Goal: Task Accomplishment & Management: Use online tool/utility

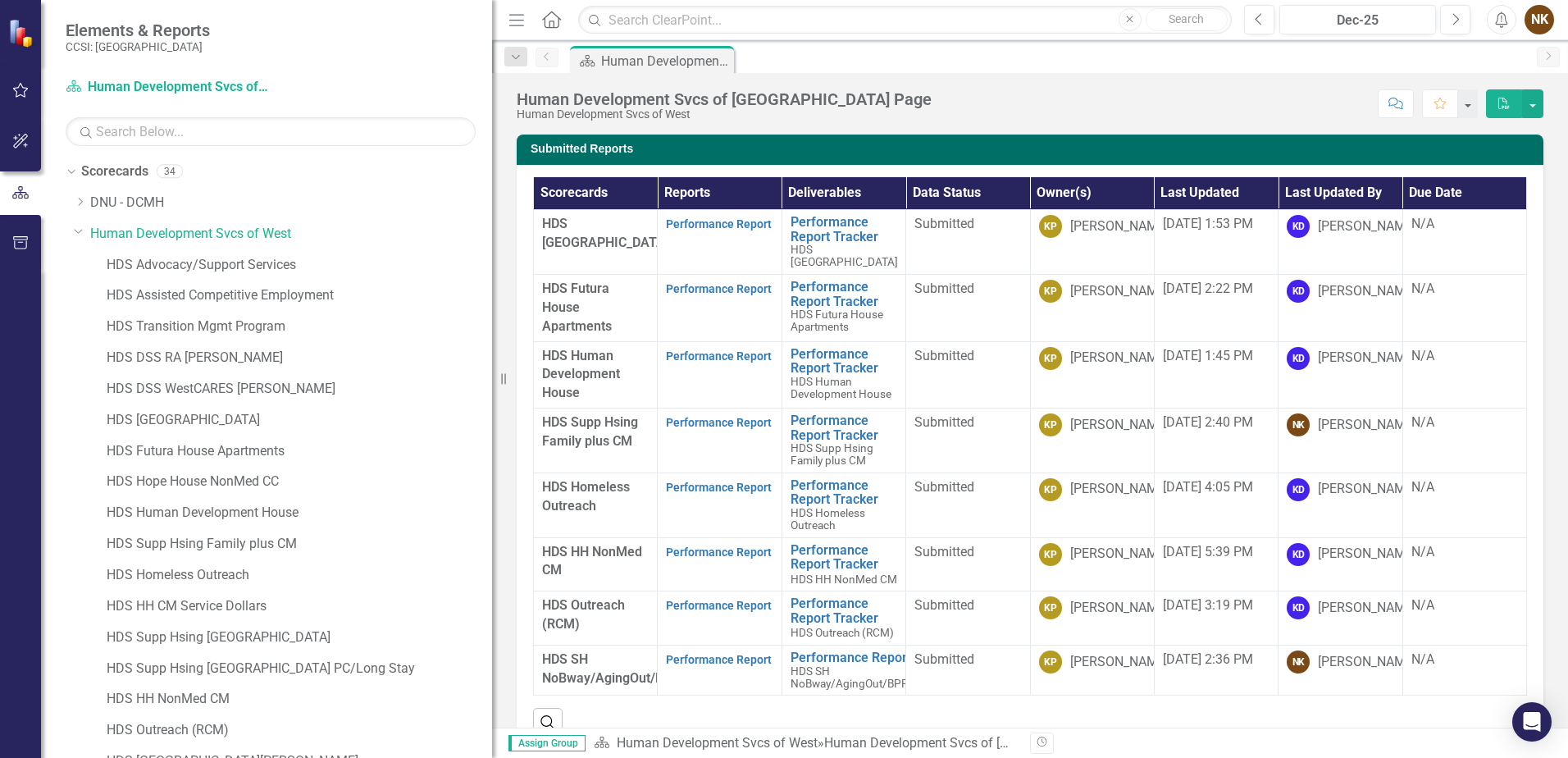
click at [1091, 101] on div "Score: N/A Dec-25 Completed Comment Favorite PDF" at bounding box center [1241, 103] width 603 height 28
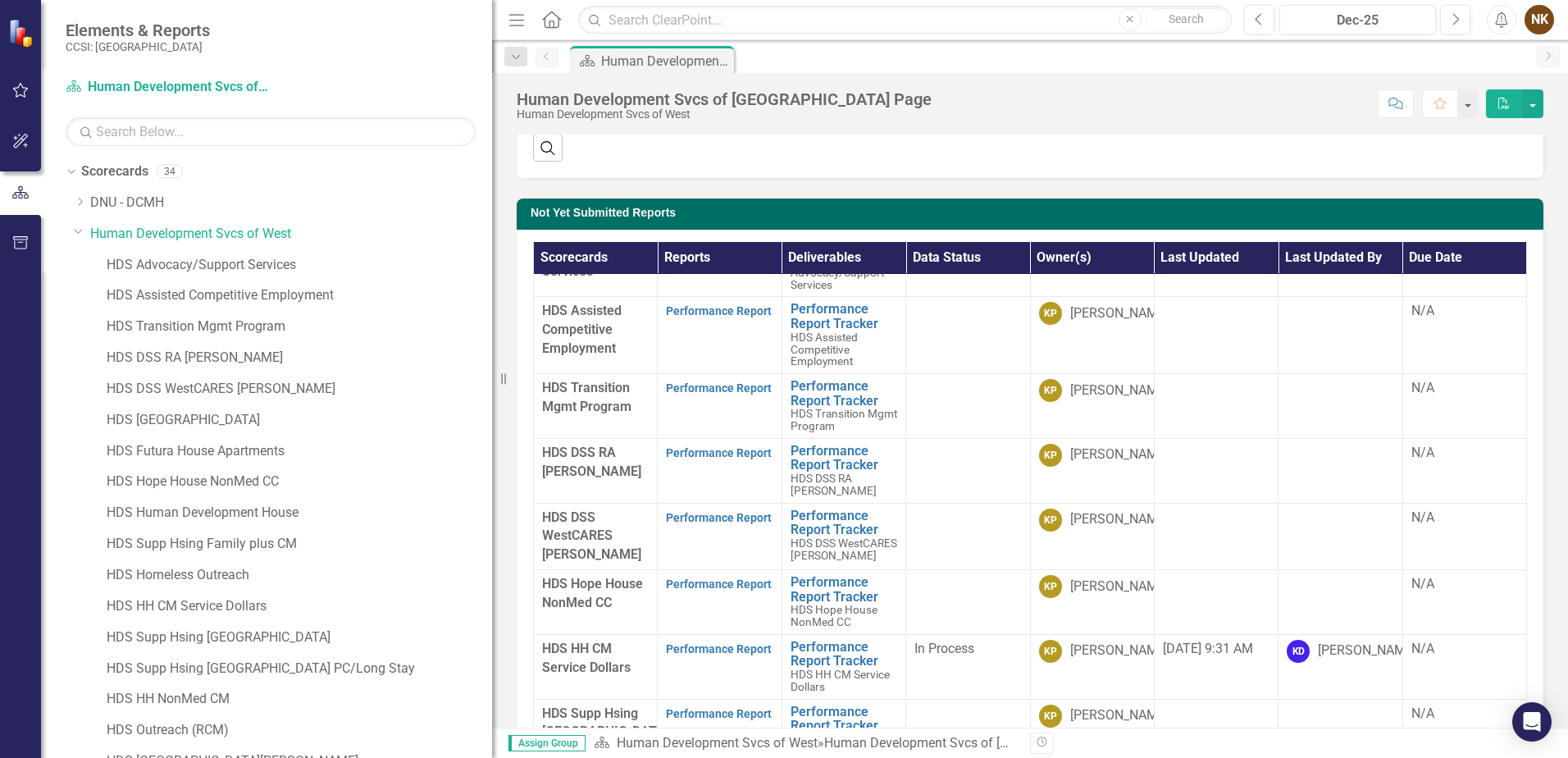
scroll to position [82, 0]
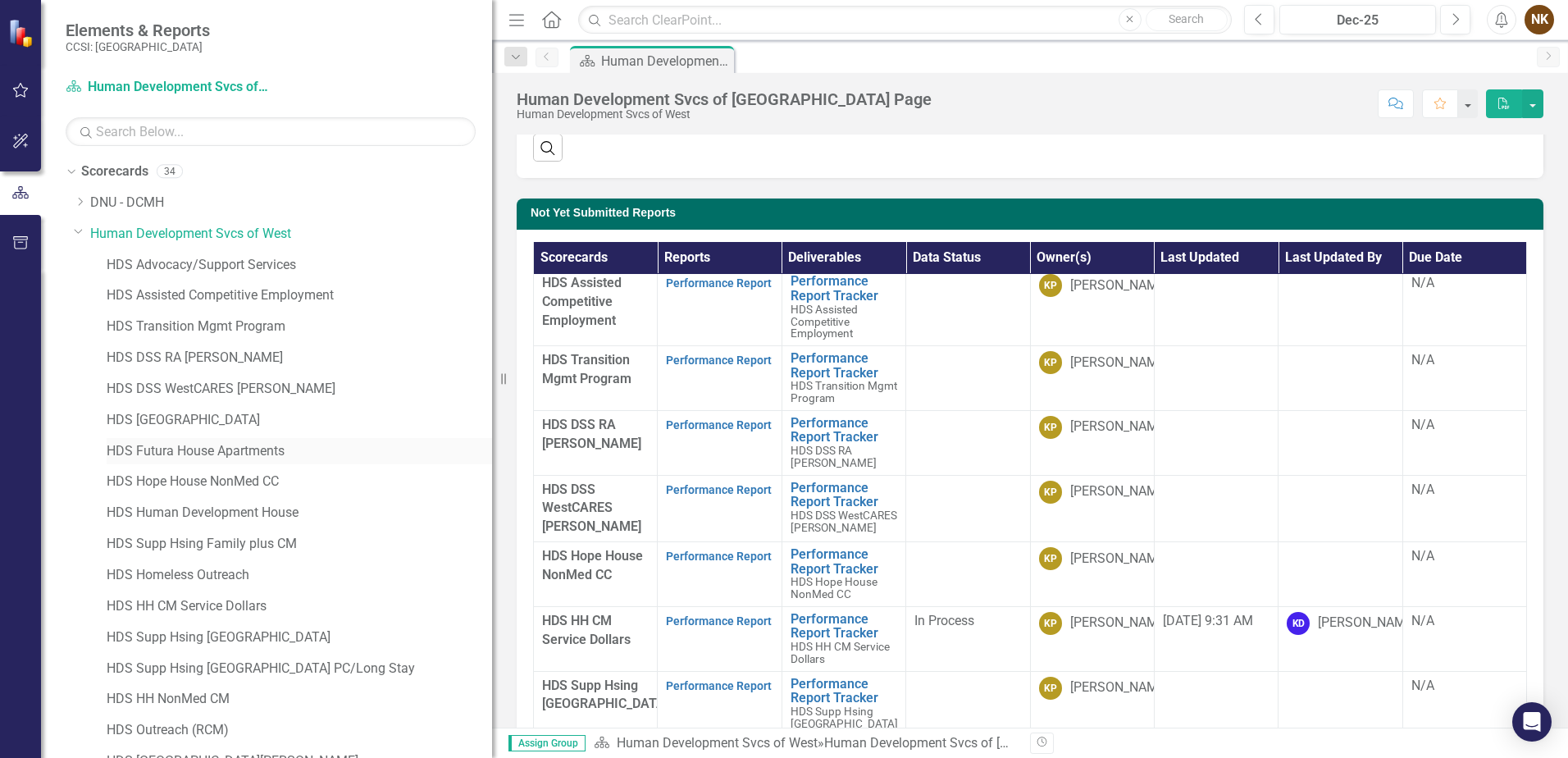
click at [217, 447] on link "HDS Futura House Apartments" at bounding box center [300, 452] width 385 height 19
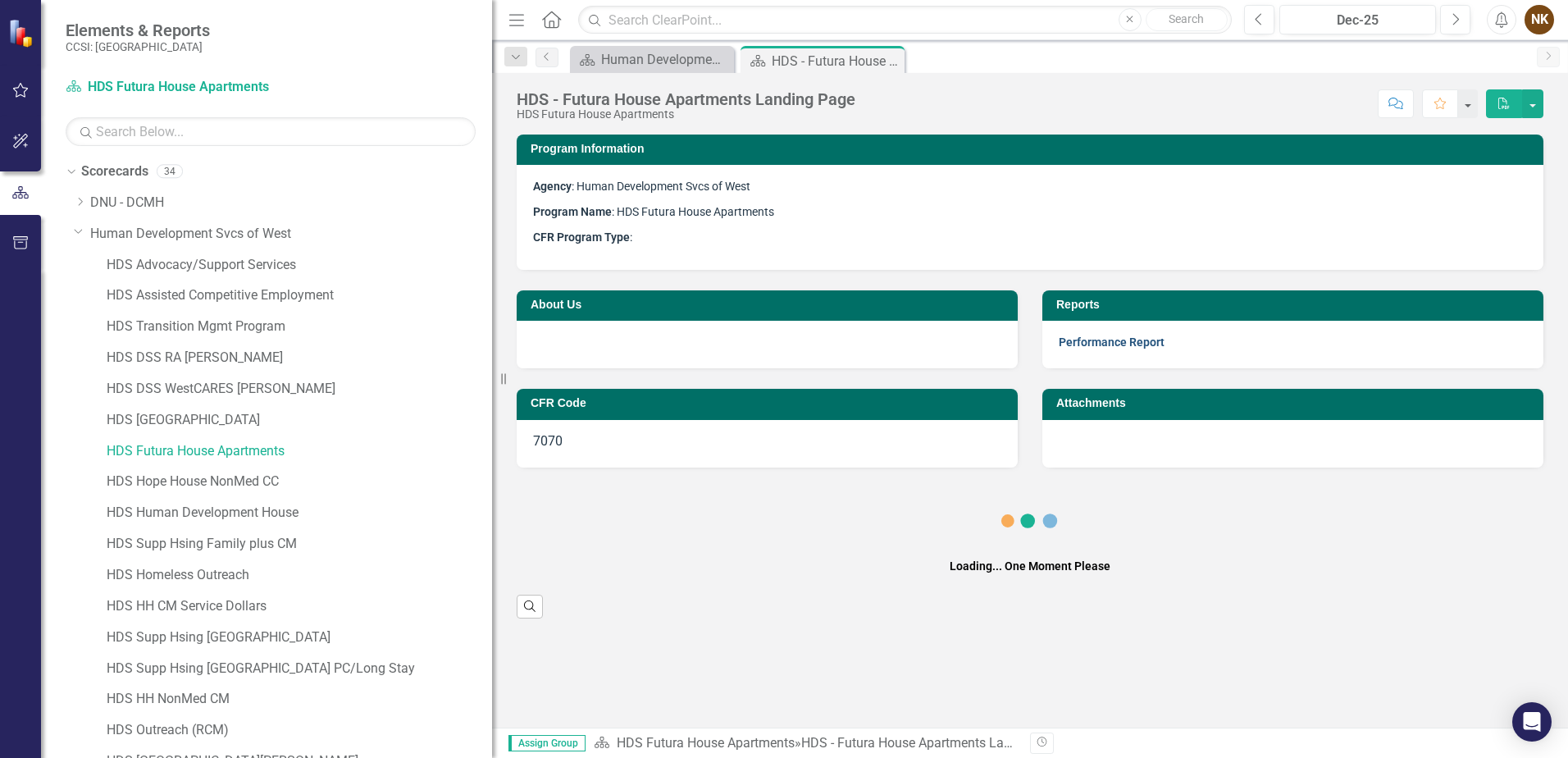
click at [1155, 346] on link "Performance Report" at bounding box center [1112, 341] width 106 height 13
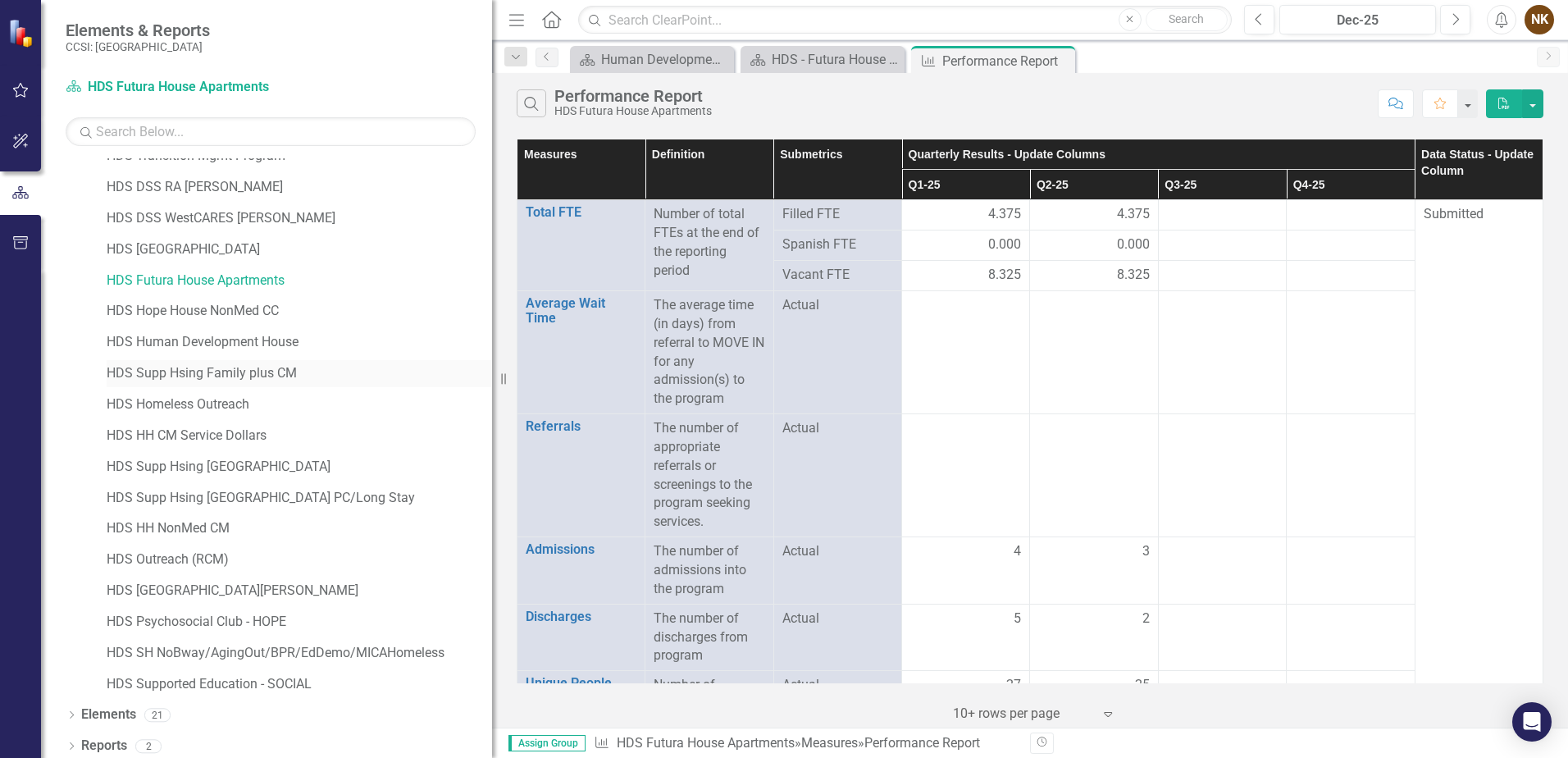
scroll to position [177, 0]
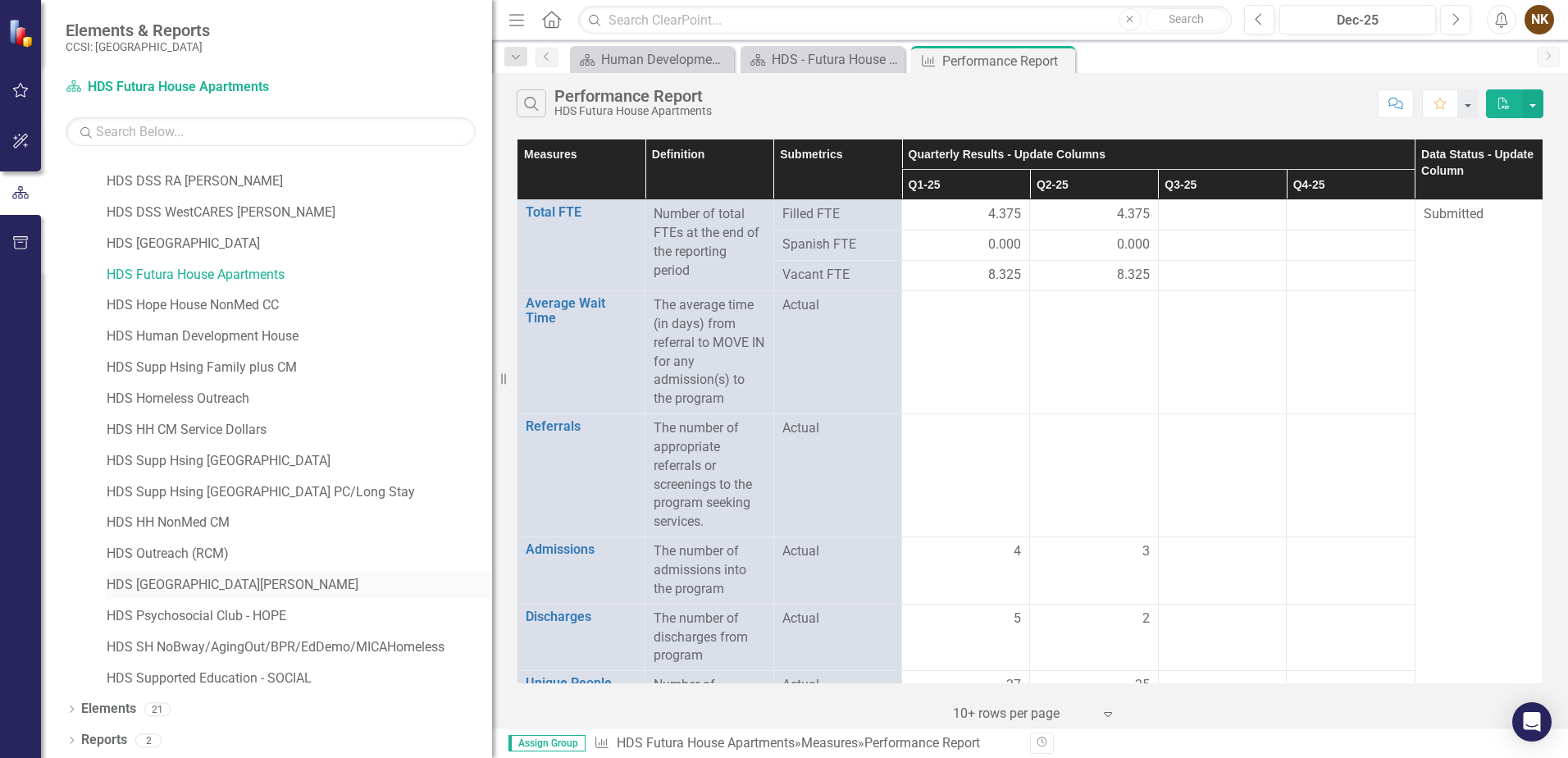
click at [255, 585] on link "HDS [GEOGRAPHIC_DATA][PERSON_NAME]" at bounding box center [300, 586] width 385 height 19
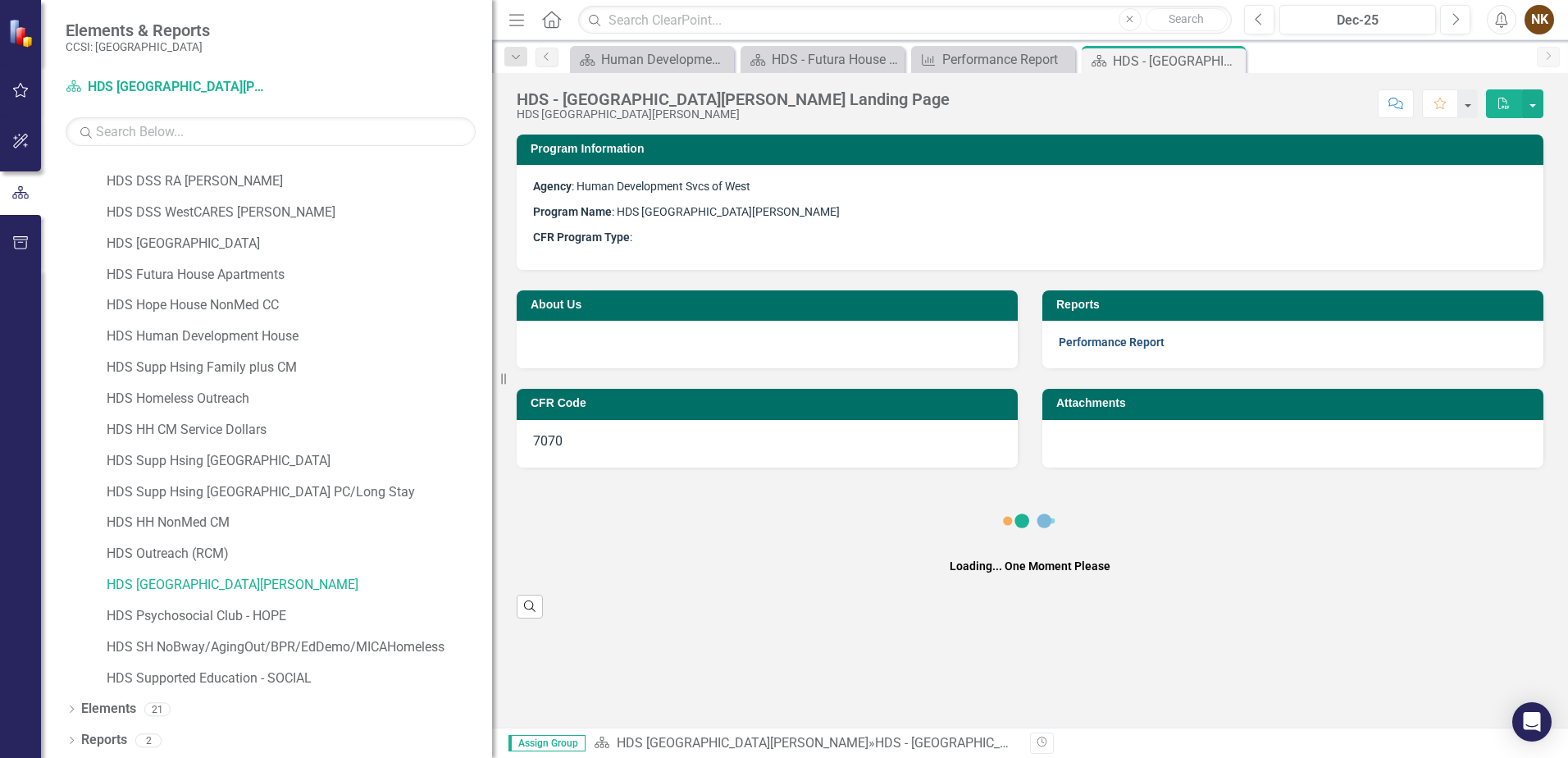
click at [1092, 348] on link "Performance Report" at bounding box center [1112, 341] width 106 height 13
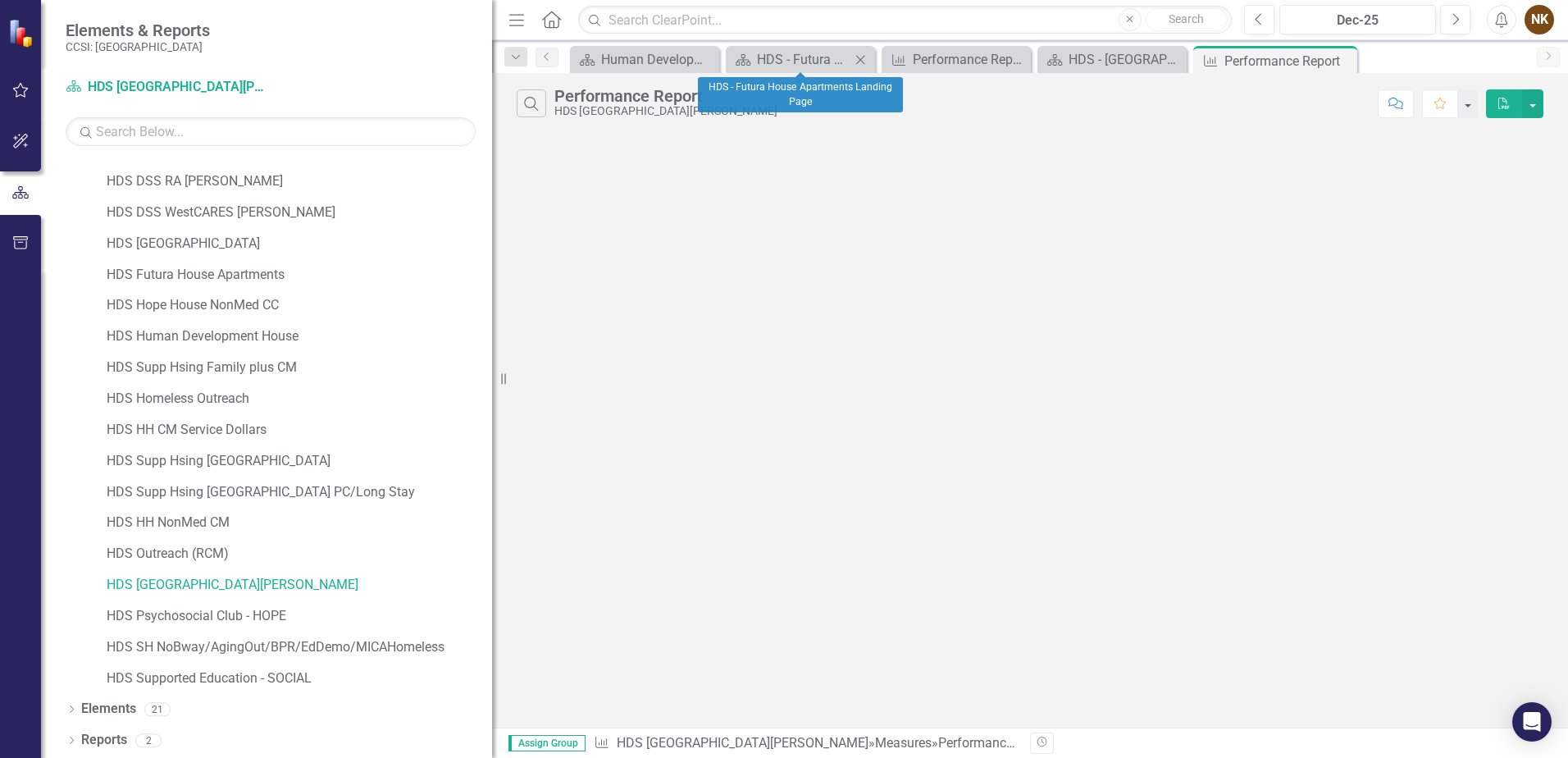
click at [861, 61] on icon "Close" at bounding box center [860, 59] width 16 height 13
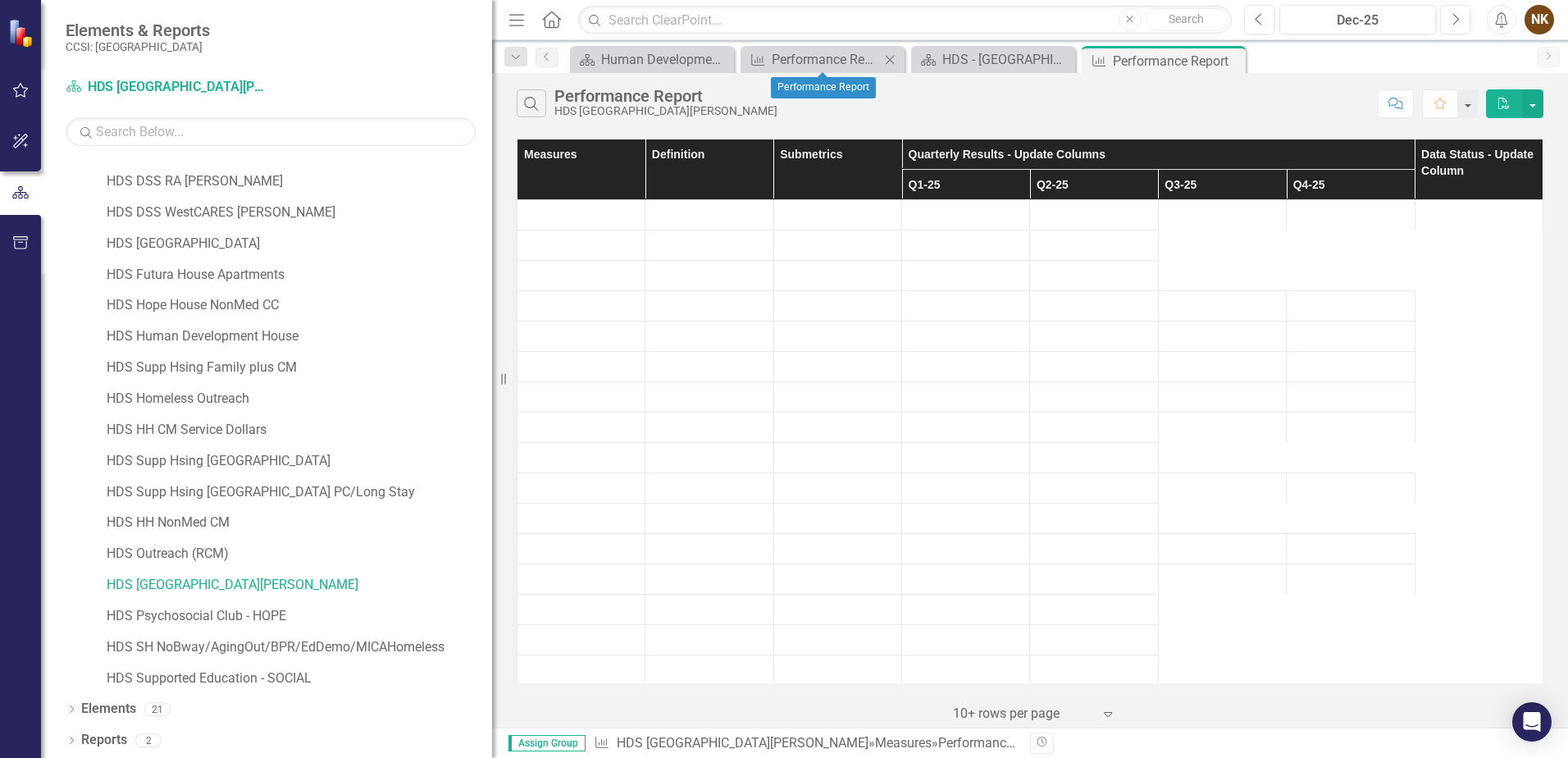
click at [891, 62] on icon "Close" at bounding box center [889, 59] width 16 height 13
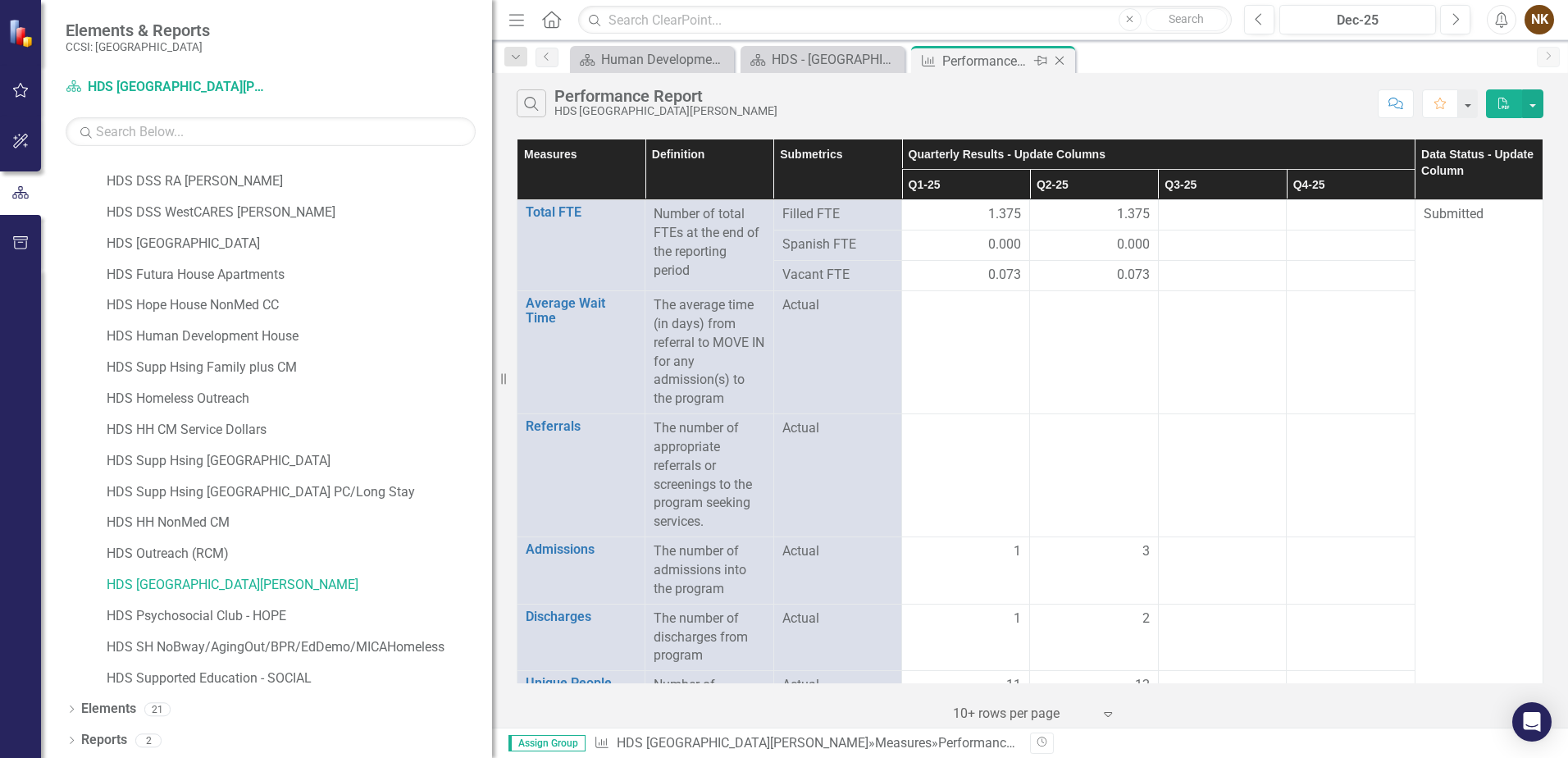
click at [1060, 58] on icon "Close" at bounding box center [1059, 60] width 16 height 13
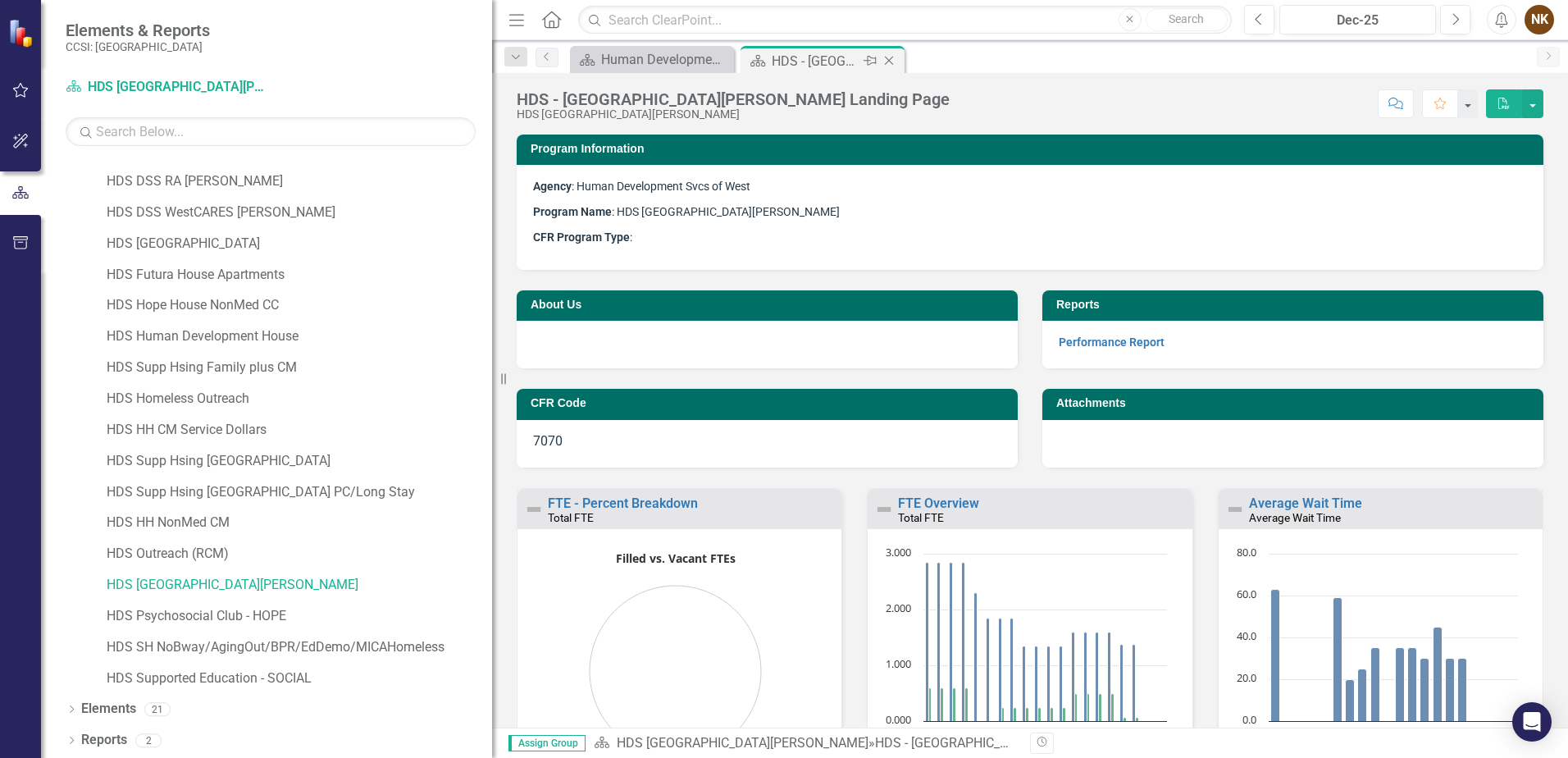
click at [889, 64] on icon "Close" at bounding box center [888, 60] width 16 height 13
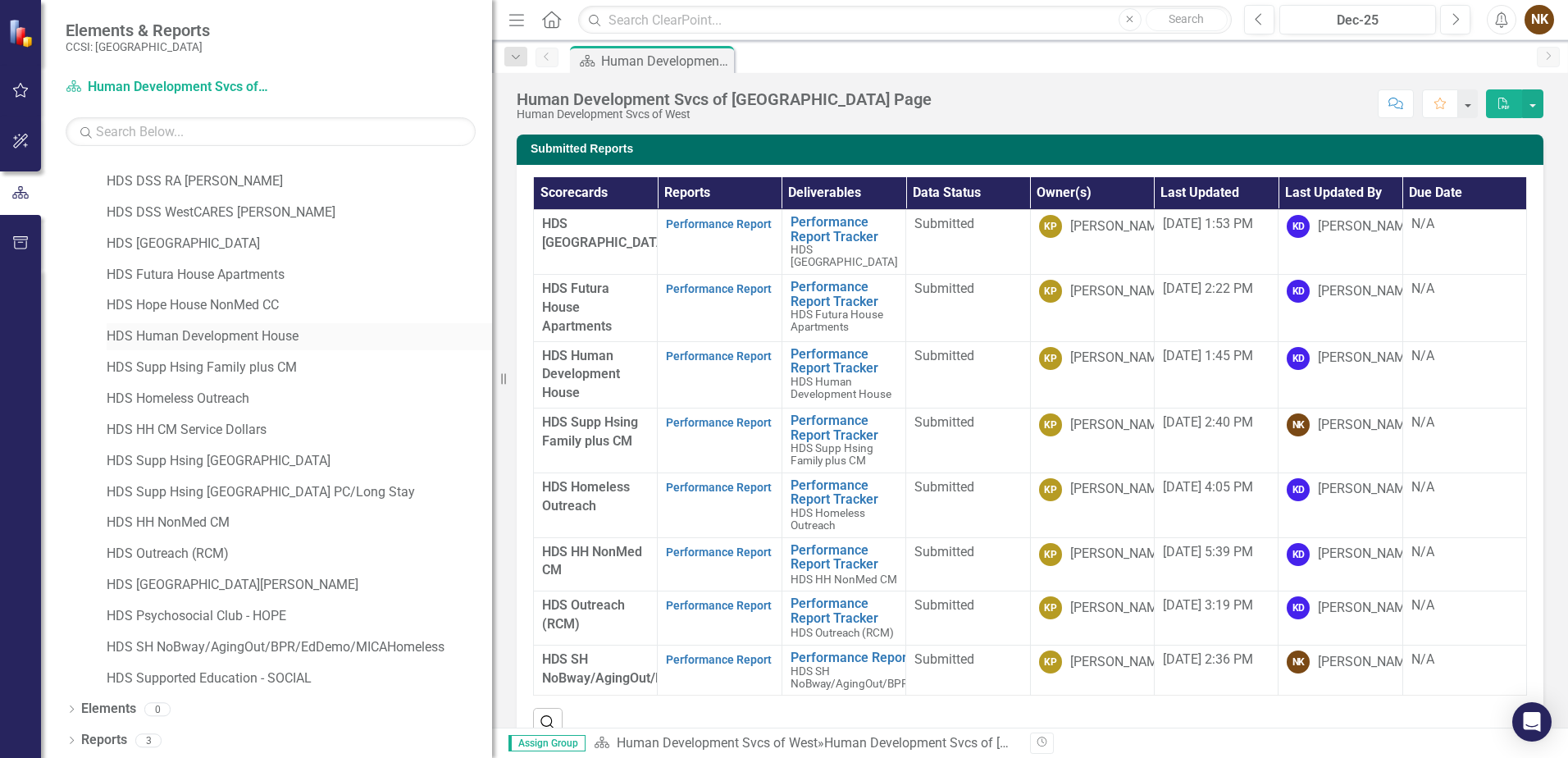
click at [216, 340] on link "HDS Human Development House" at bounding box center [300, 337] width 385 height 19
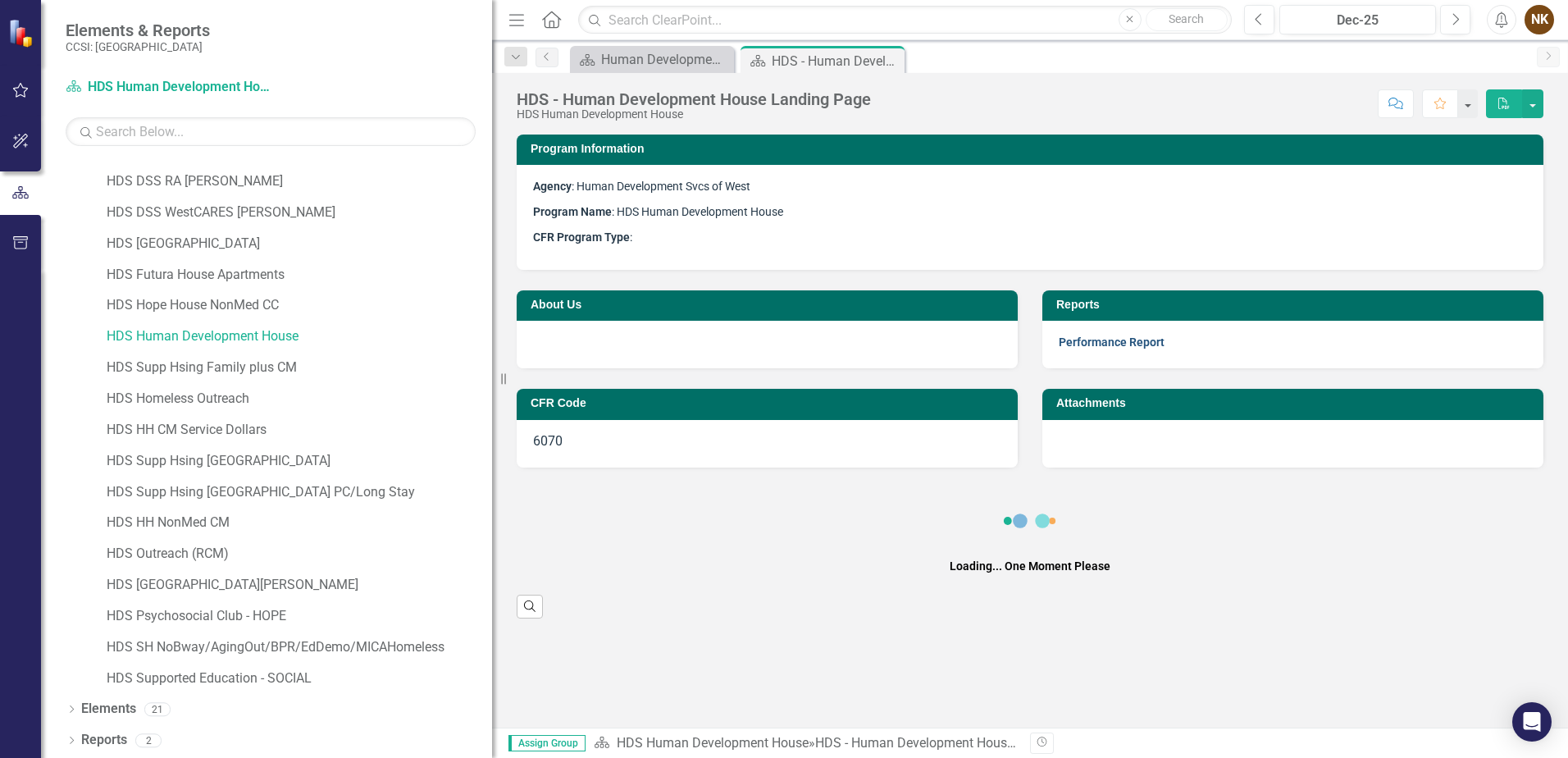
click at [1071, 349] on link "Performance Report" at bounding box center [1112, 341] width 106 height 13
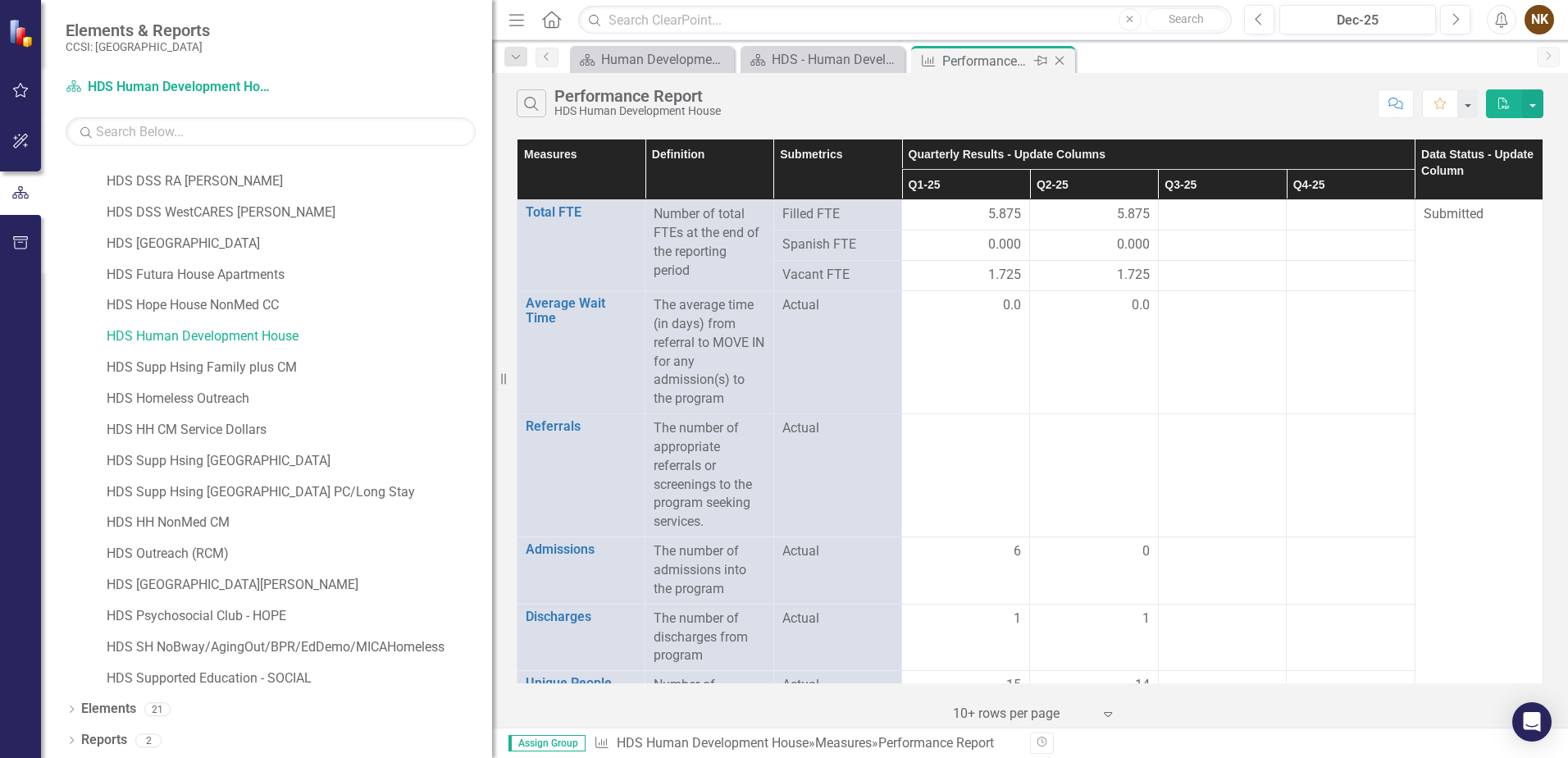
click at [1067, 59] on icon "Close" at bounding box center [1059, 60] width 16 height 13
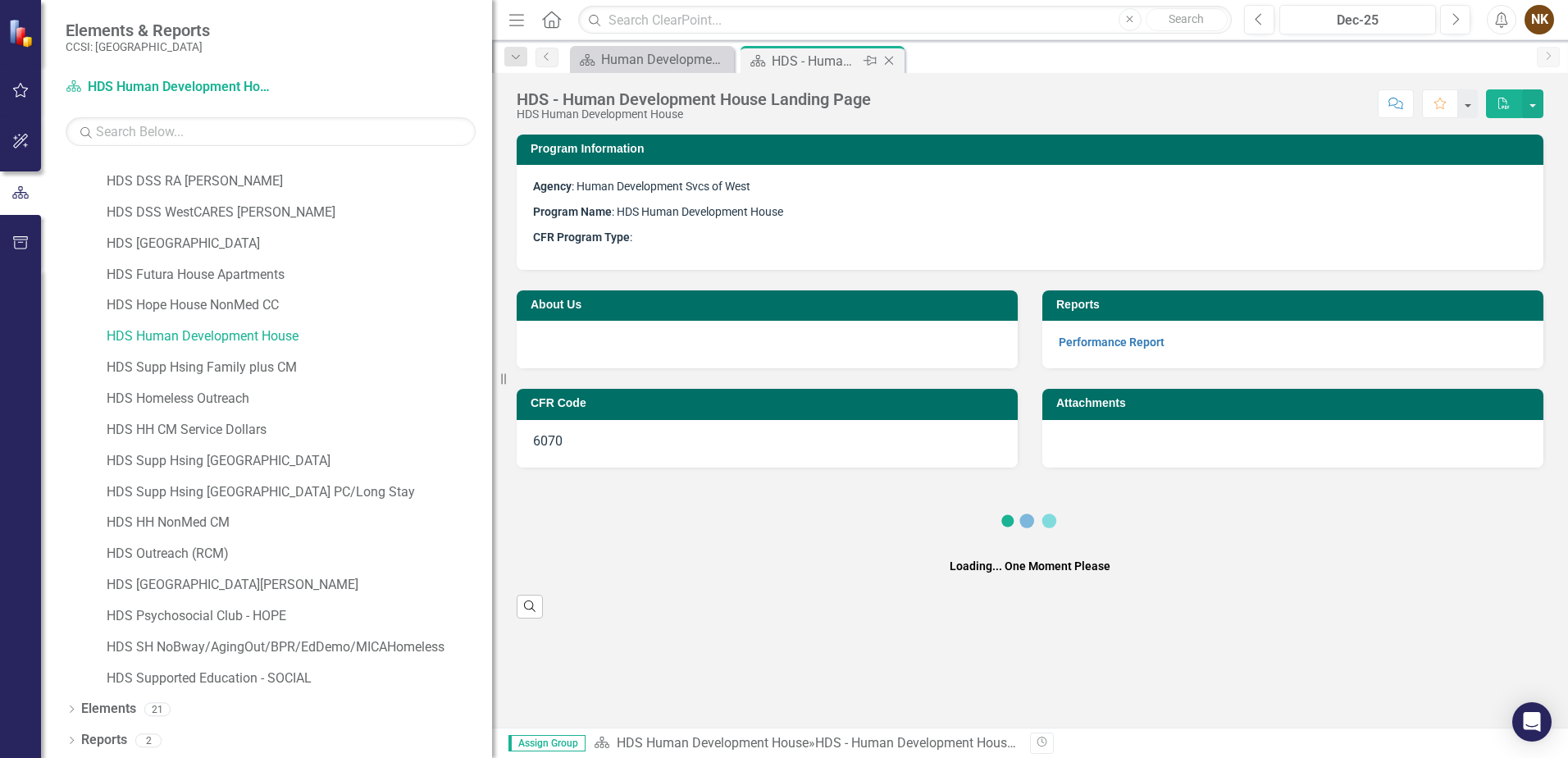
click at [888, 59] on icon "Close" at bounding box center [888, 60] width 16 height 13
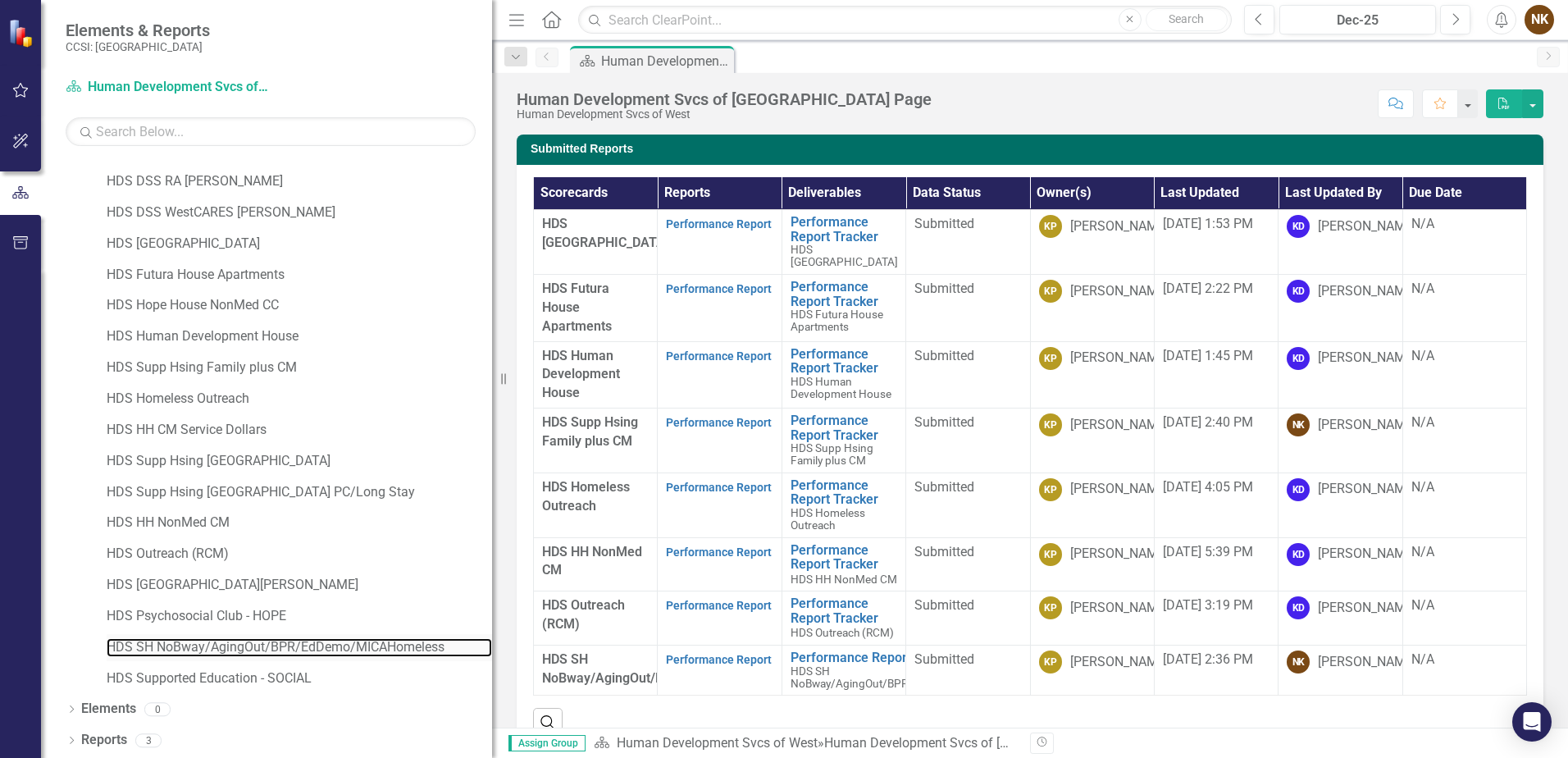
click at [389, 643] on link "HDS SH NoBway/AgingOut/BPR/EdDemo/MICAHomeless" at bounding box center [300, 648] width 385 height 19
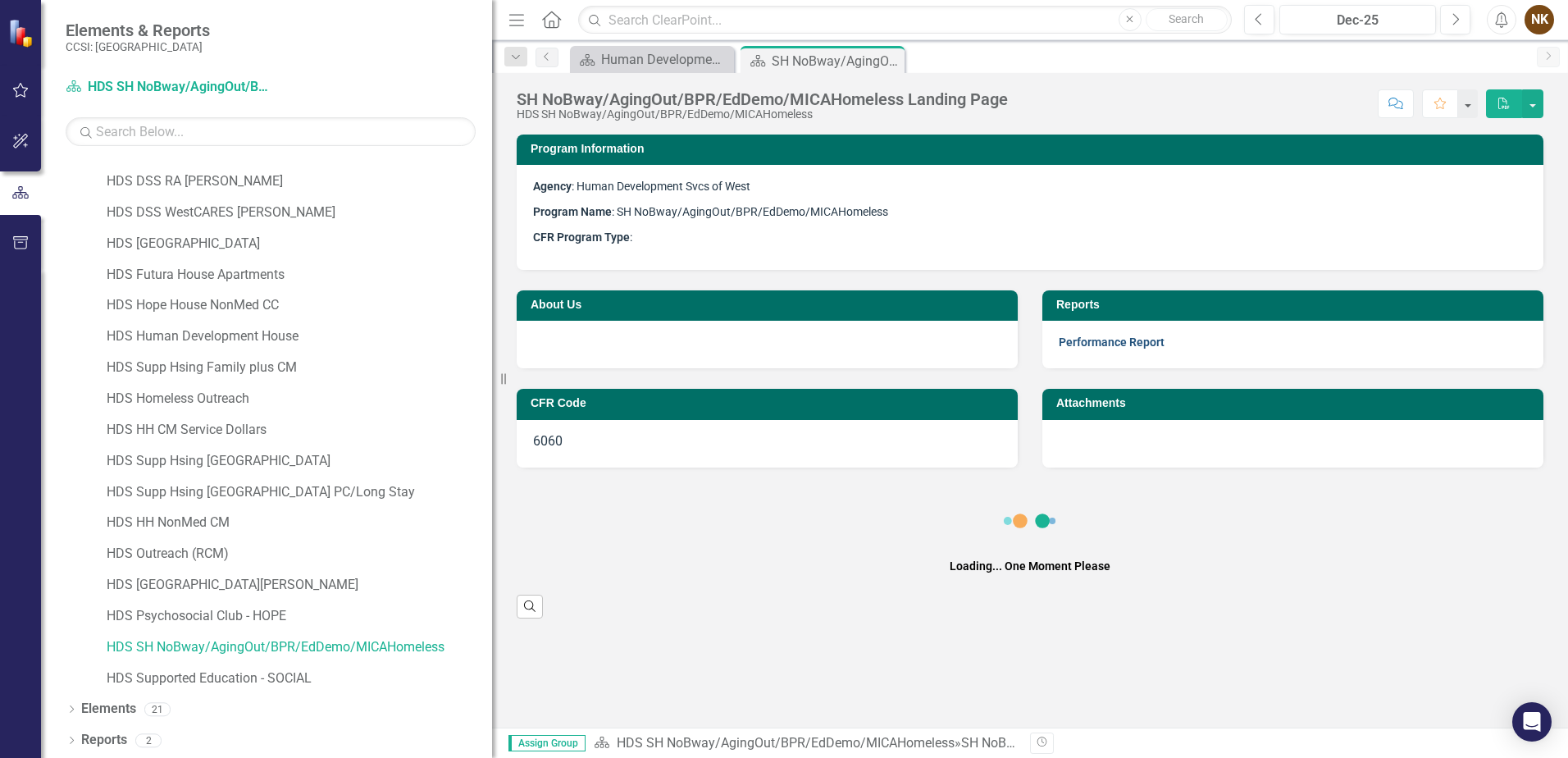
click at [1102, 345] on link "Performance Report" at bounding box center [1112, 341] width 106 height 13
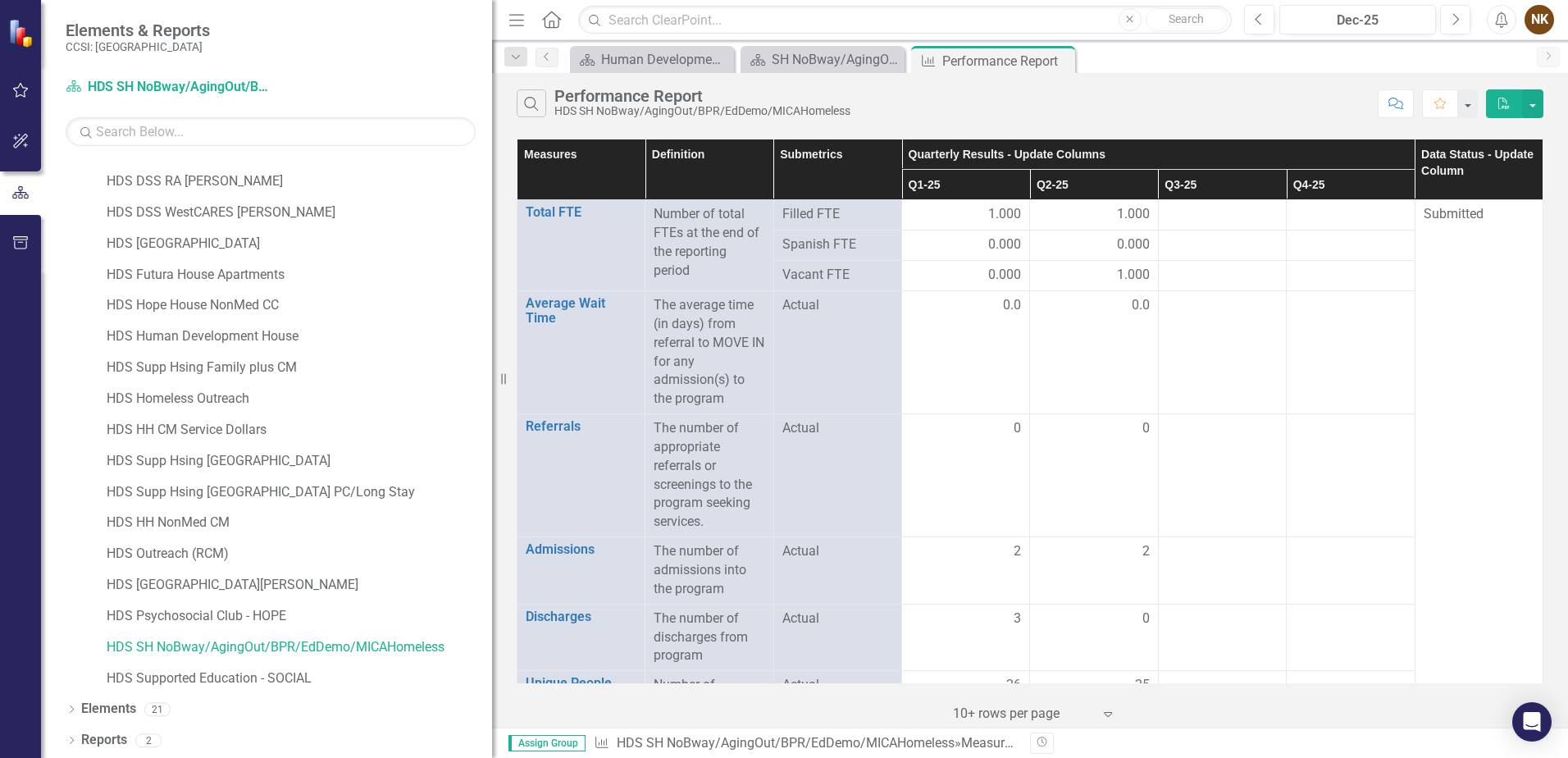
click at [0, 0] on icon at bounding box center [0, 0] width 0 height 0
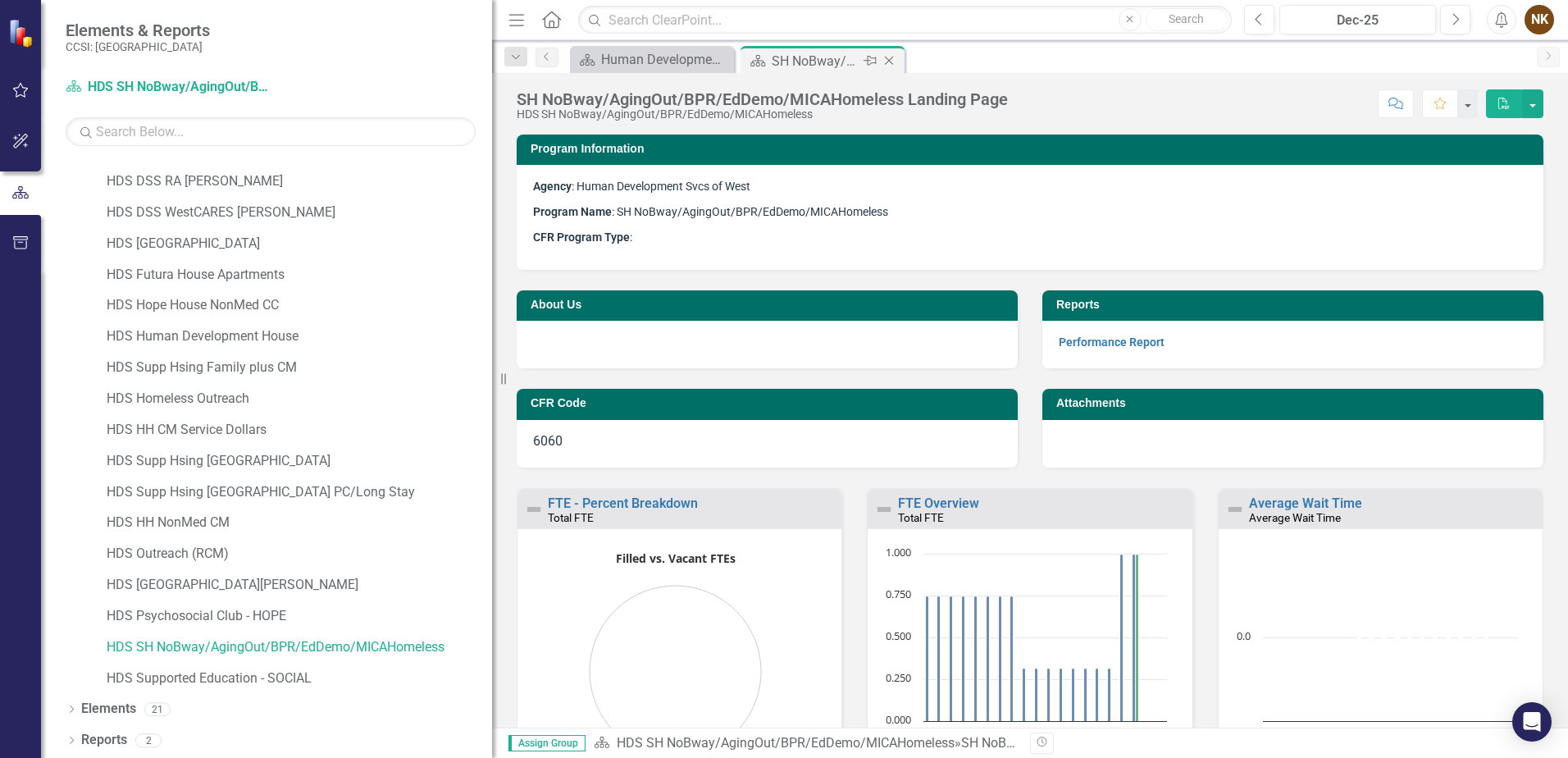
click at [890, 62] on icon "Close" at bounding box center [888, 60] width 16 height 13
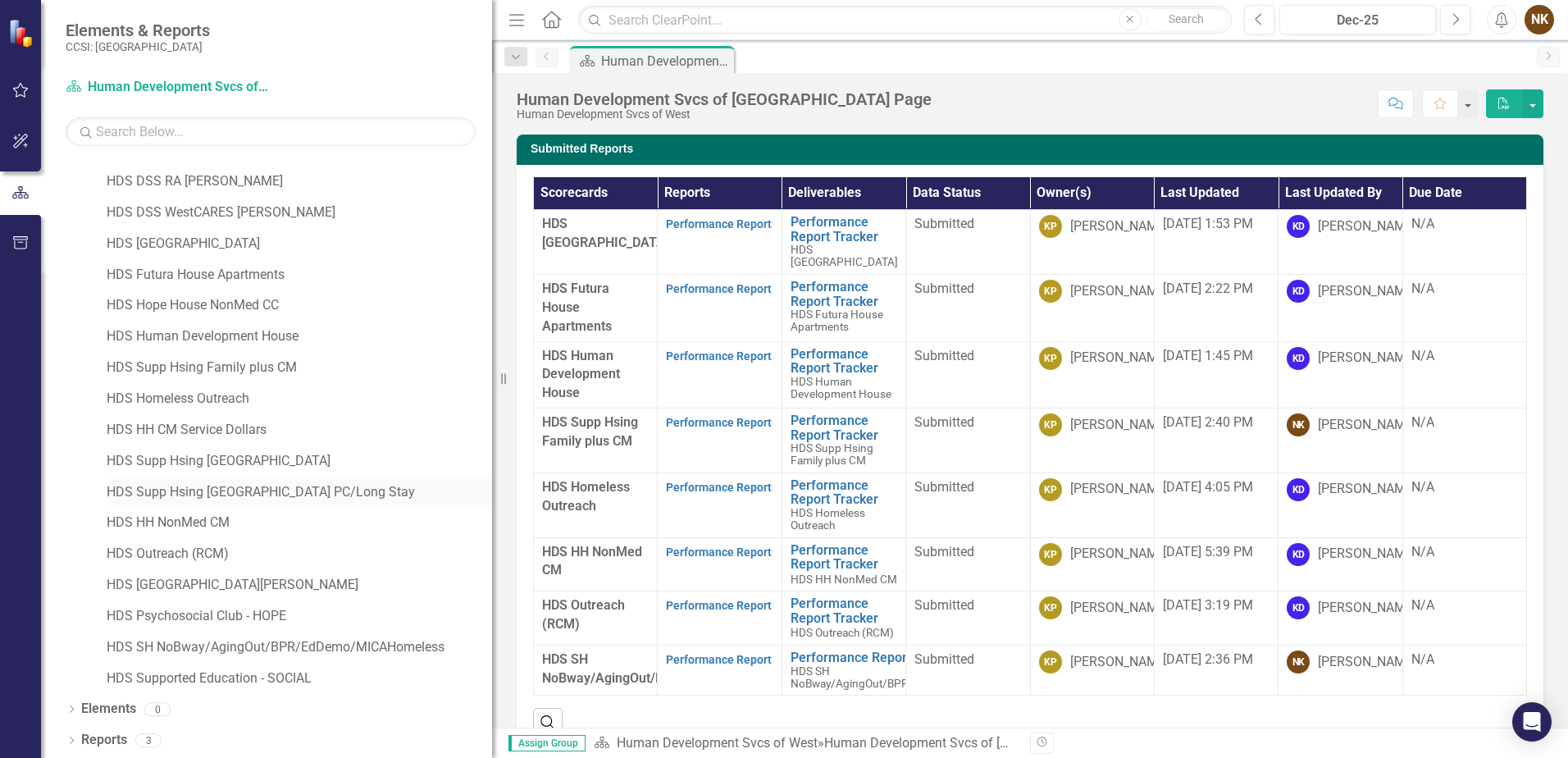
click at [315, 497] on link "HDS Supp Hsing [GEOGRAPHIC_DATA] PC/Long Stay" at bounding box center [300, 492] width 385 height 19
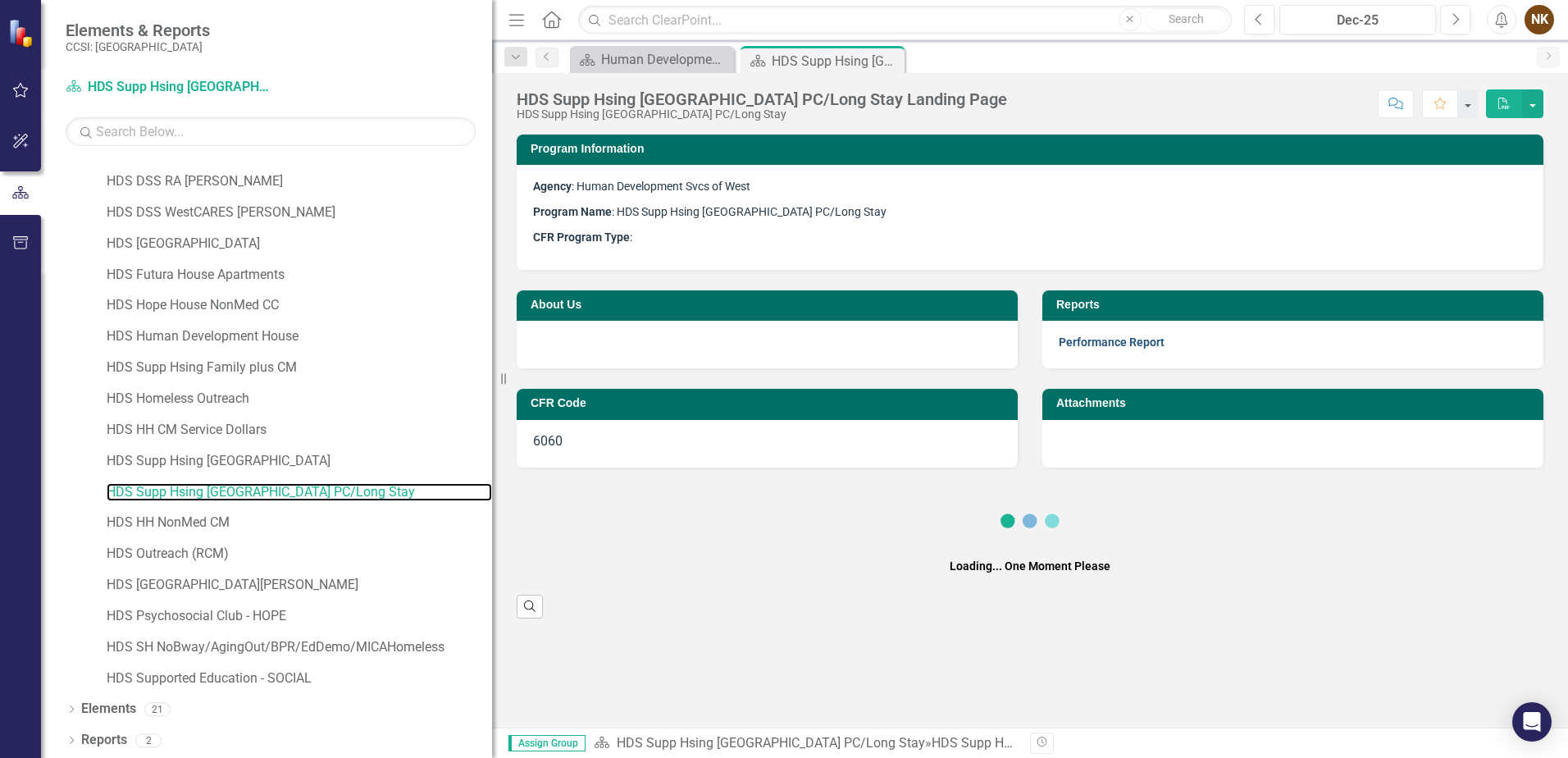
click at [1131, 349] on link "Performance Report" at bounding box center [1112, 341] width 106 height 13
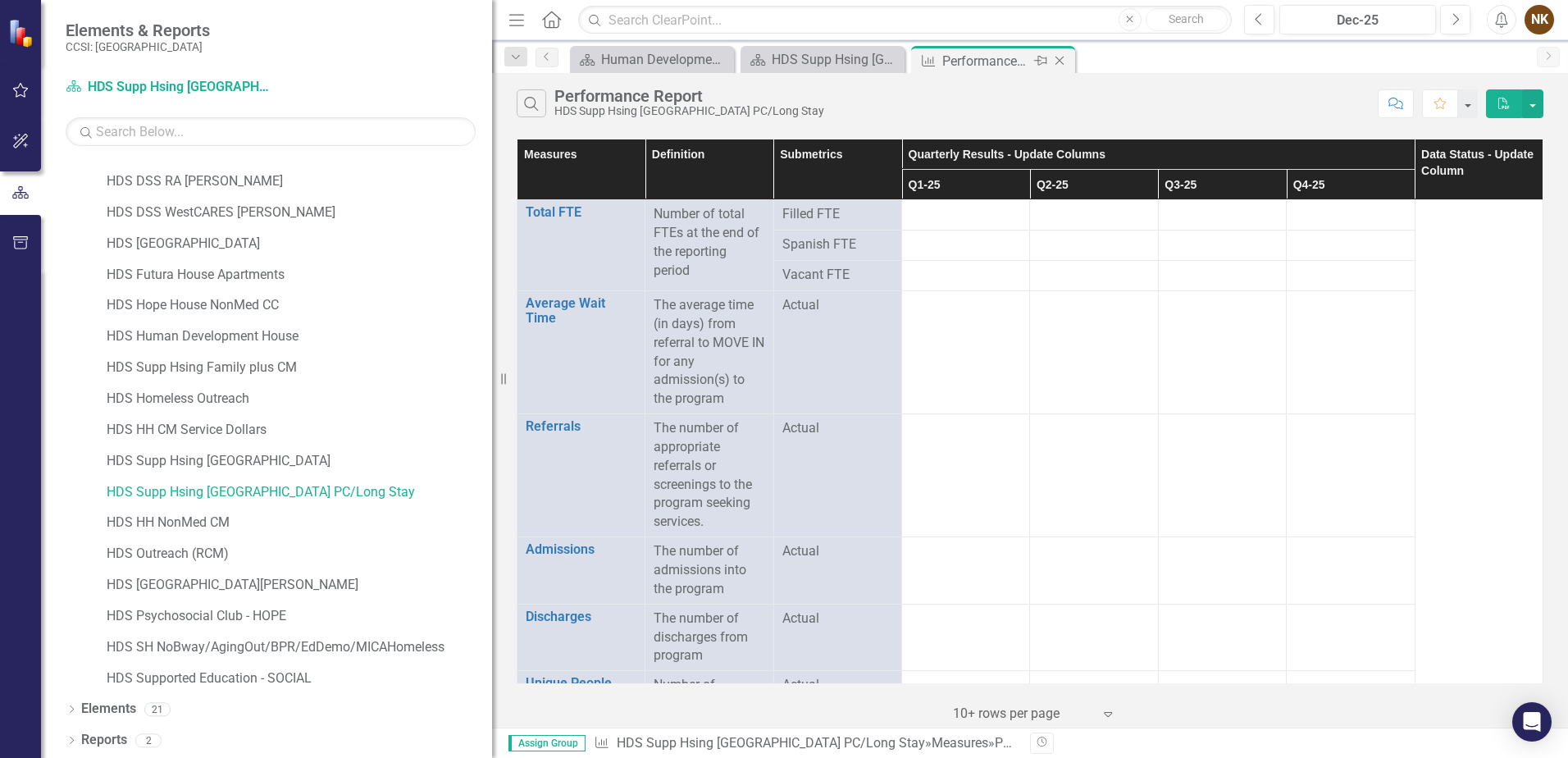
click at [1061, 58] on icon "Close" at bounding box center [1059, 60] width 16 height 13
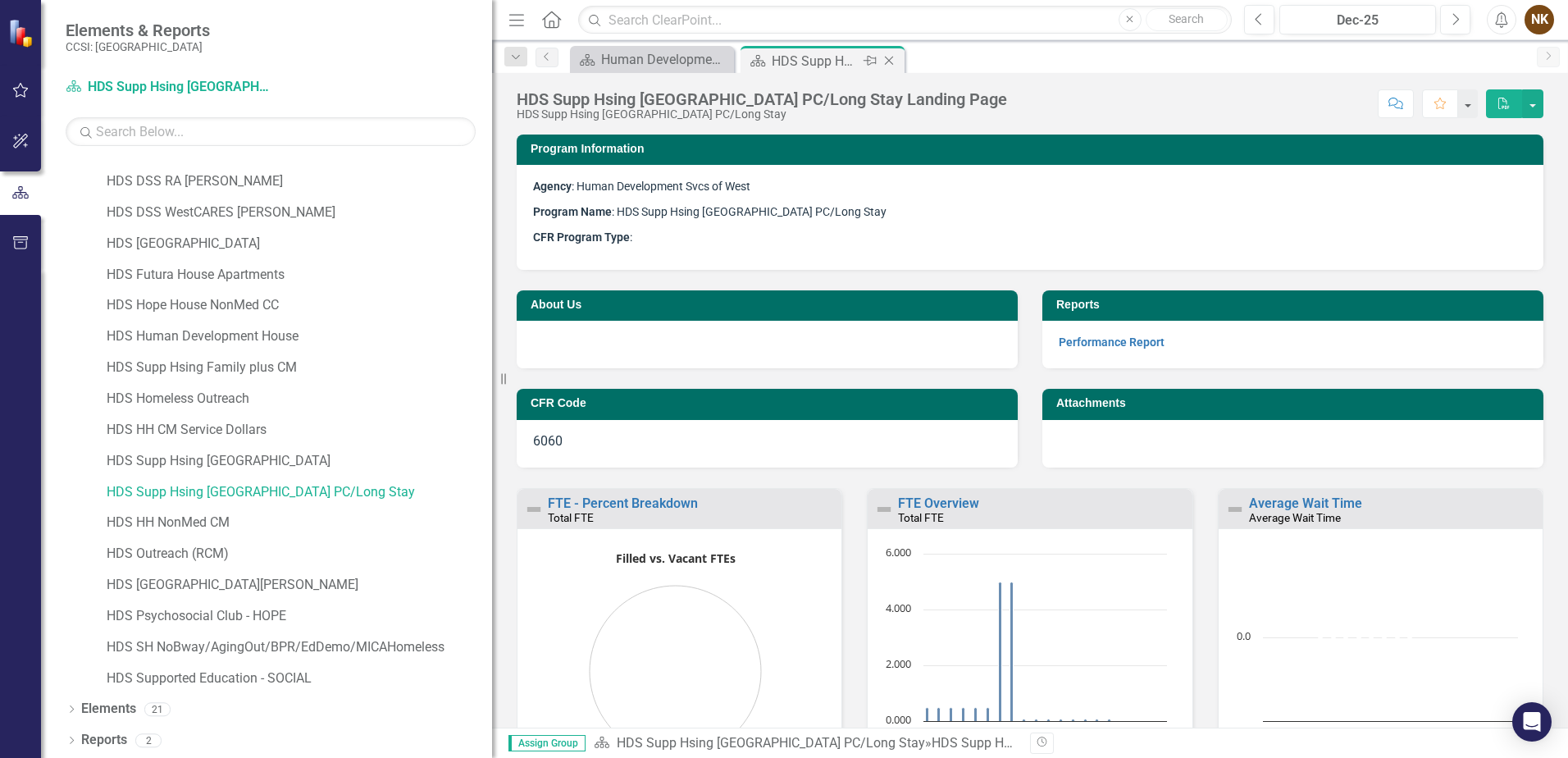
click at [881, 61] on icon "Close" at bounding box center [888, 60] width 16 height 13
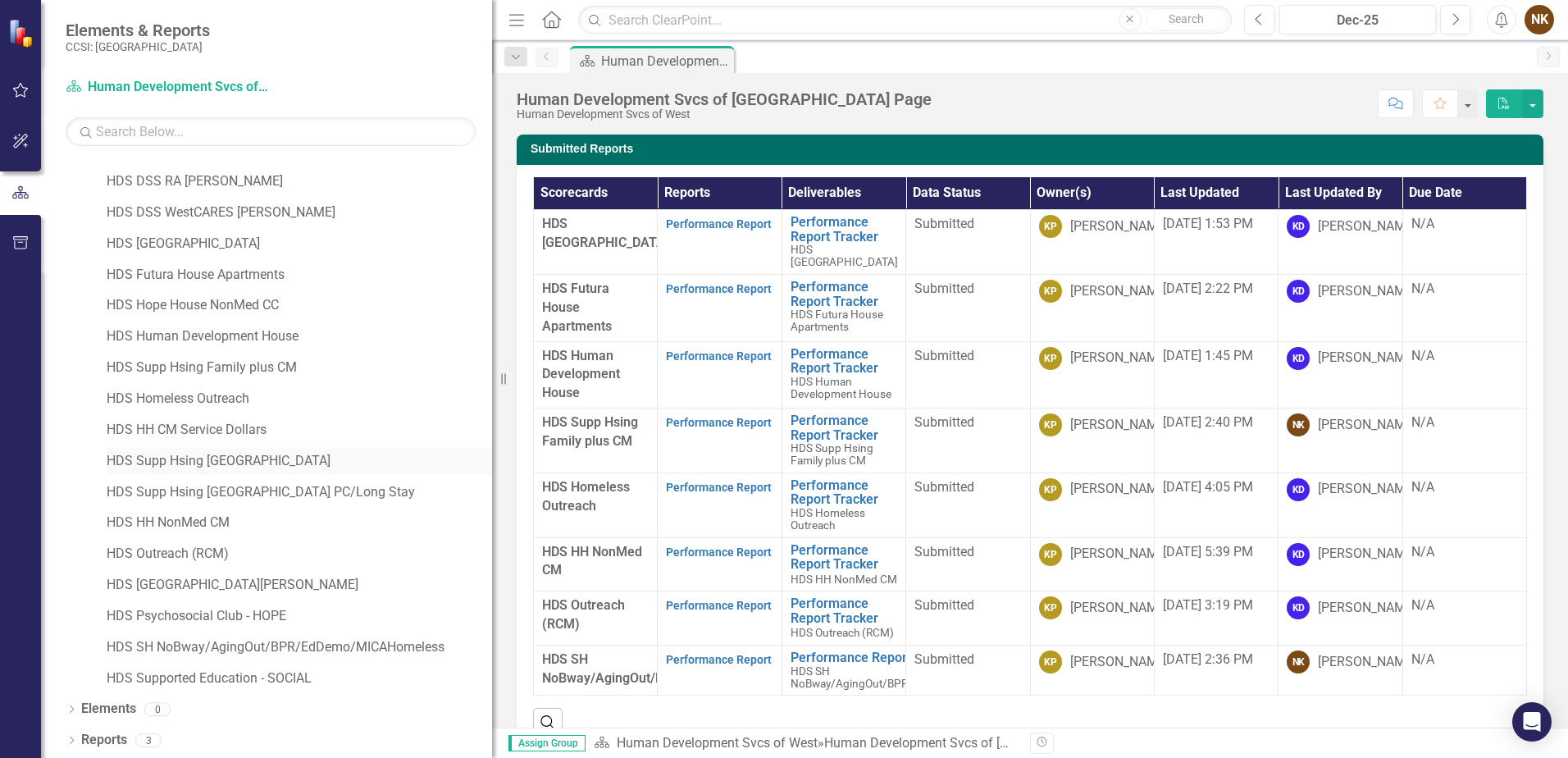
click at [289, 460] on link "HDS Supp Hsing [GEOGRAPHIC_DATA]" at bounding box center [300, 462] width 385 height 19
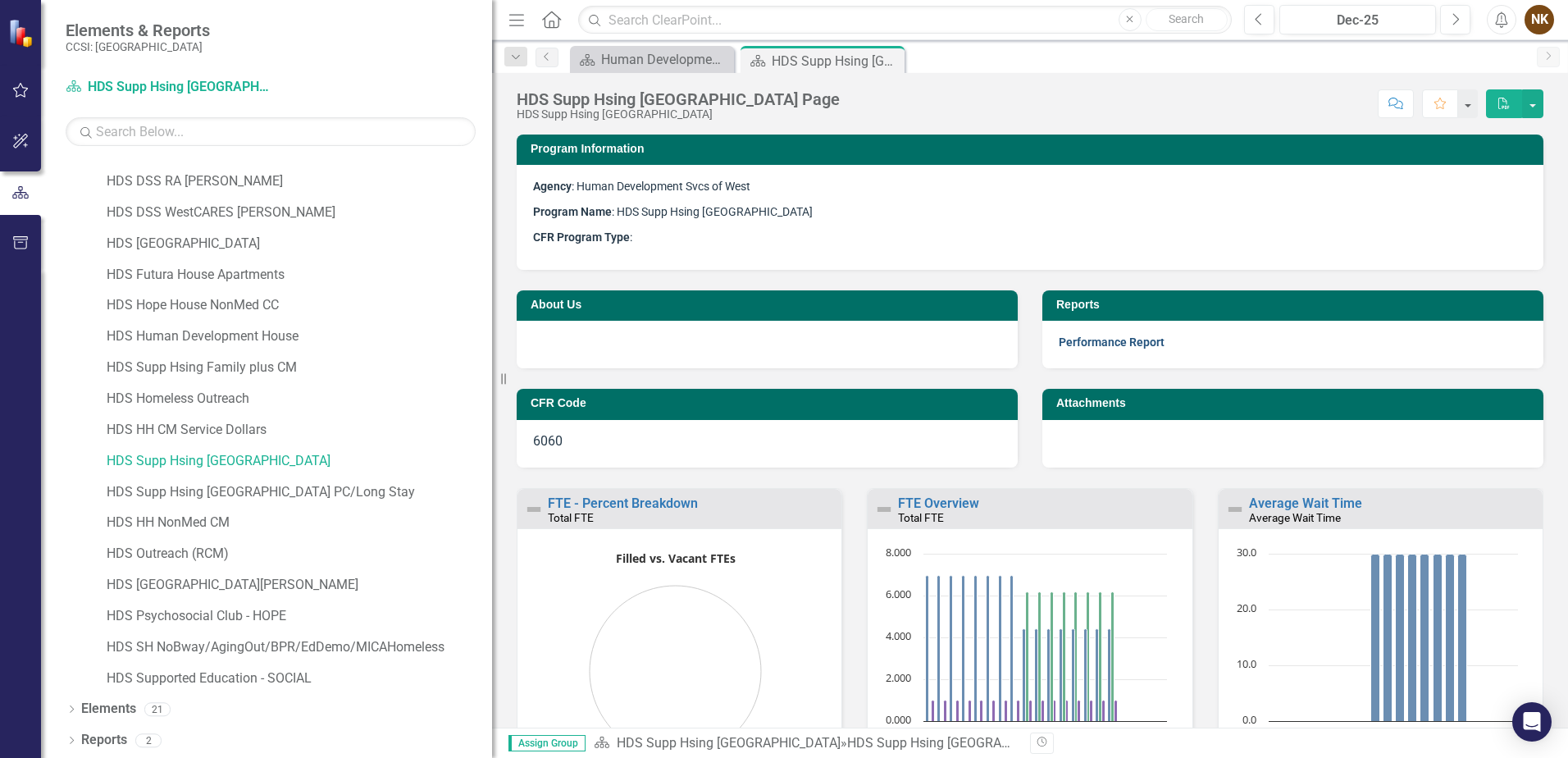
click at [1141, 340] on link "Performance Report" at bounding box center [1112, 341] width 106 height 13
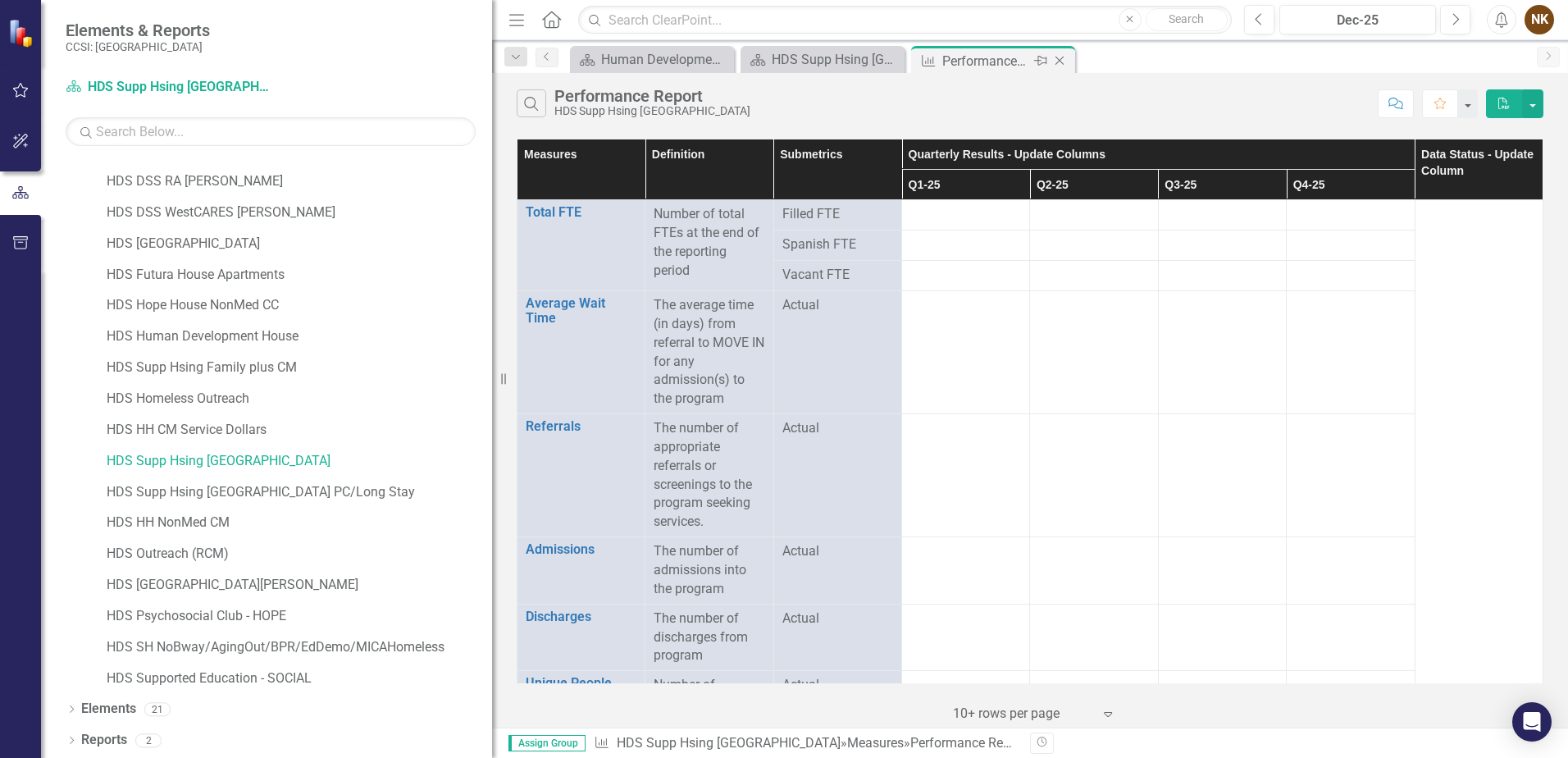
click at [1061, 61] on icon "Close" at bounding box center [1059, 60] width 16 height 13
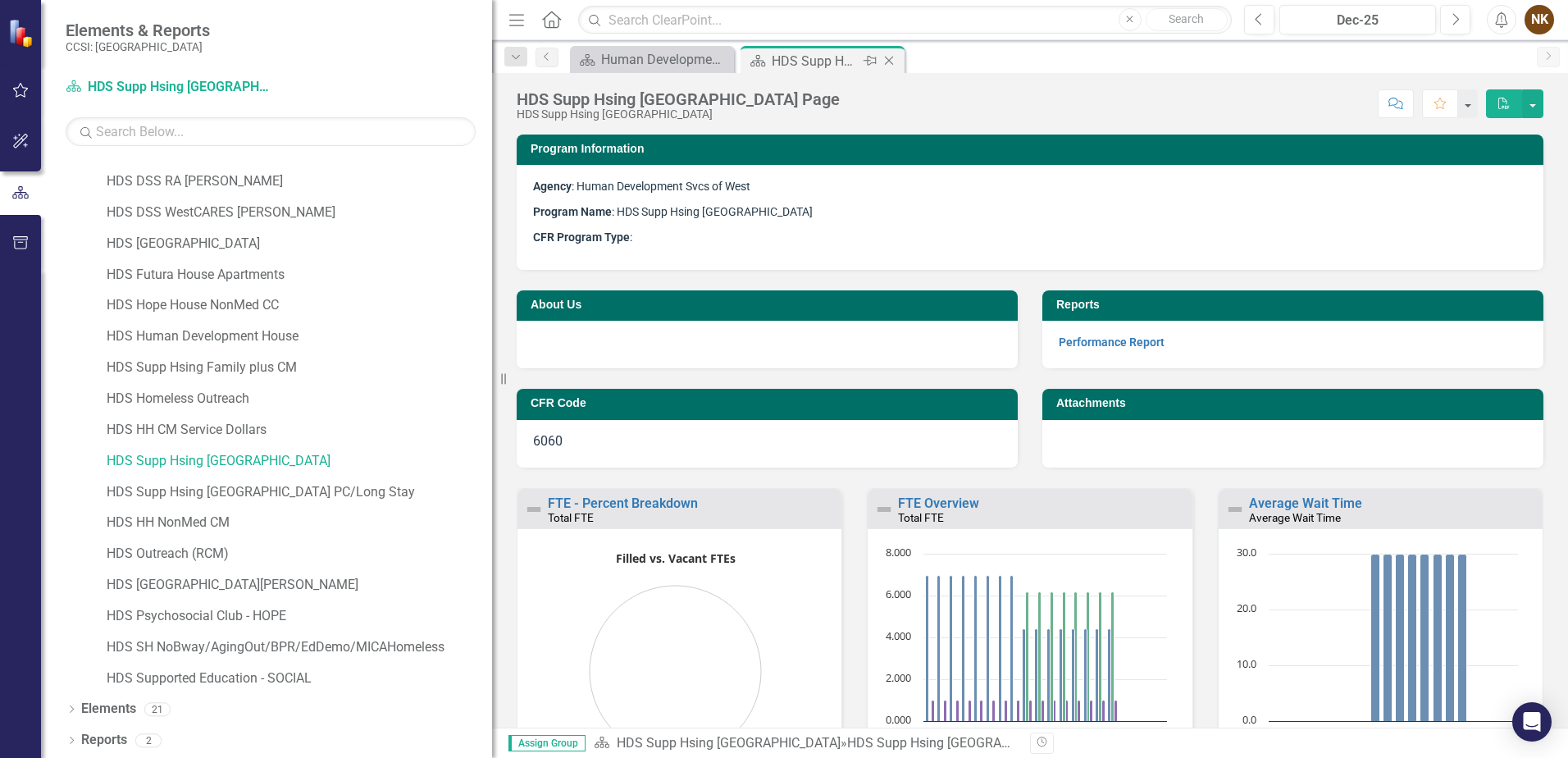
click at [892, 59] on icon "Close" at bounding box center [888, 60] width 16 height 13
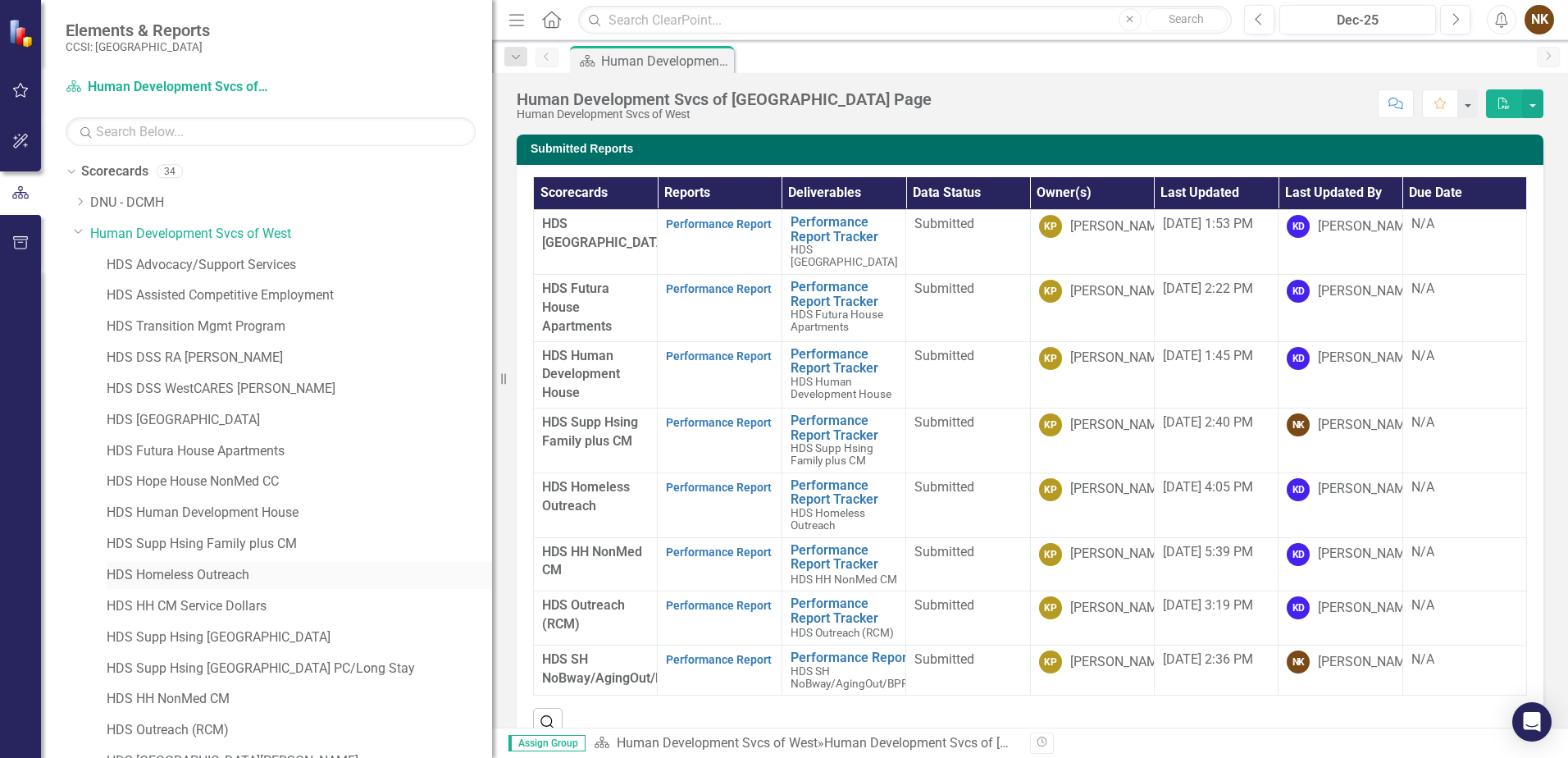
click at [218, 581] on link "HDS Homeless Outreach" at bounding box center [300, 576] width 385 height 19
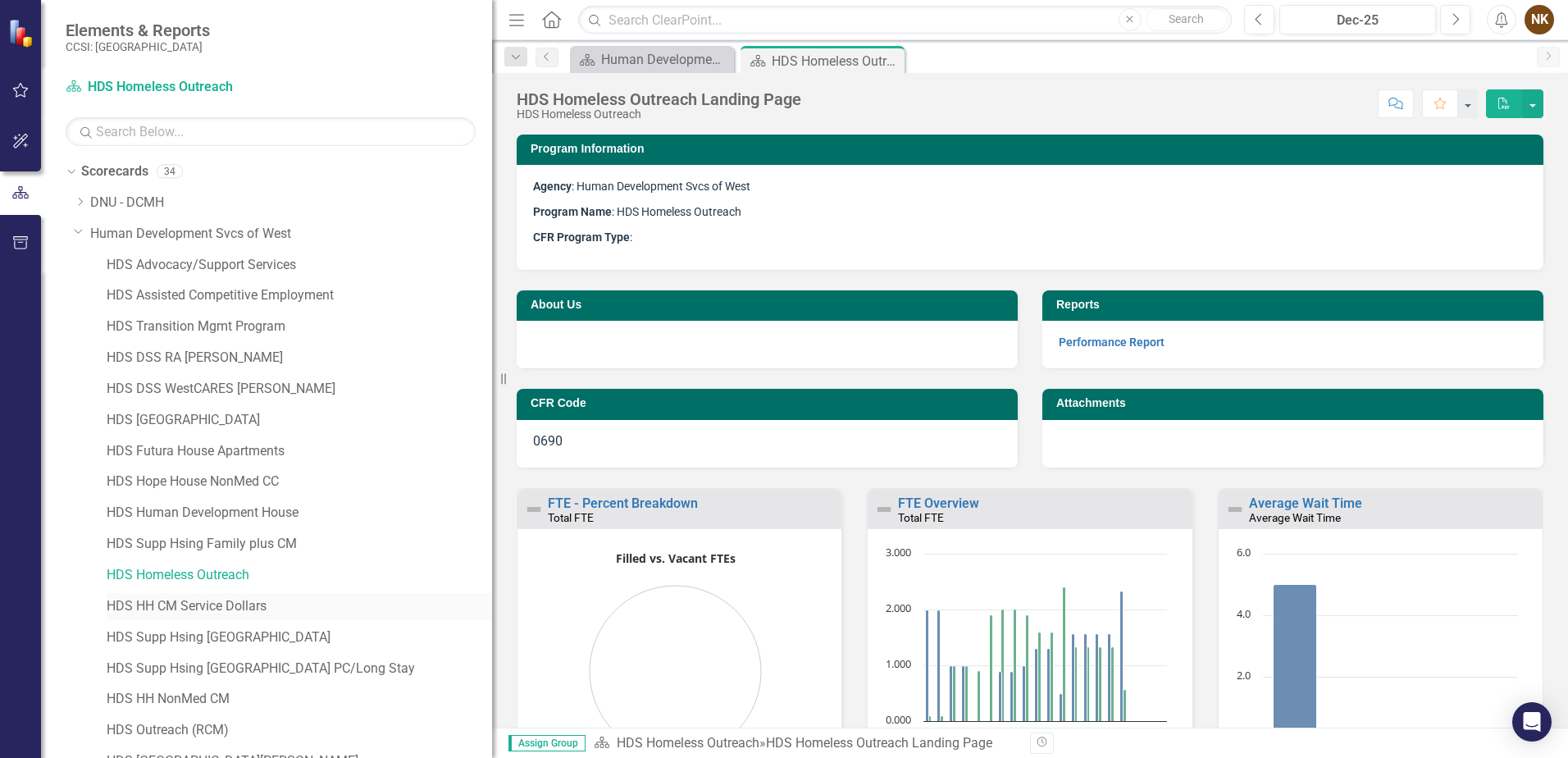
click at [232, 606] on link "HDS HH CM Service Dollars" at bounding box center [300, 607] width 385 height 19
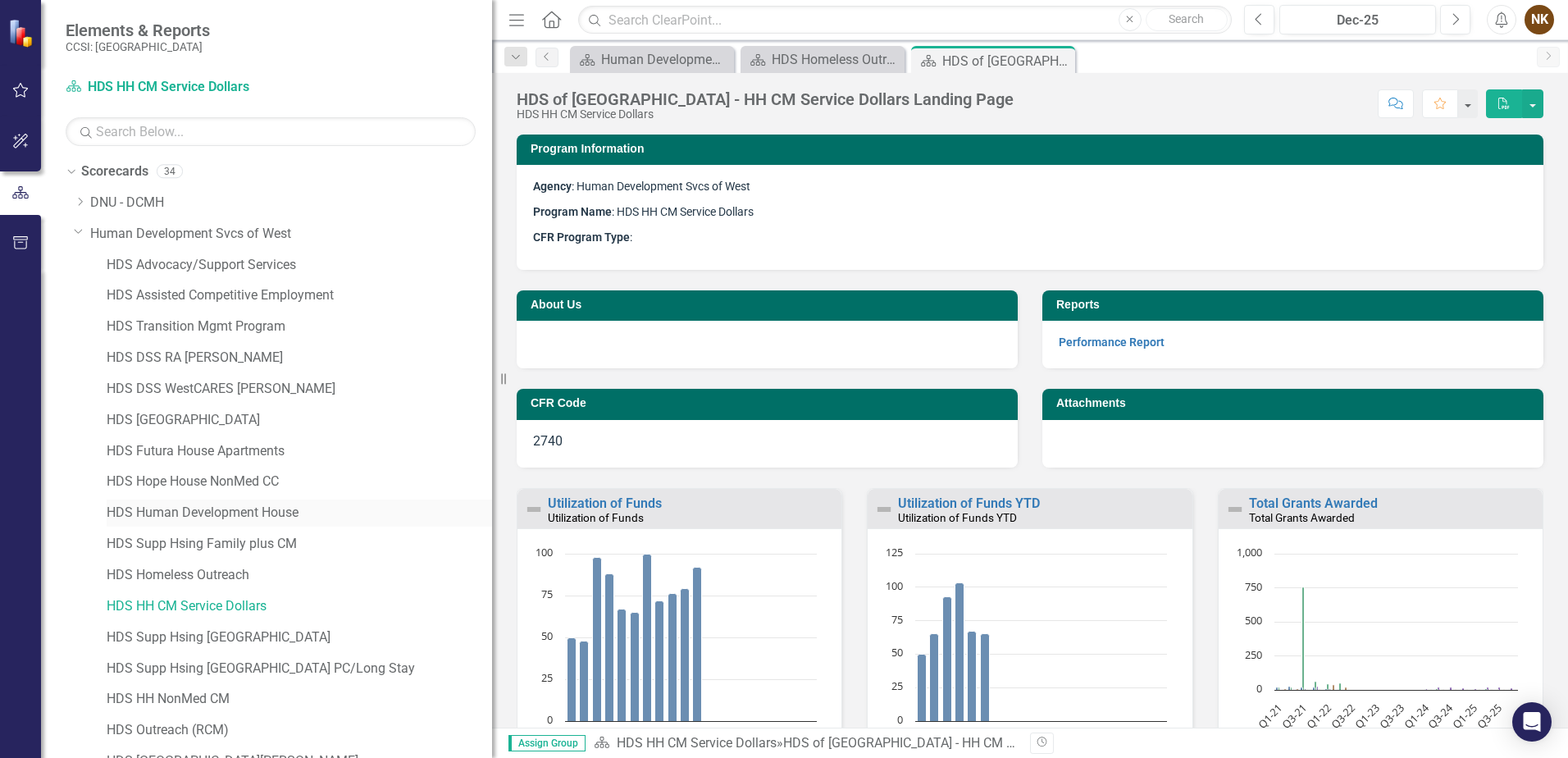
click at [247, 511] on link "HDS Human Development House" at bounding box center [300, 513] width 385 height 19
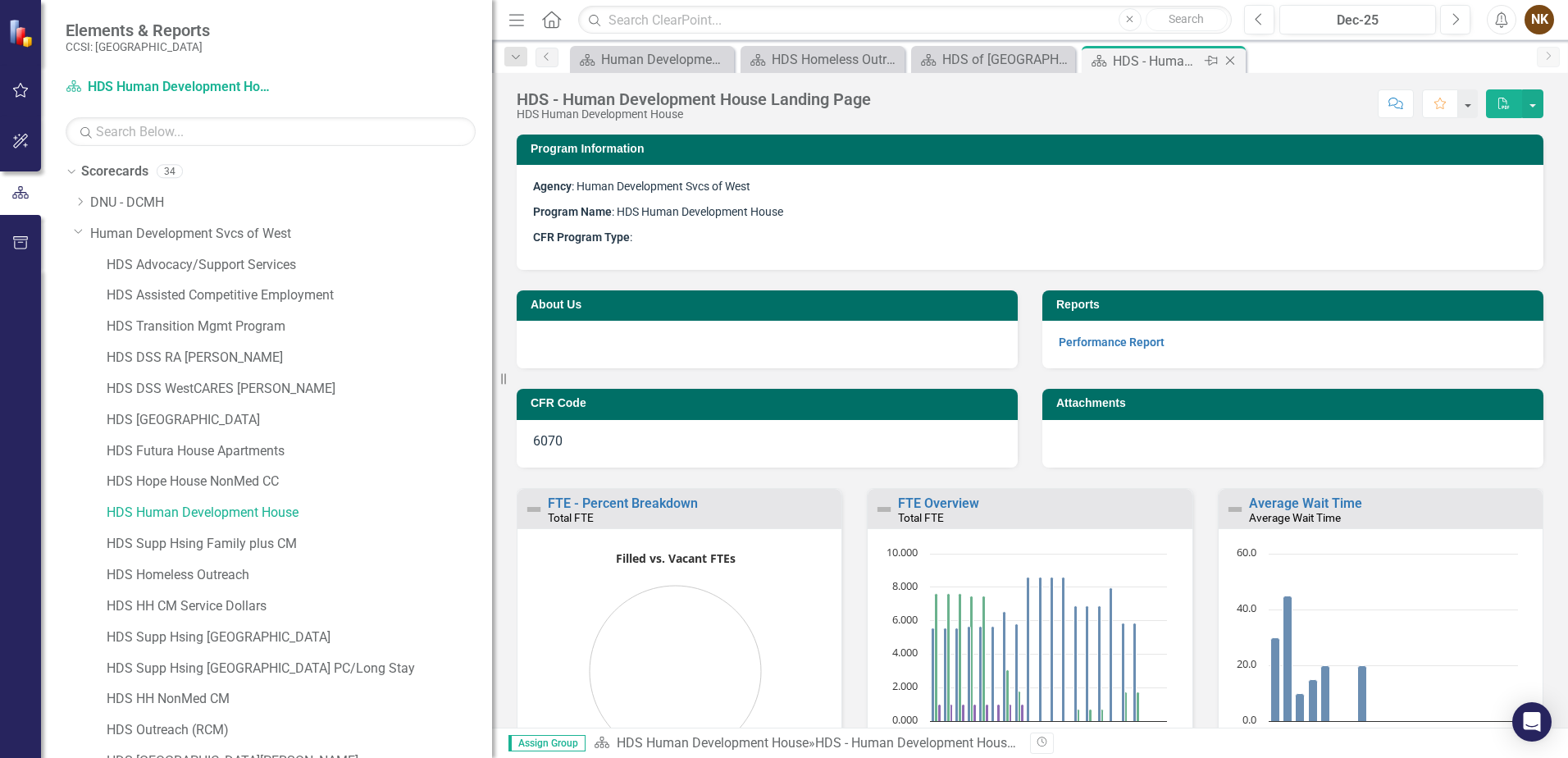
click at [1233, 59] on icon at bounding box center [1230, 61] width 9 height 9
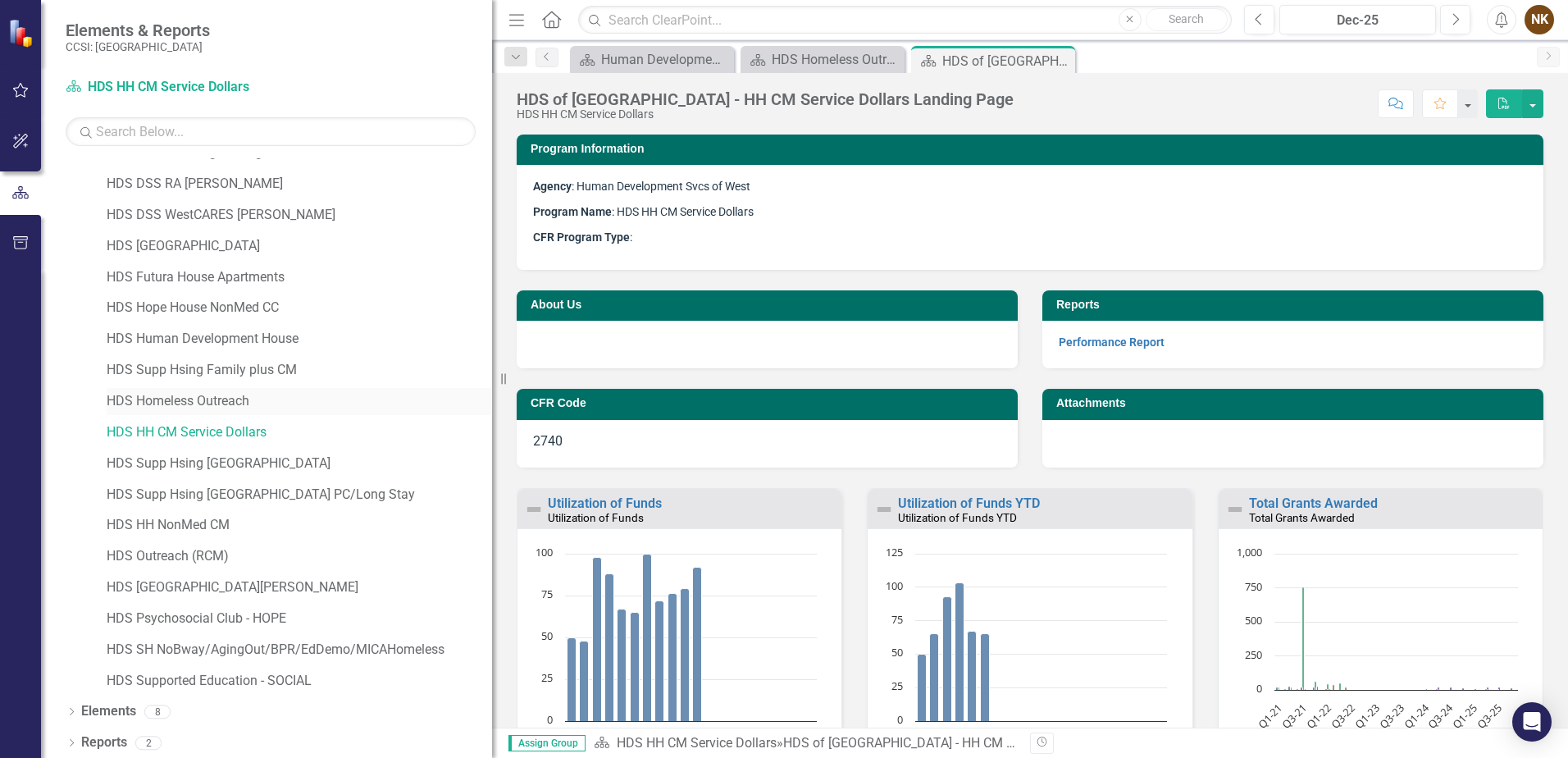
scroll to position [177, 0]
click at [826, 51] on div "HDS Homeless Outreach Landing Page" at bounding box center [826, 59] width 109 height 20
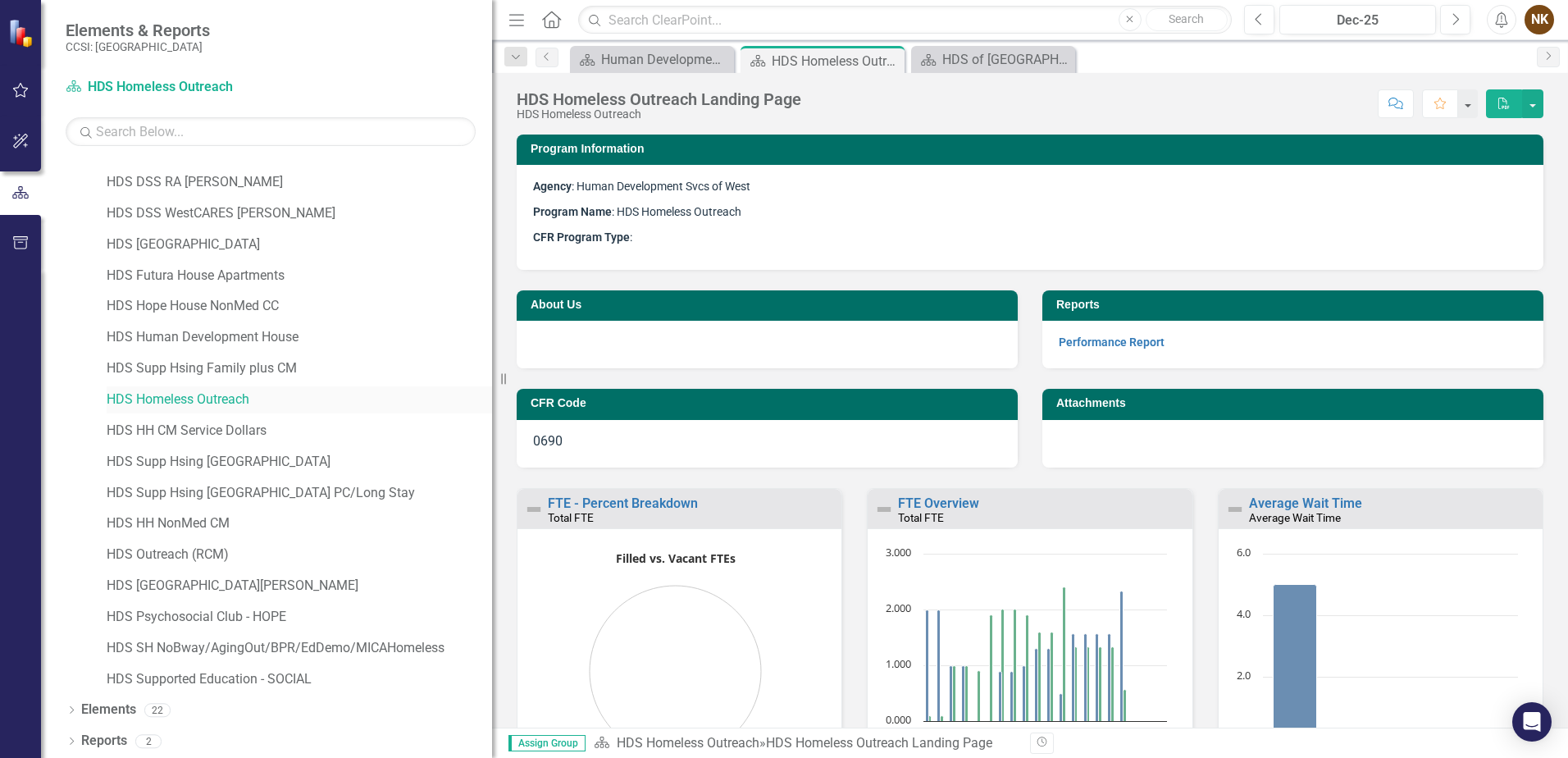
scroll to position [177, 0]
click at [190, 518] on link "HDS HH NonMed CM" at bounding box center [300, 523] width 385 height 19
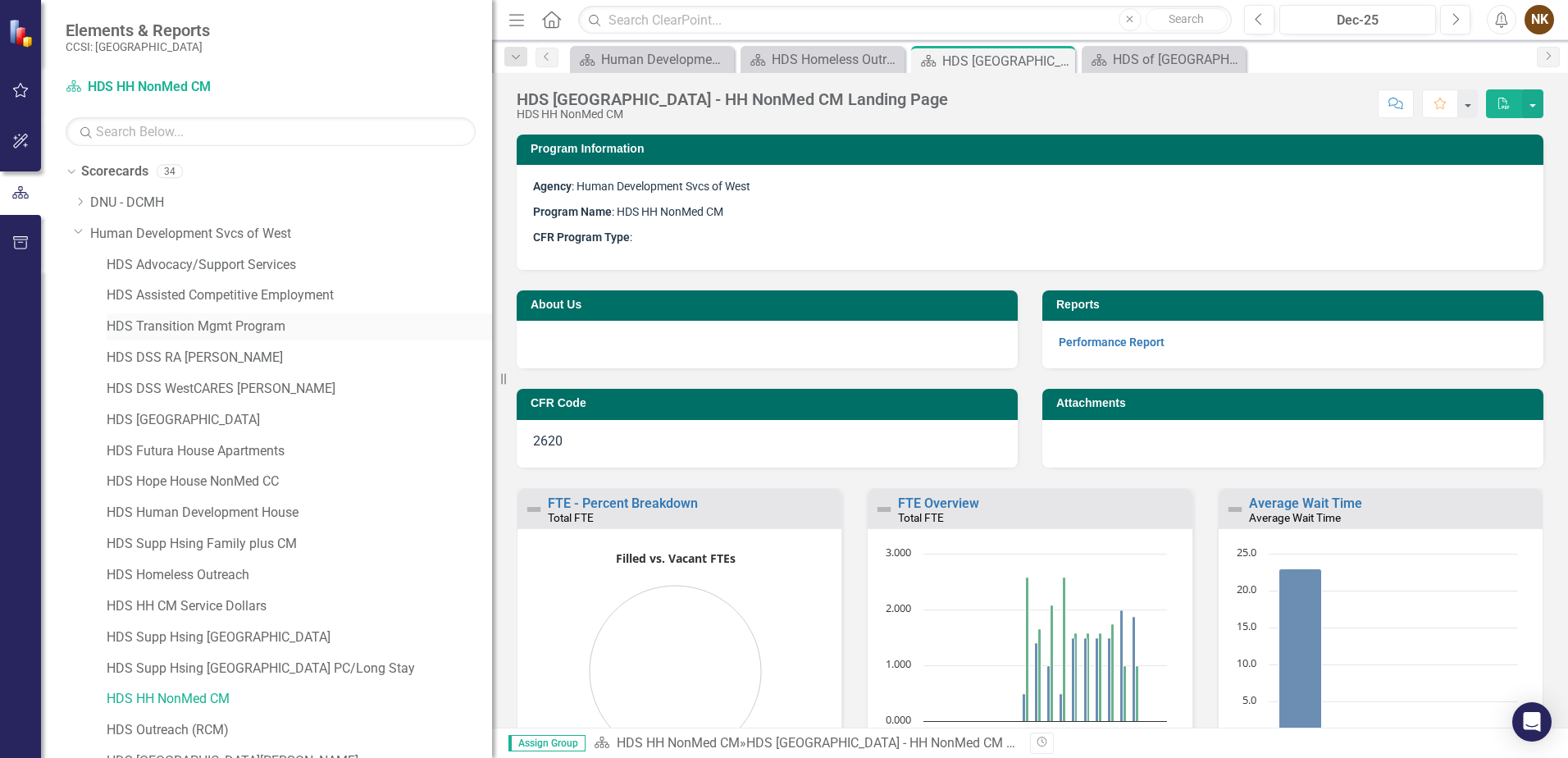
click at [304, 320] on link "HDS Transition Mgmt Program" at bounding box center [300, 327] width 385 height 19
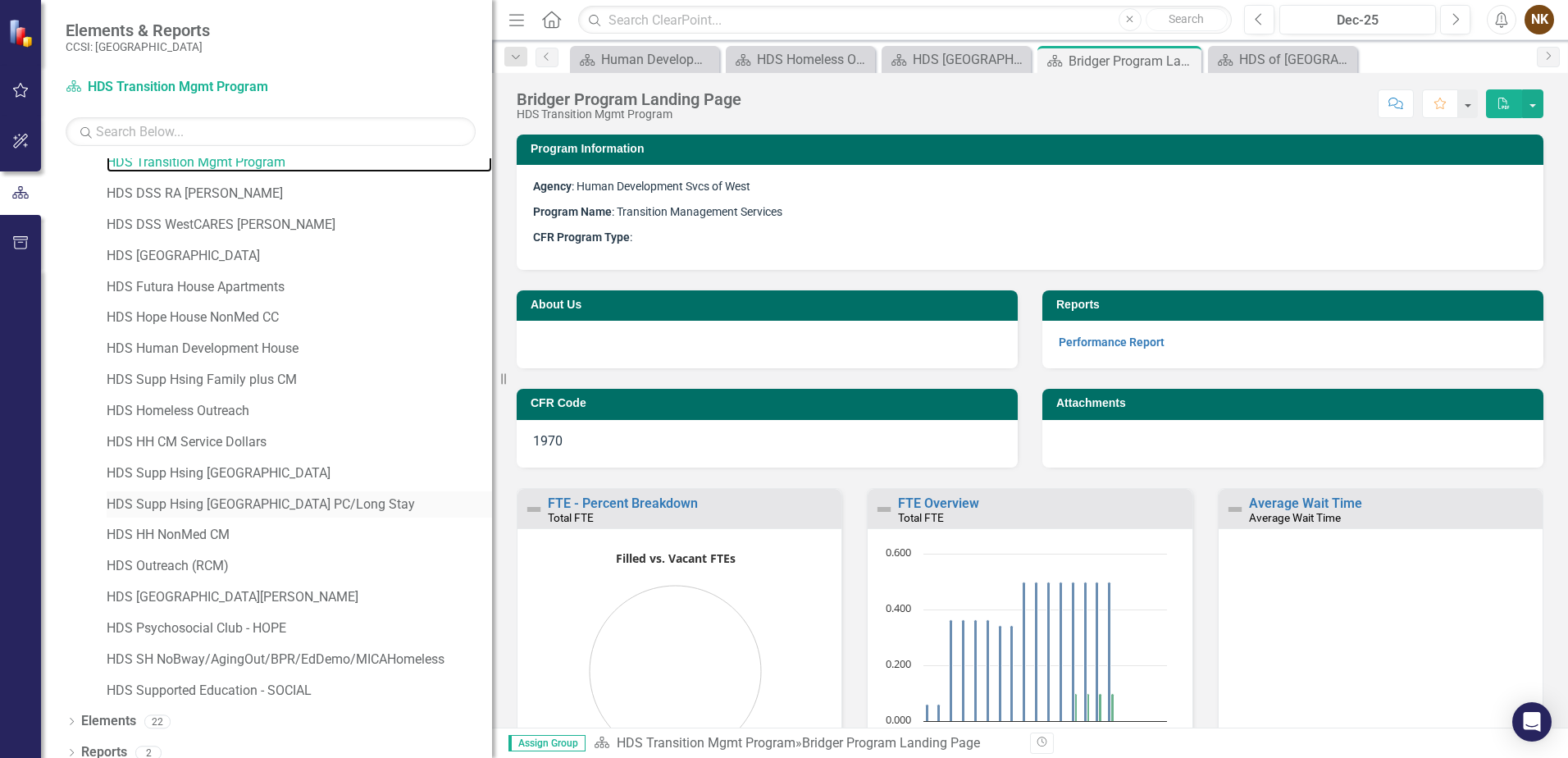
scroll to position [177, 0]
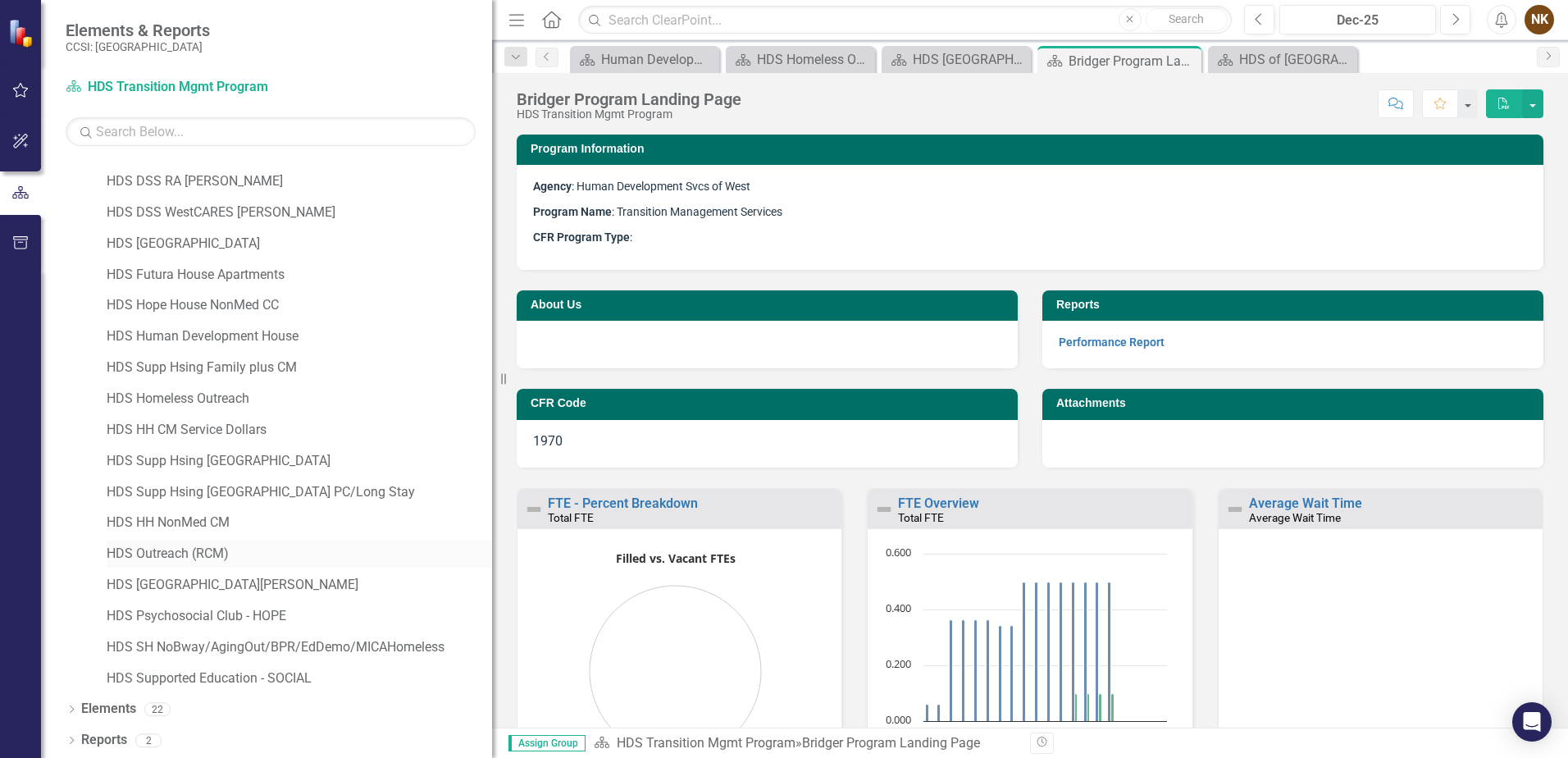
click at [238, 549] on link "HDS Outreach (RCM)" at bounding box center [300, 554] width 385 height 19
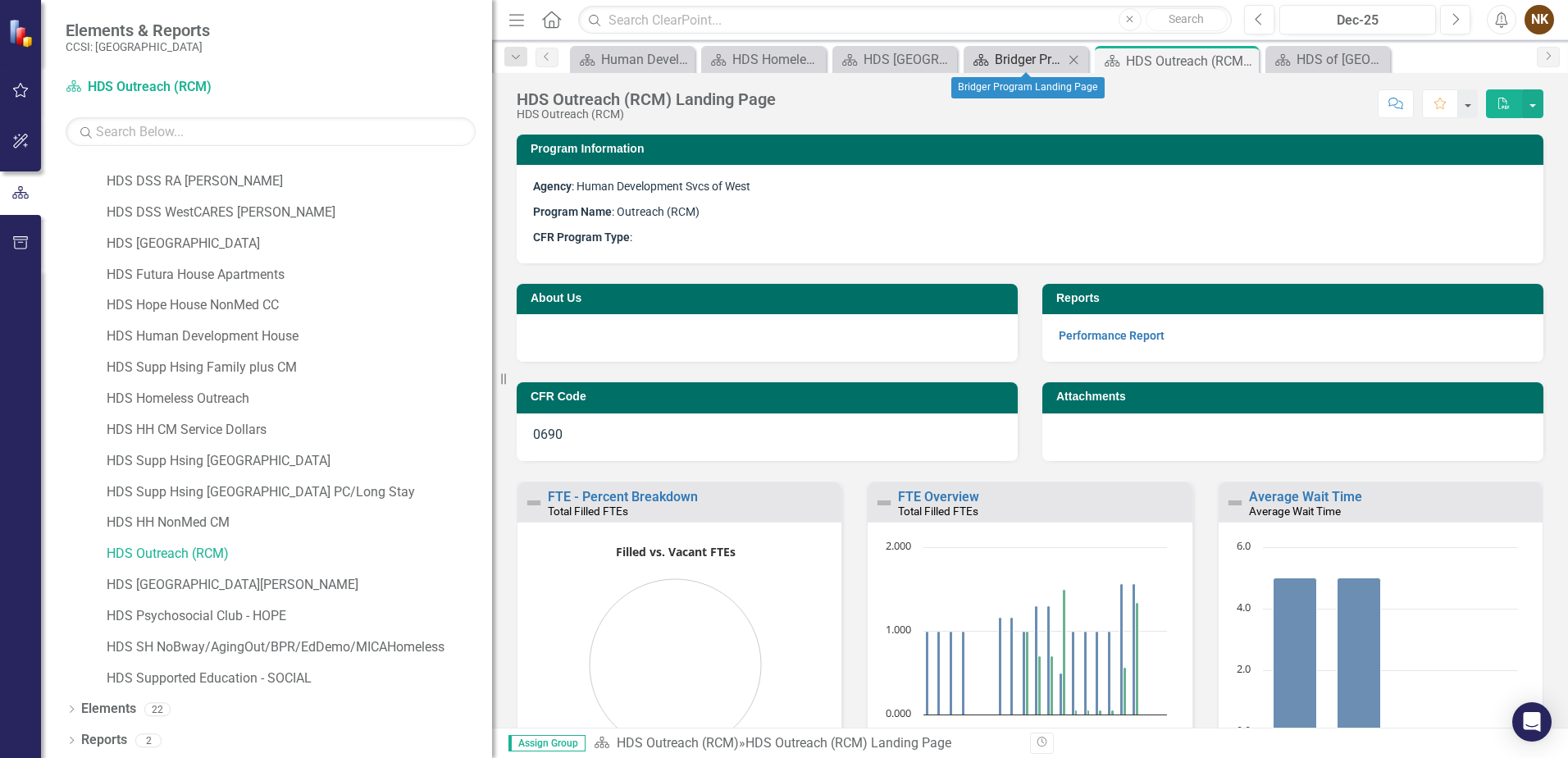
click at [1028, 60] on div "Bridger Program Landing Page" at bounding box center [1028, 59] width 69 height 20
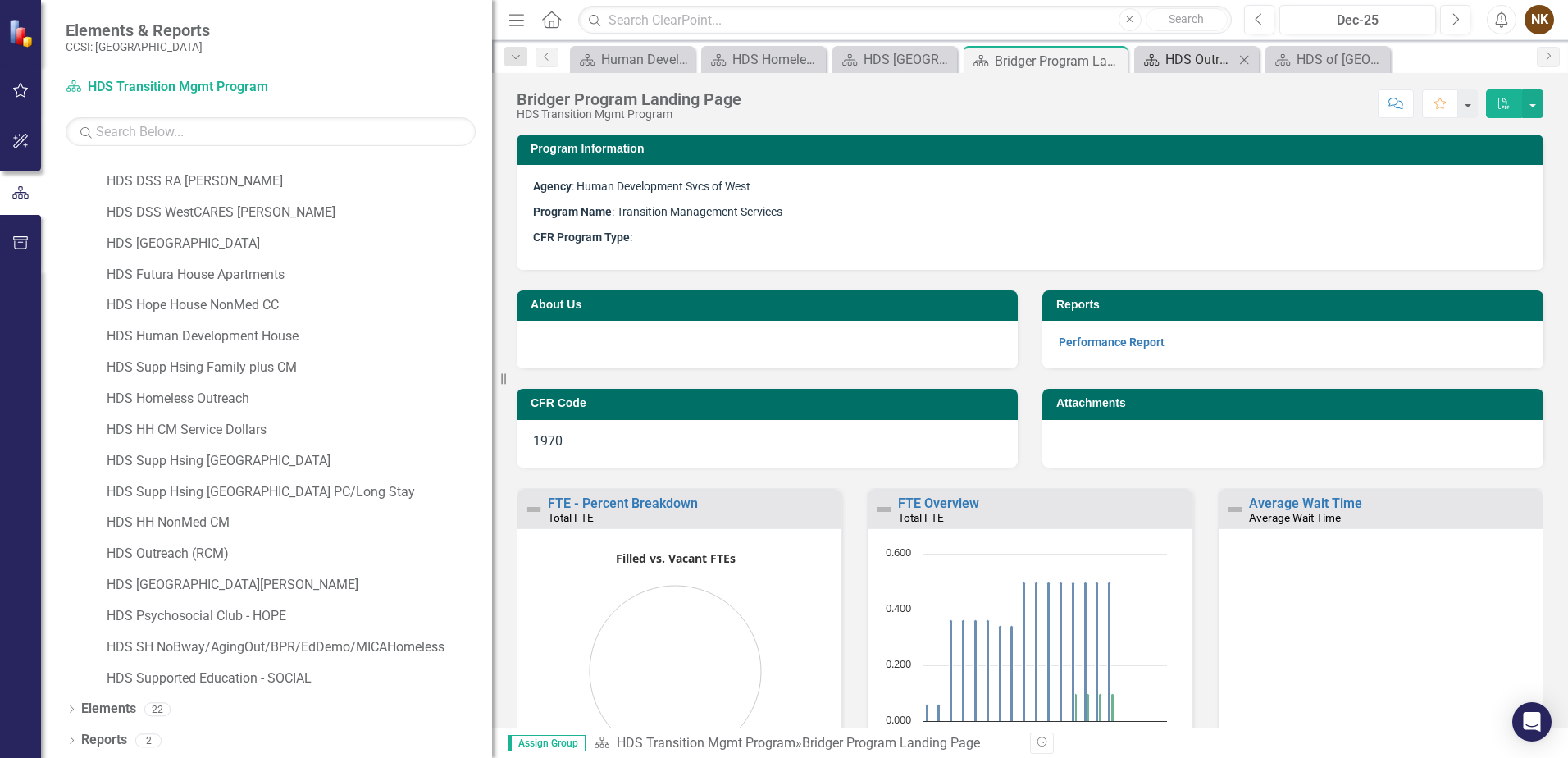
click at [1217, 58] on div "HDS Outreach (RCM) Landing Page" at bounding box center [1200, 59] width 69 height 20
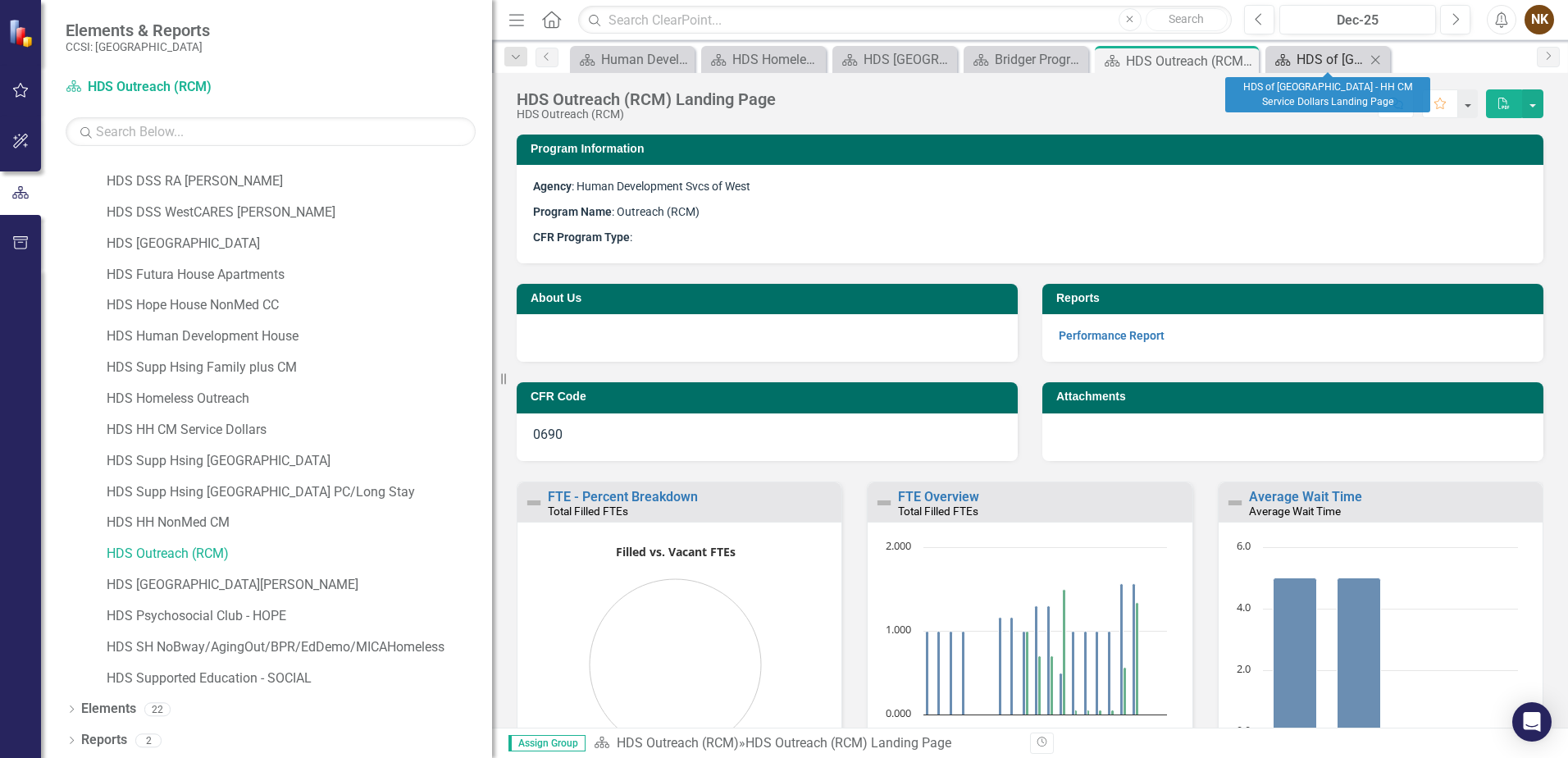
click at [1324, 59] on div "HDS of [GEOGRAPHIC_DATA] - HH CM Service Dollars Landing Page" at bounding box center [1330, 59] width 69 height 20
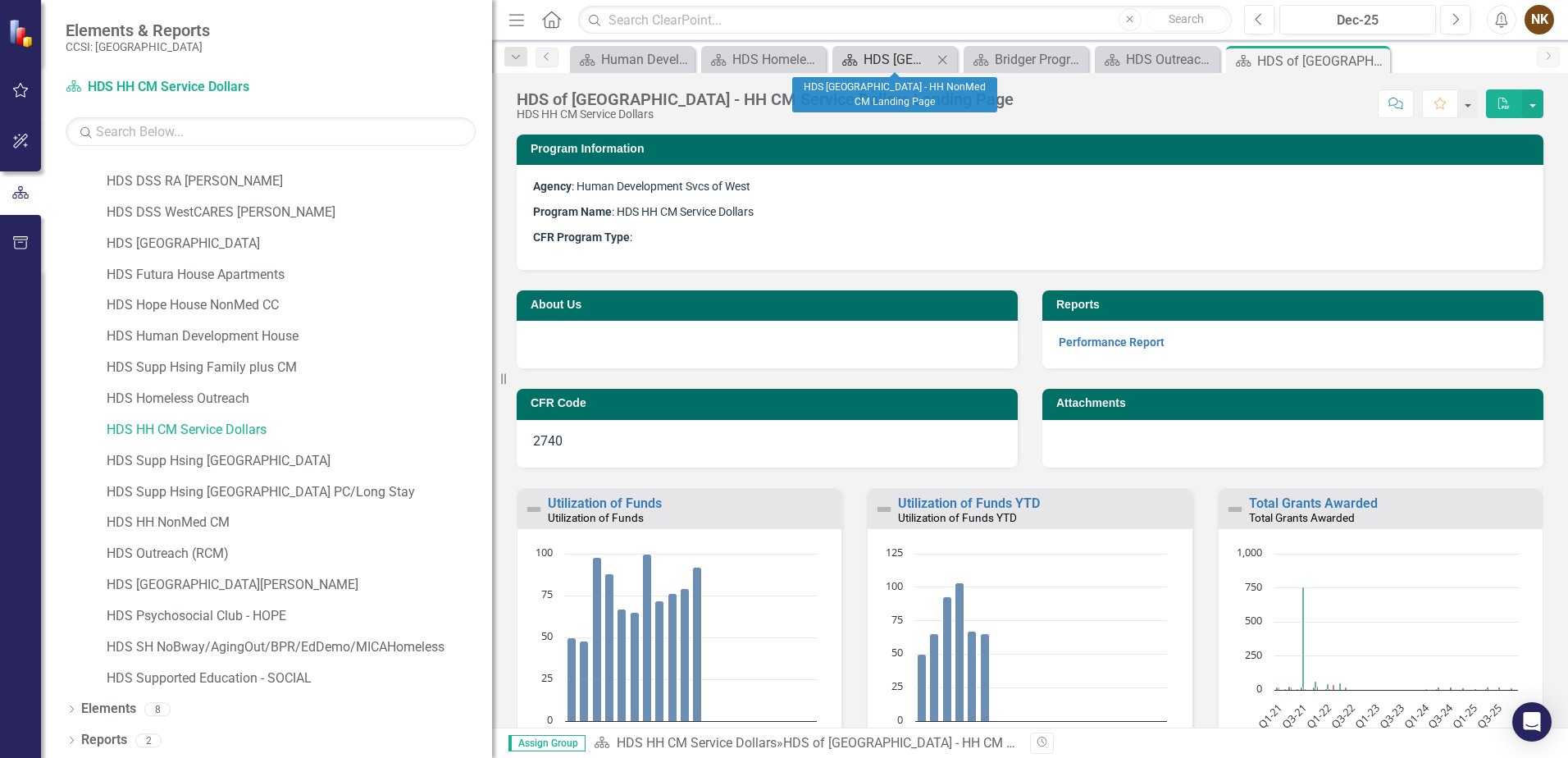
click at [883, 62] on div "HDS [GEOGRAPHIC_DATA] - HH NonMed CM Landing Page" at bounding box center [898, 59] width 69 height 20
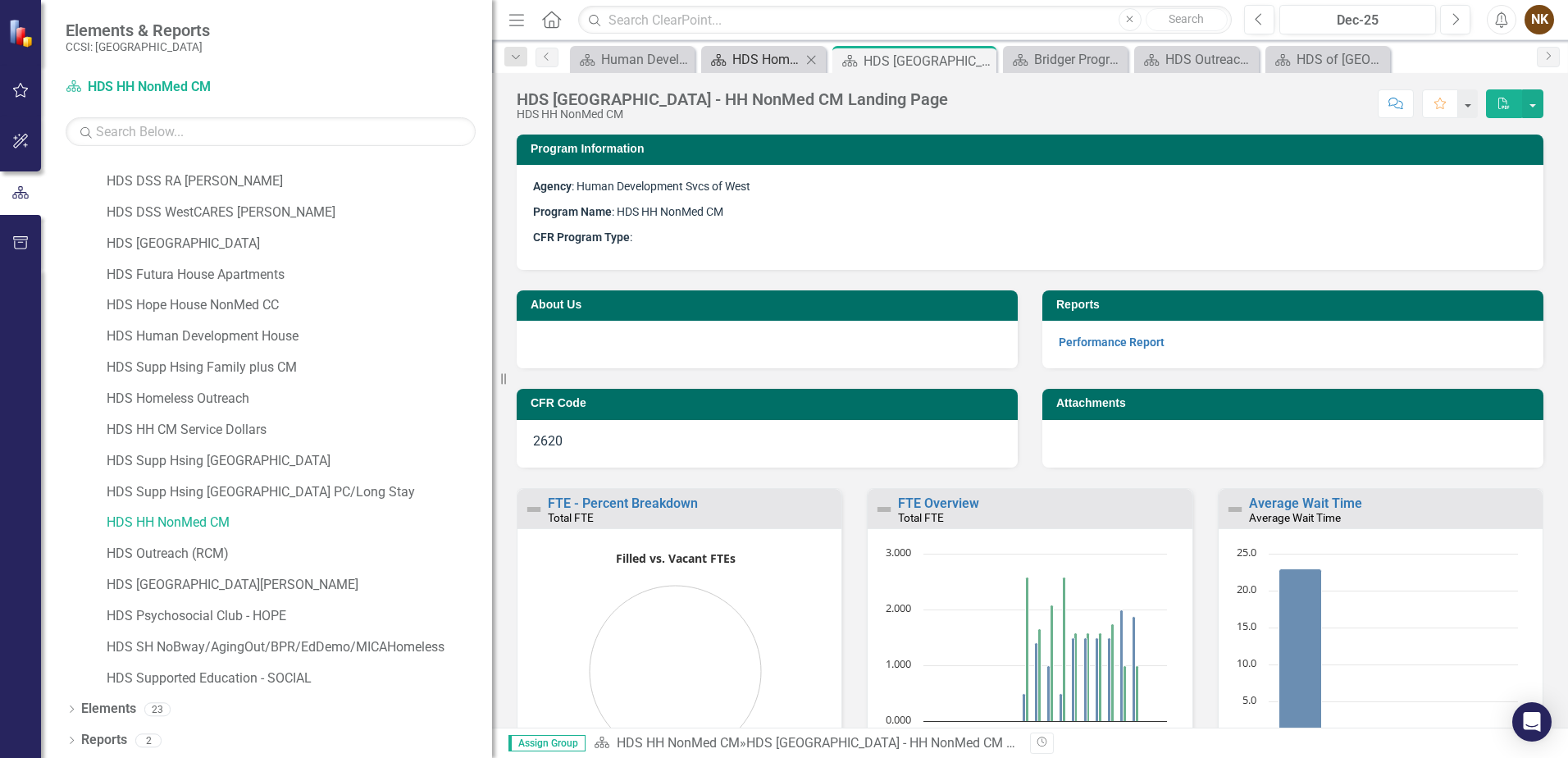
click at [773, 59] on div "HDS Homeless Outreach Landing Page" at bounding box center [766, 59] width 69 height 20
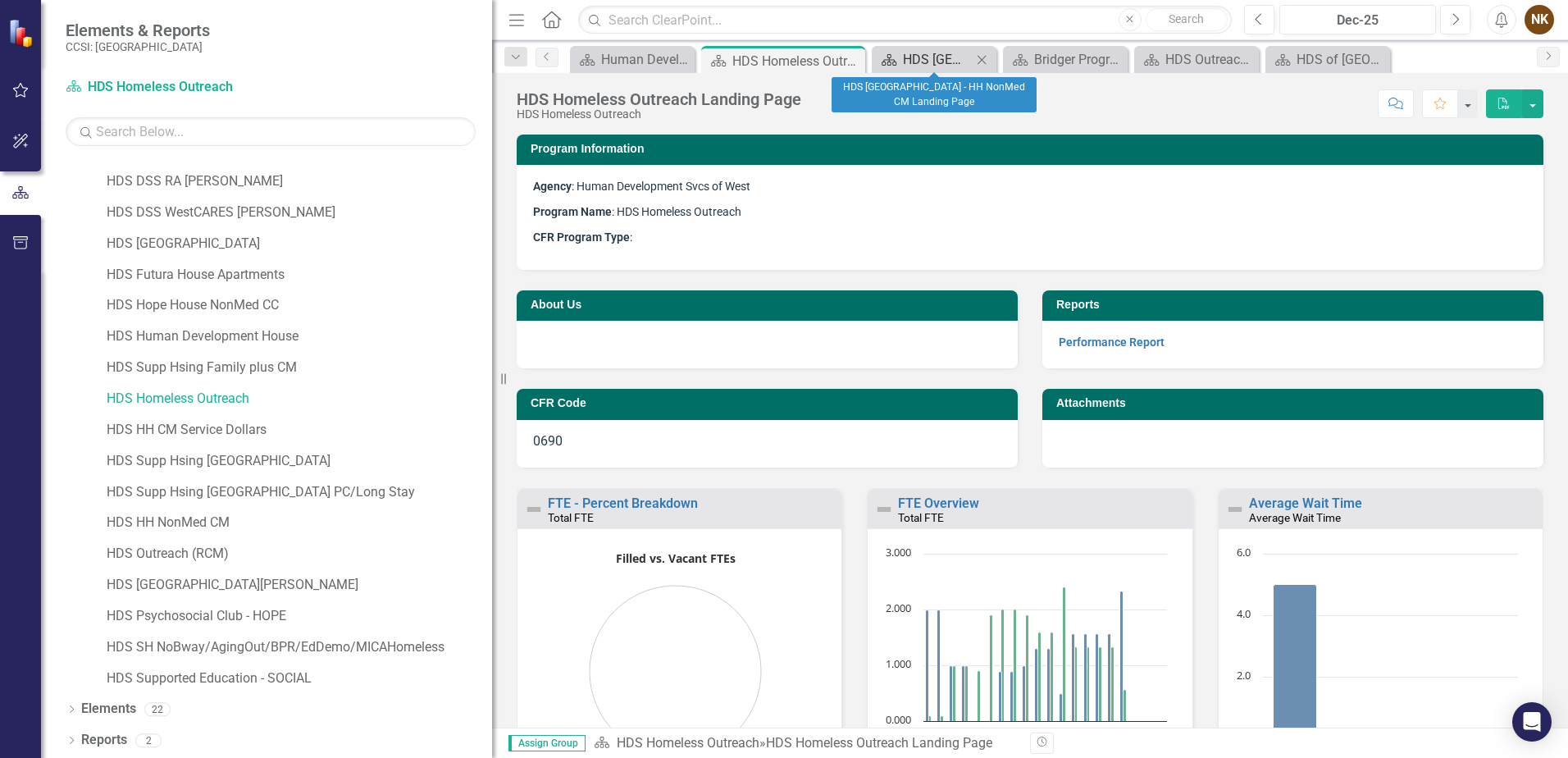
click at [944, 61] on div "HDS [GEOGRAPHIC_DATA] - HH NonMed CM Landing Page" at bounding box center [937, 59] width 69 height 20
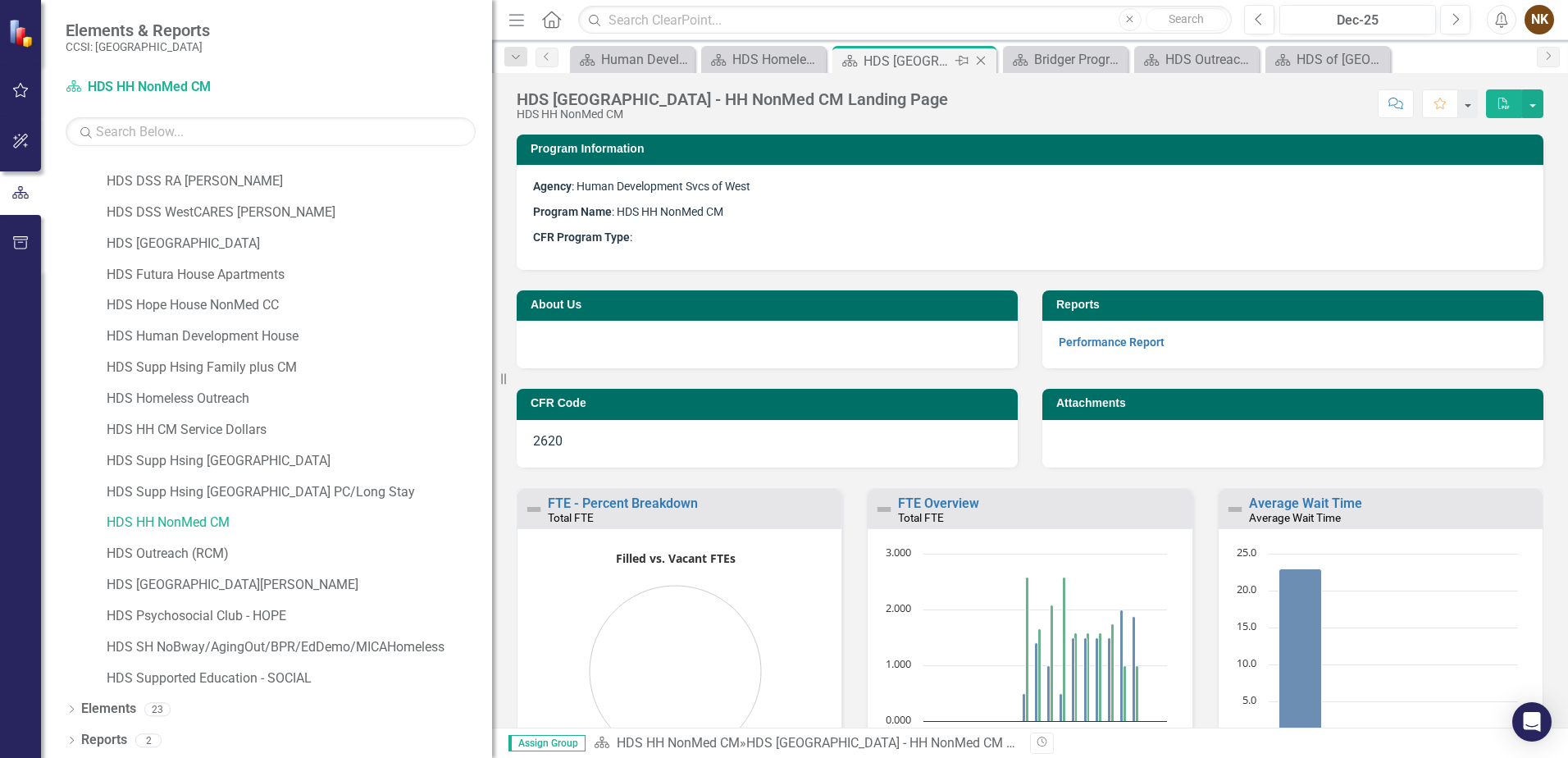
click at [983, 61] on icon "Close" at bounding box center [980, 60] width 16 height 13
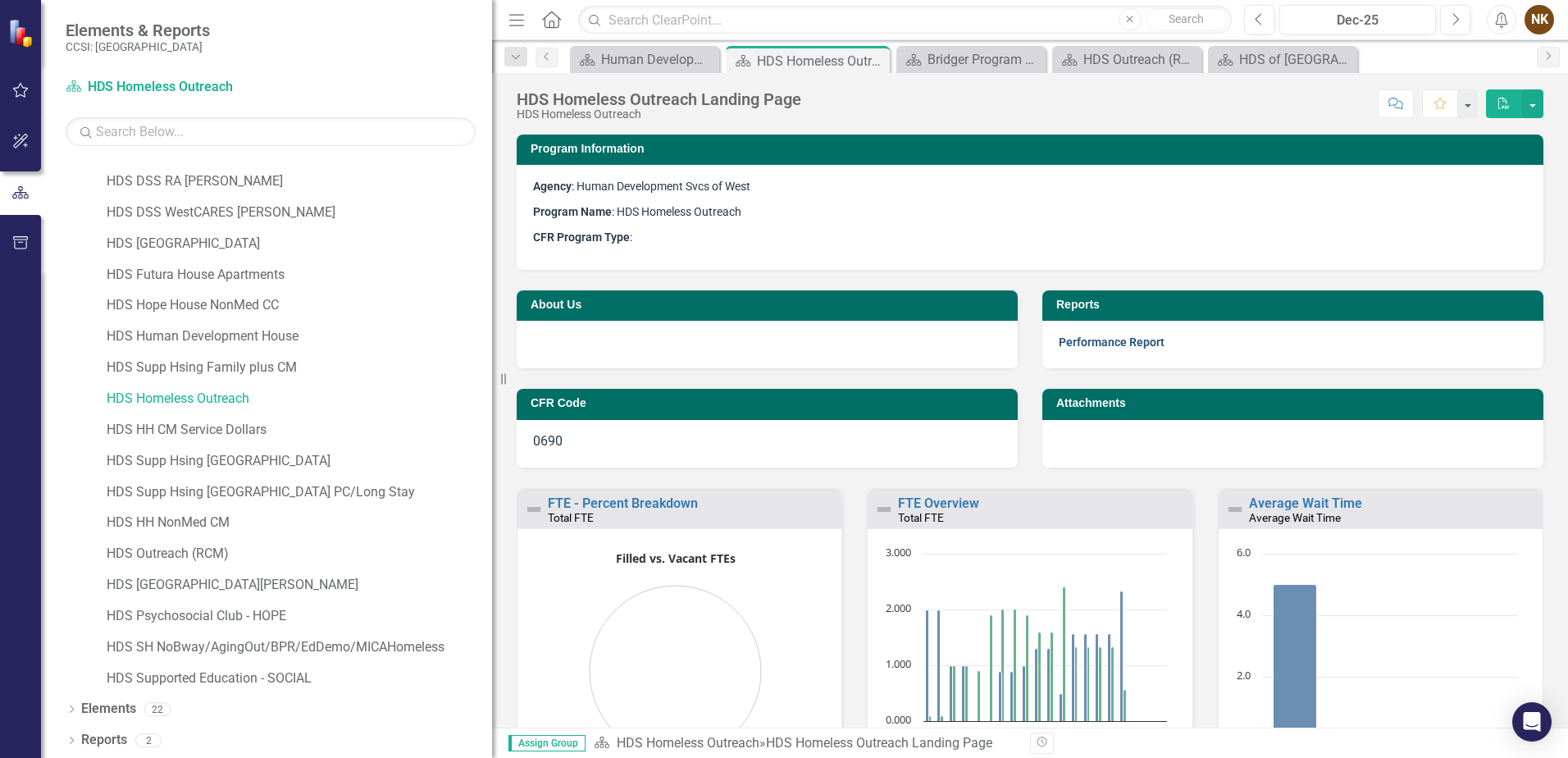
click at [1124, 345] on link "Performance Report" at bounding box center [1112, 341] width 106 height 13
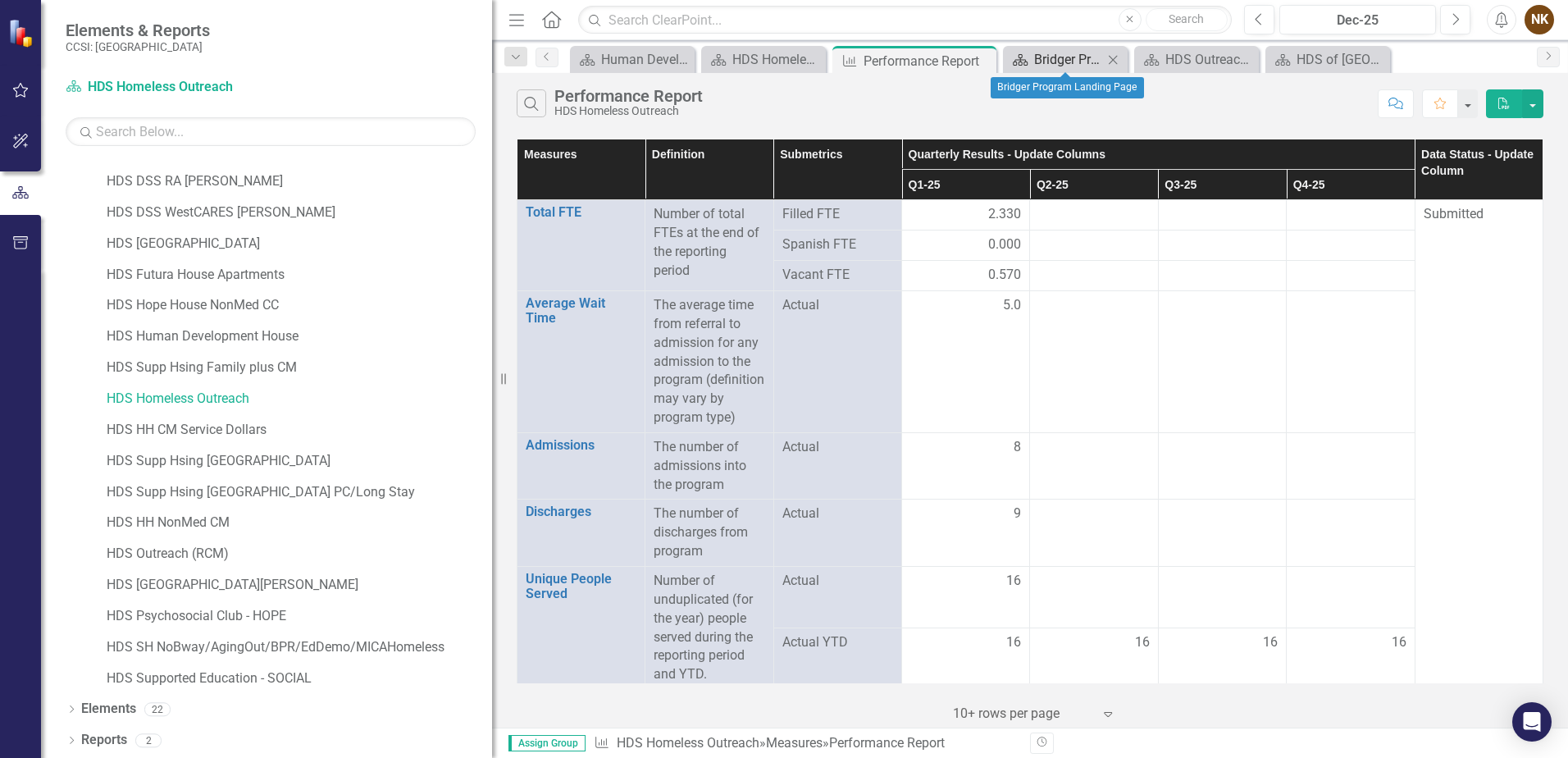
click at [1057, 53] on div "Bridger Program Landing Page" at bounding box center [1068, 59] width 69 height 20
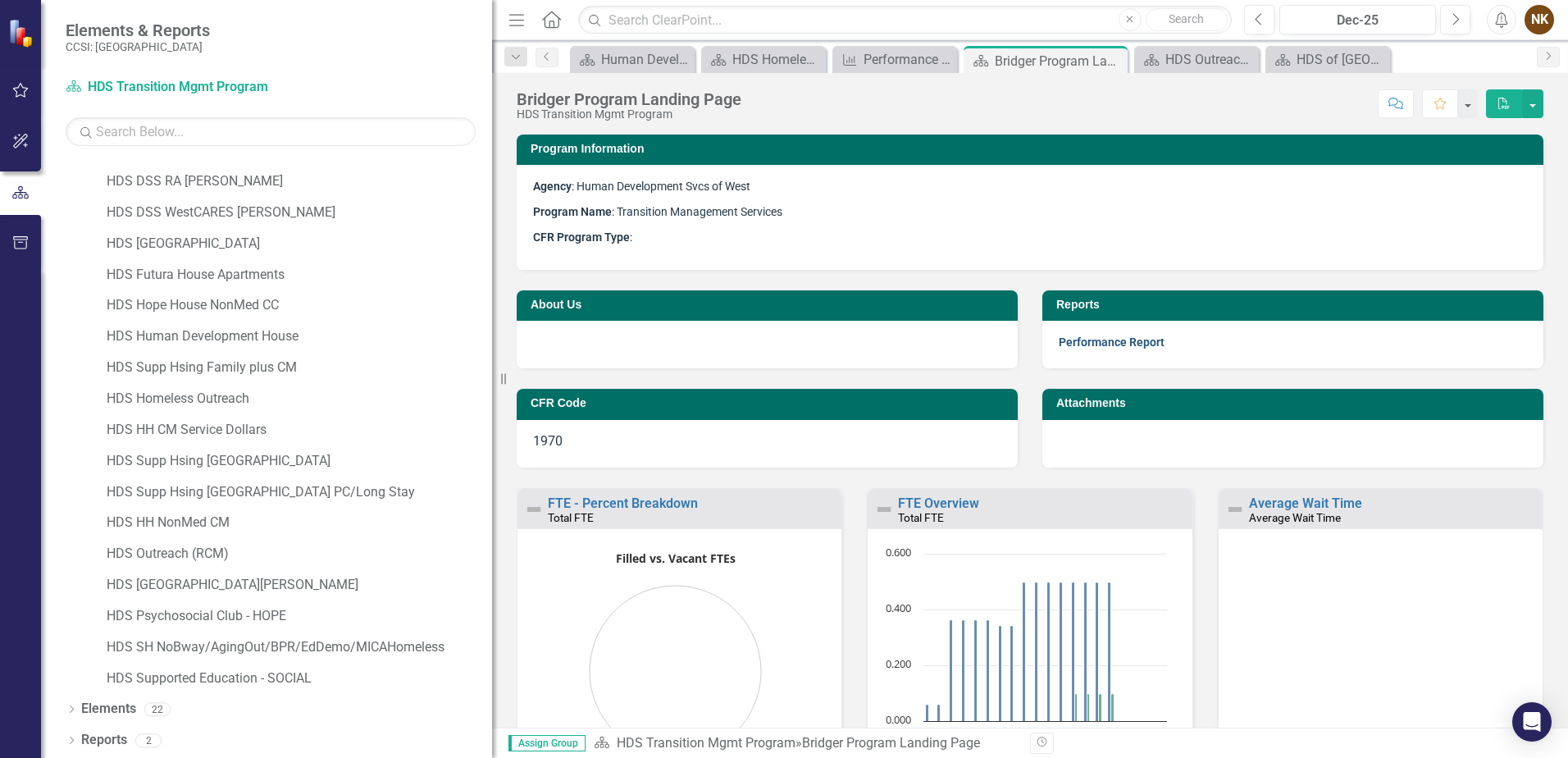
click at [1151, 340] on link "Performance Report" at bounding box center [1112, 341] width 106 height 13
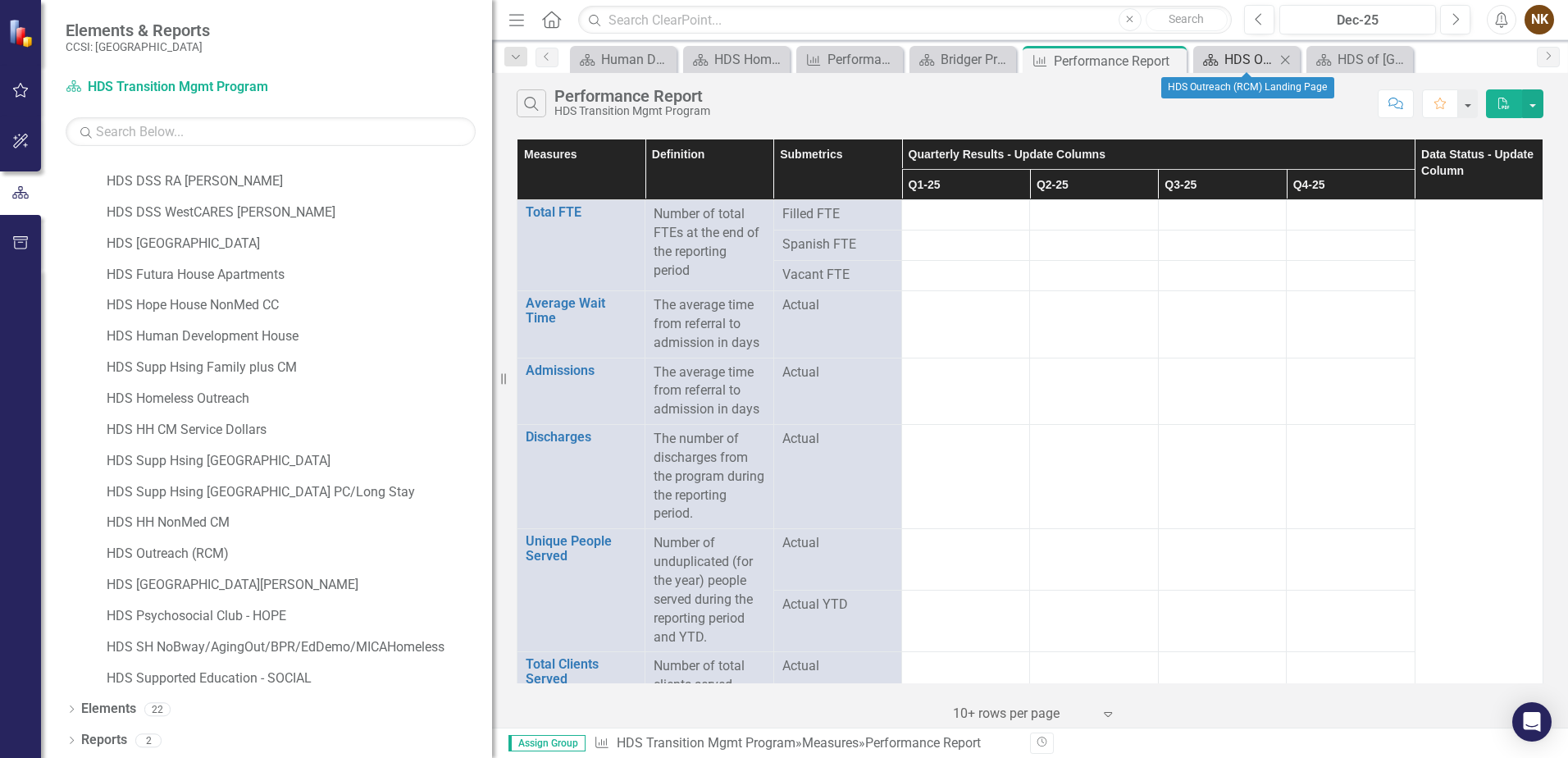
click at [1242, 62] on div "HDS Outreach (RCM) Landing Page" at bounding box center [1250, 59] width 51 height 20
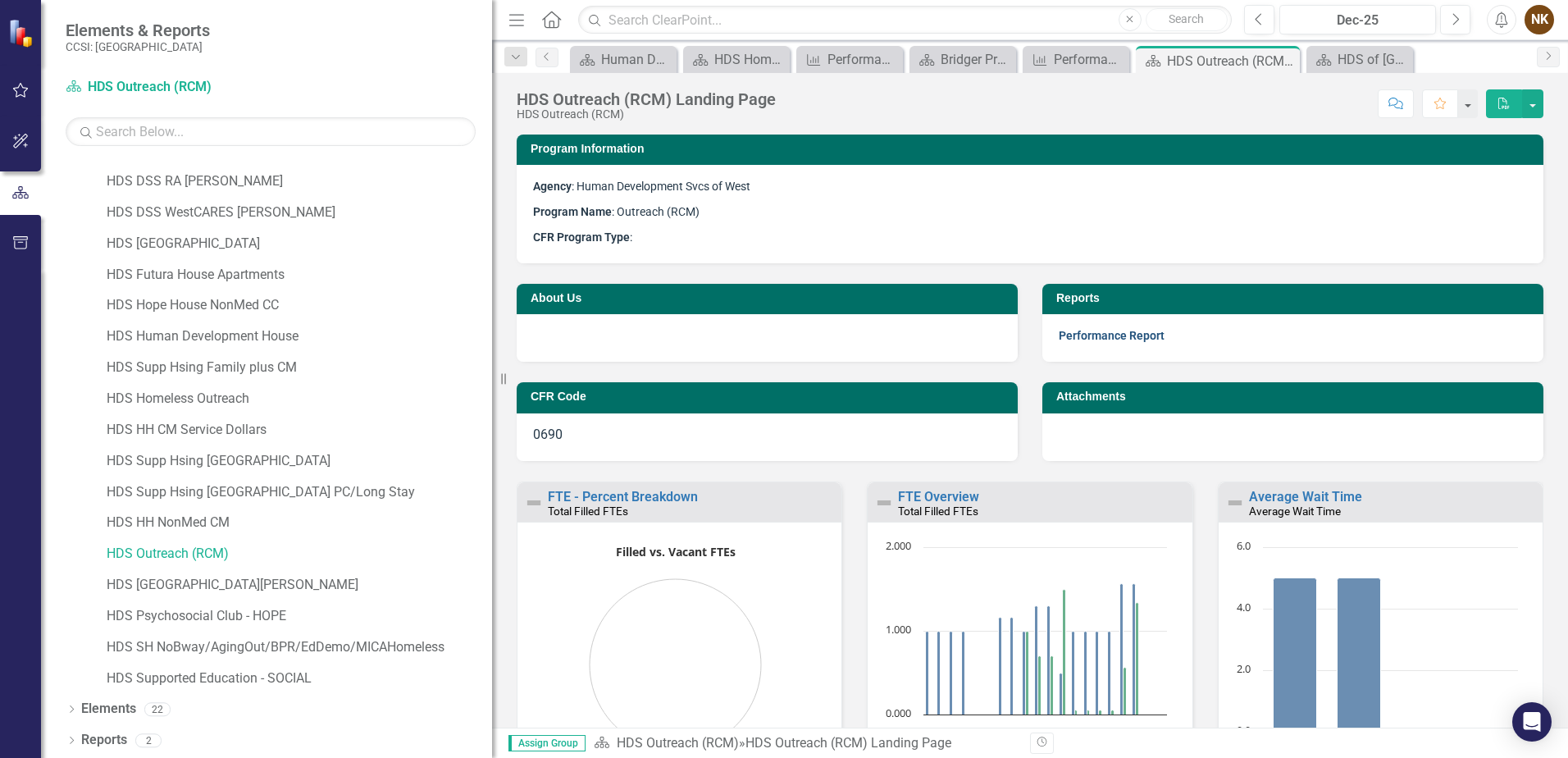
click at [1137, 334] on link "Performance Report" at bounding box center [1112, 335] width 106 height 13
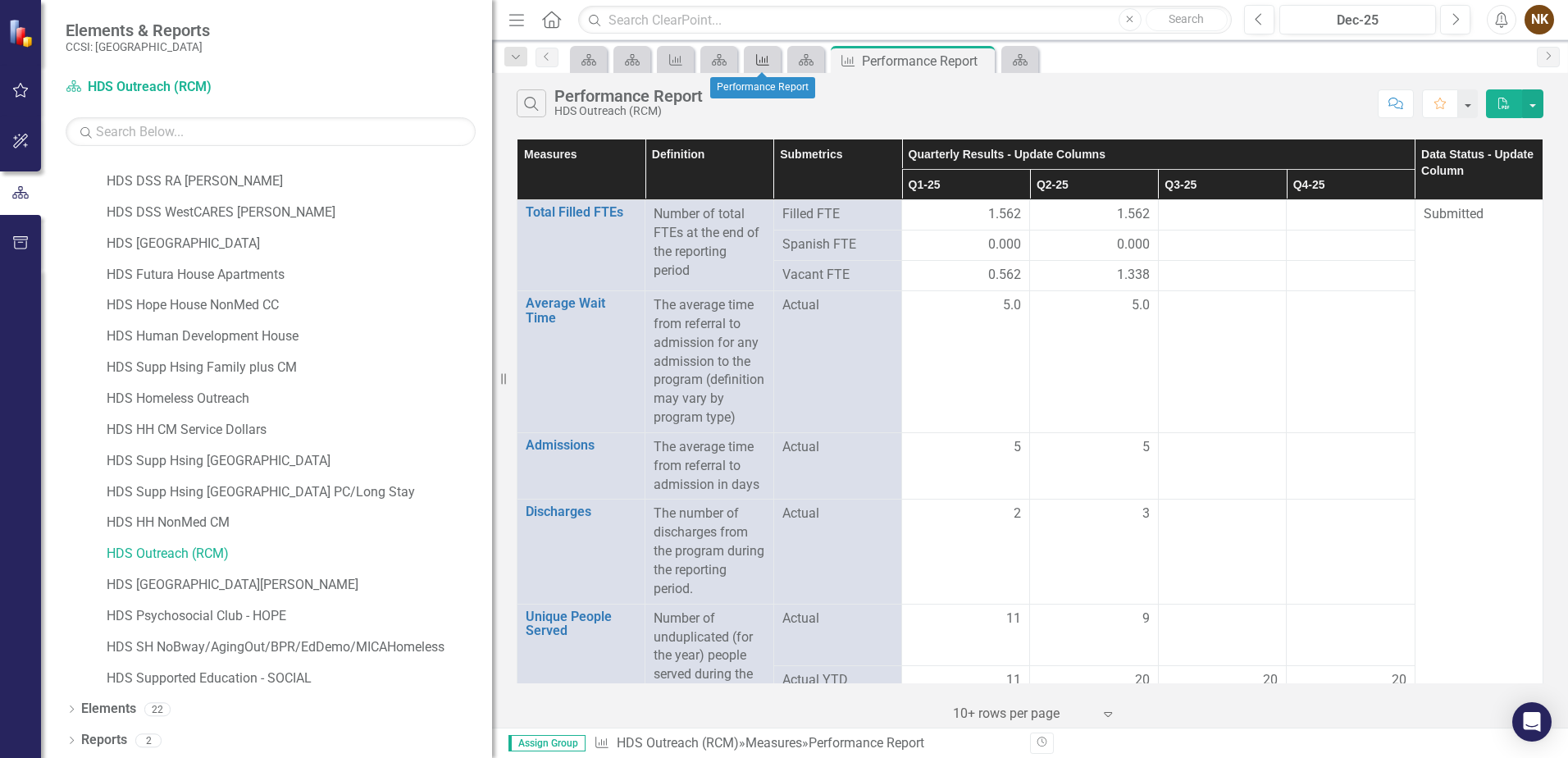
click at [756, 55] on icon "Measure" at bounding box center [762, 59] width 16 height 13
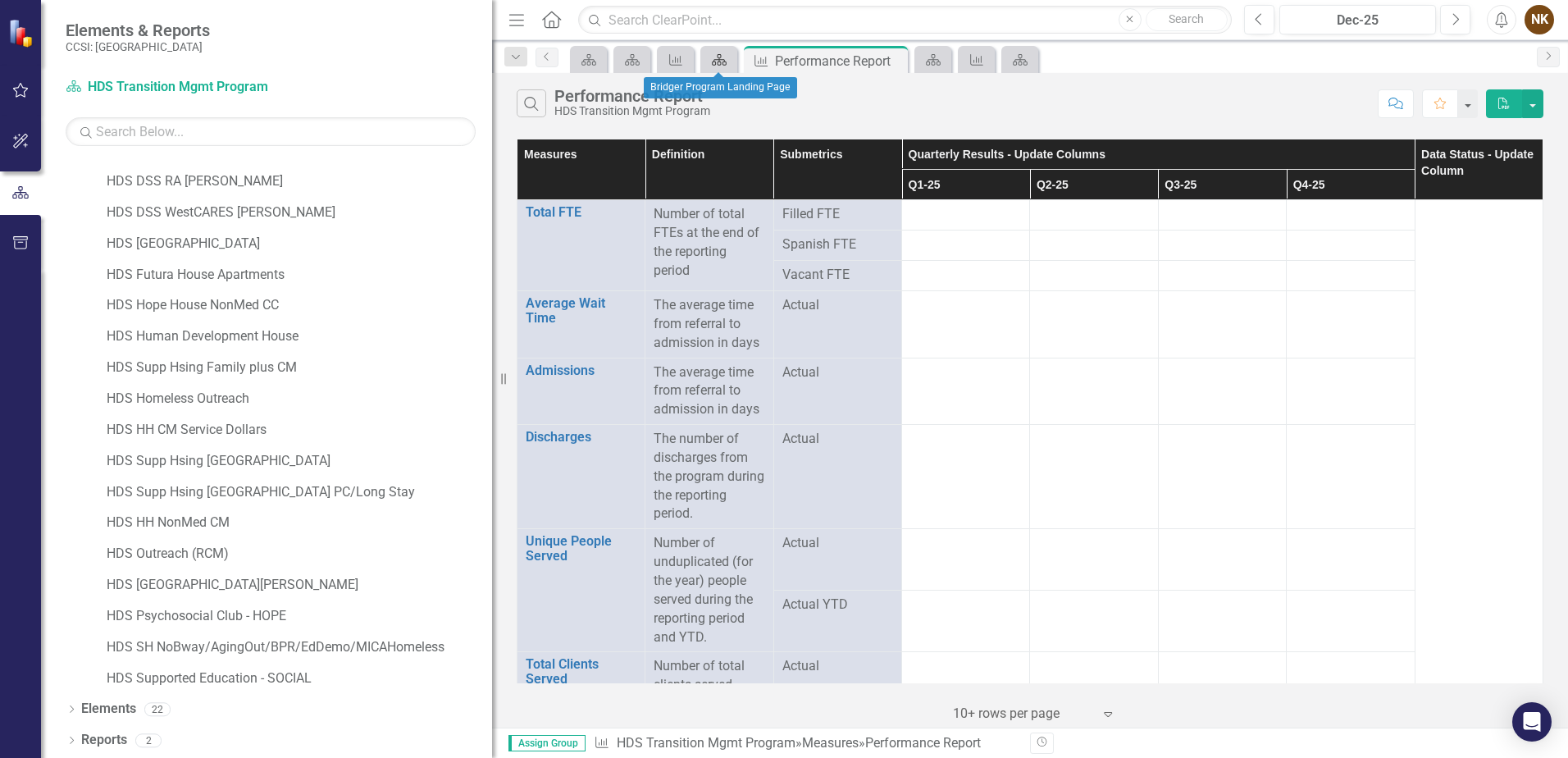
click at [709, 59] on div "Scorecard" at bounding box center [715, 59] width 23 height 20
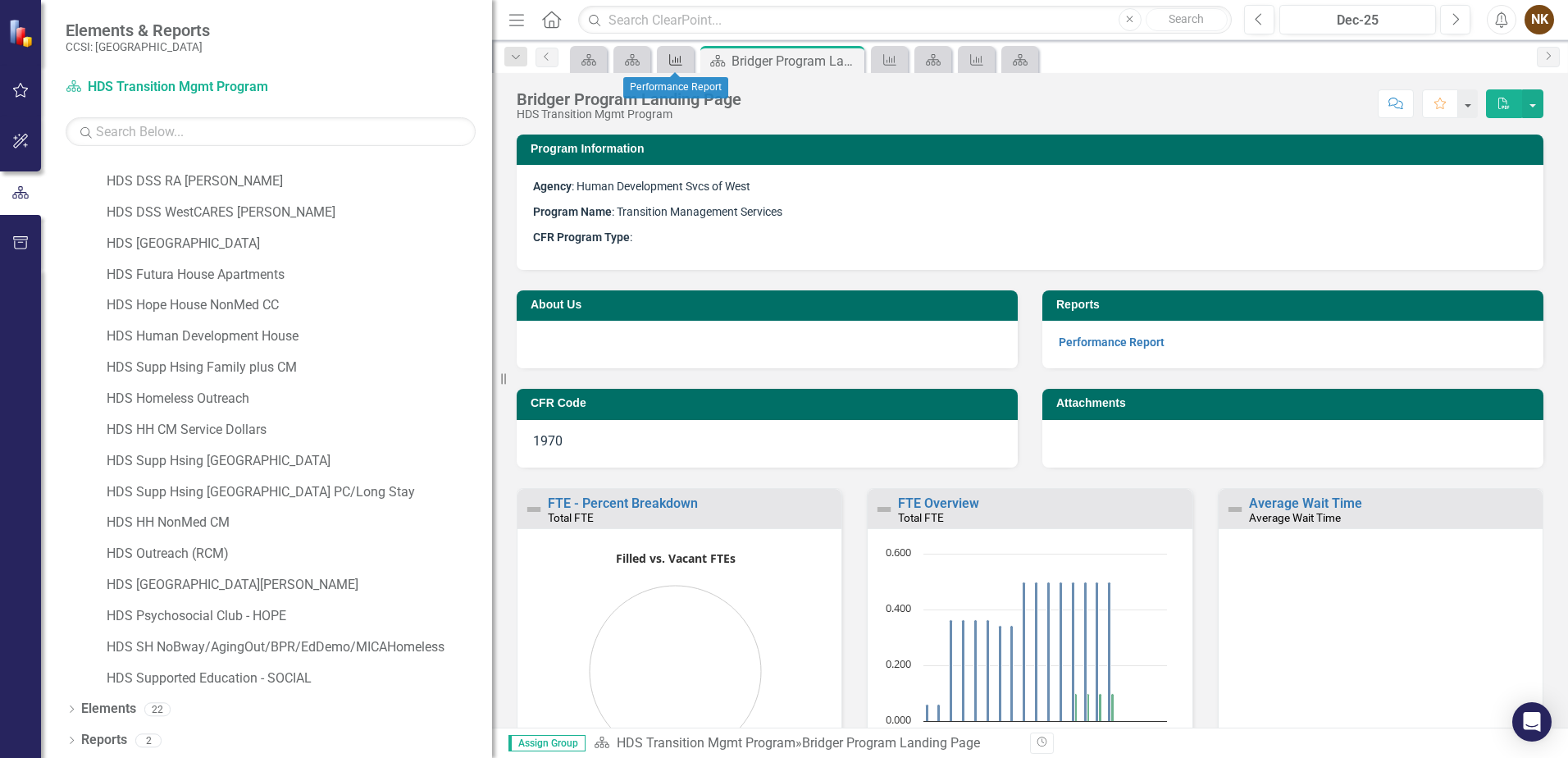
click at [679, 63] on icon "Measure" at bounding box center [675, 59] width 16 height 13
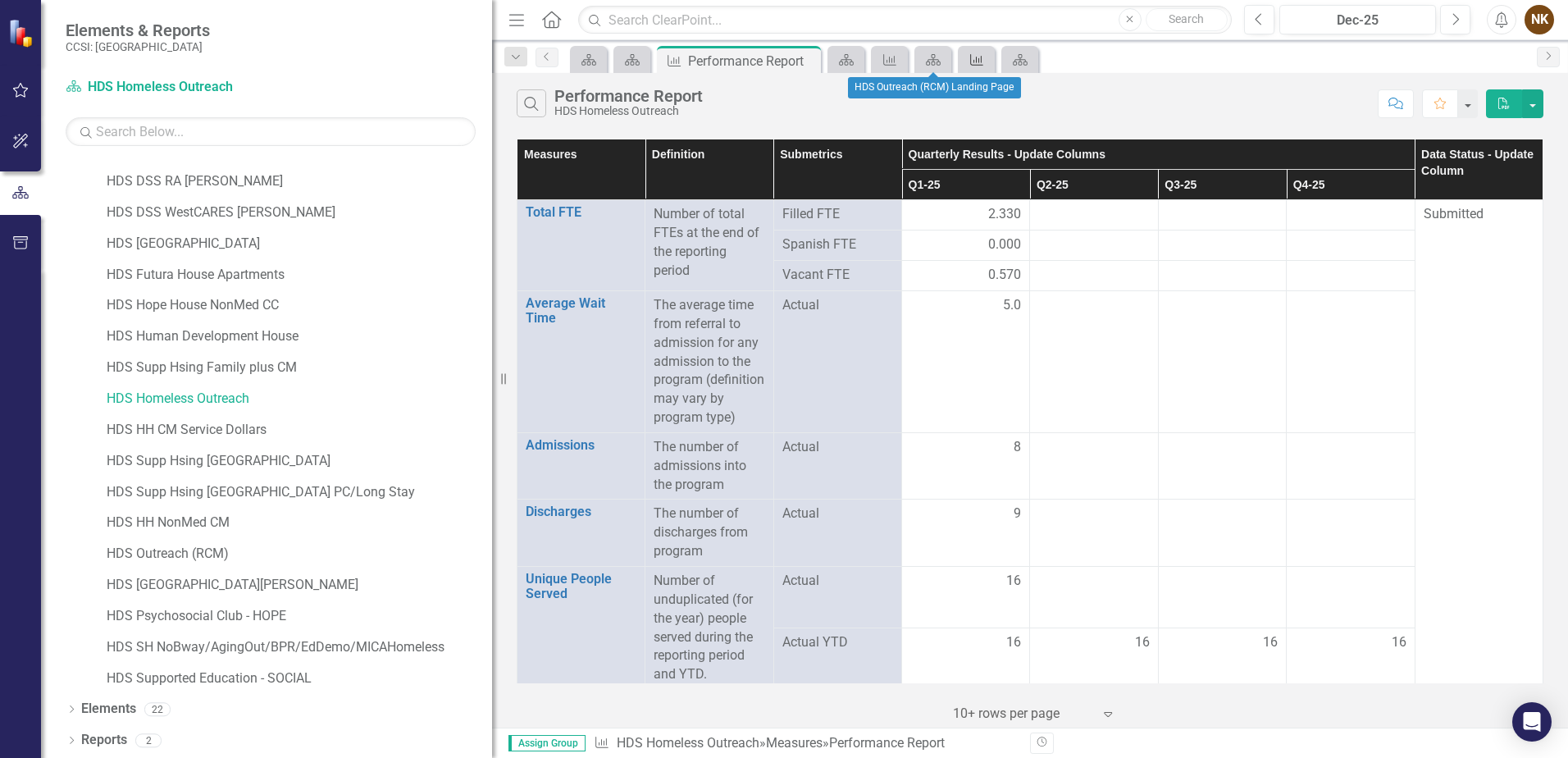
click at [970, 62] on icon "Measure" at bounding box center [977, 59] width 16 height 13
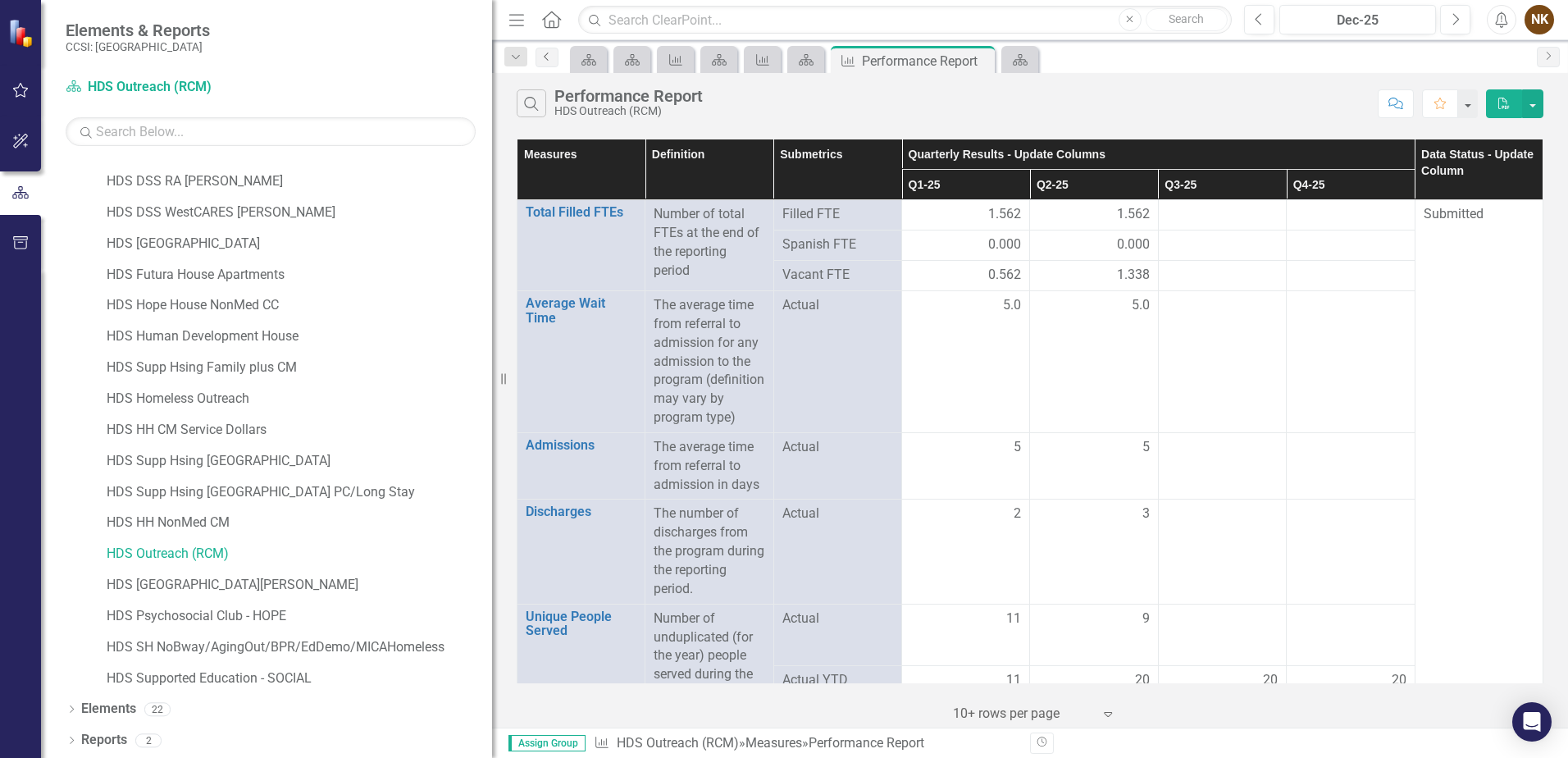
click at [544, 59] on icon "Previous" at bounding box center [546, 57] width 13 height 10
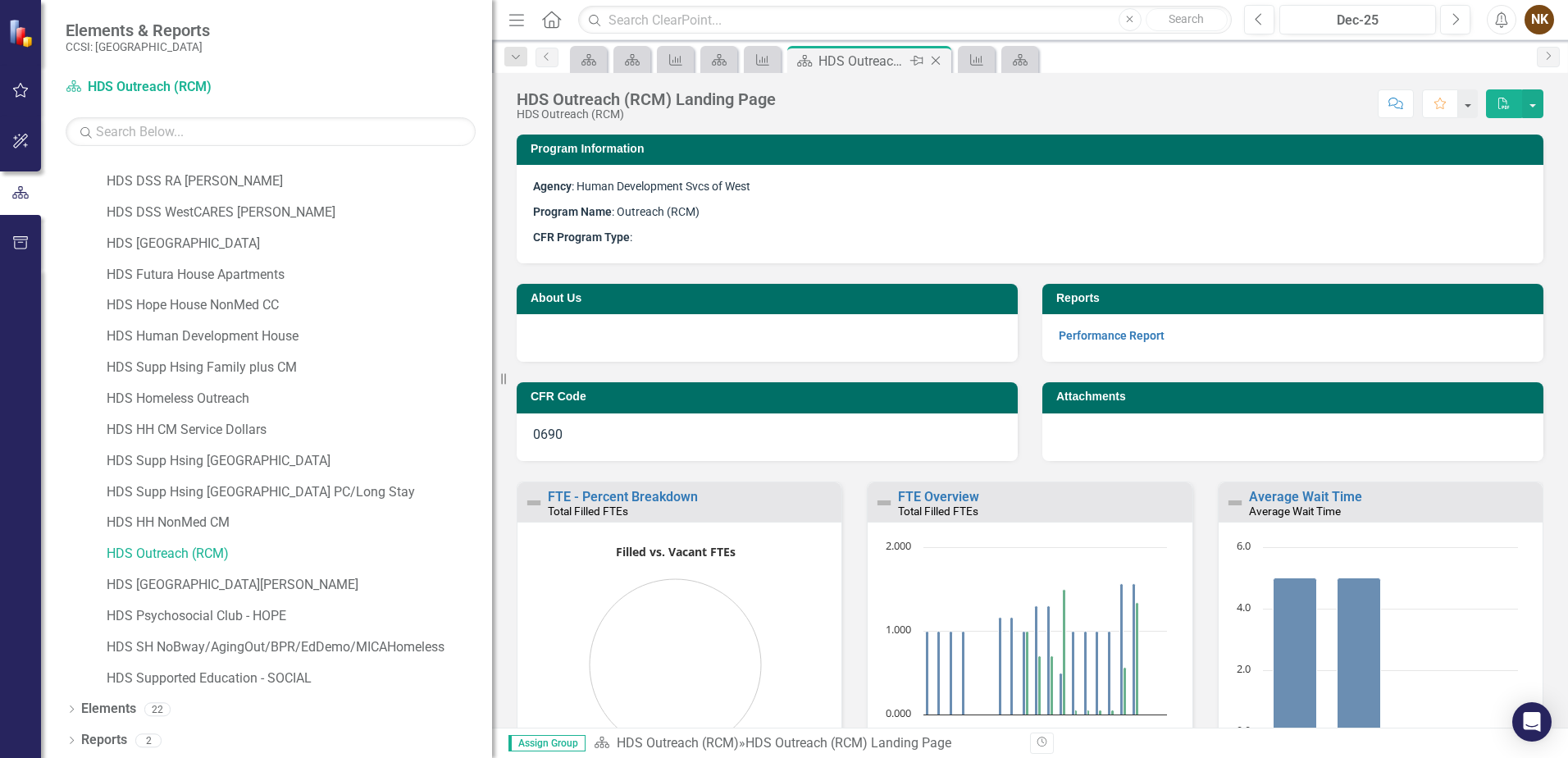
click at [936, 57] on icon "Close" at bounding box center [935, 60] width 16 height 13
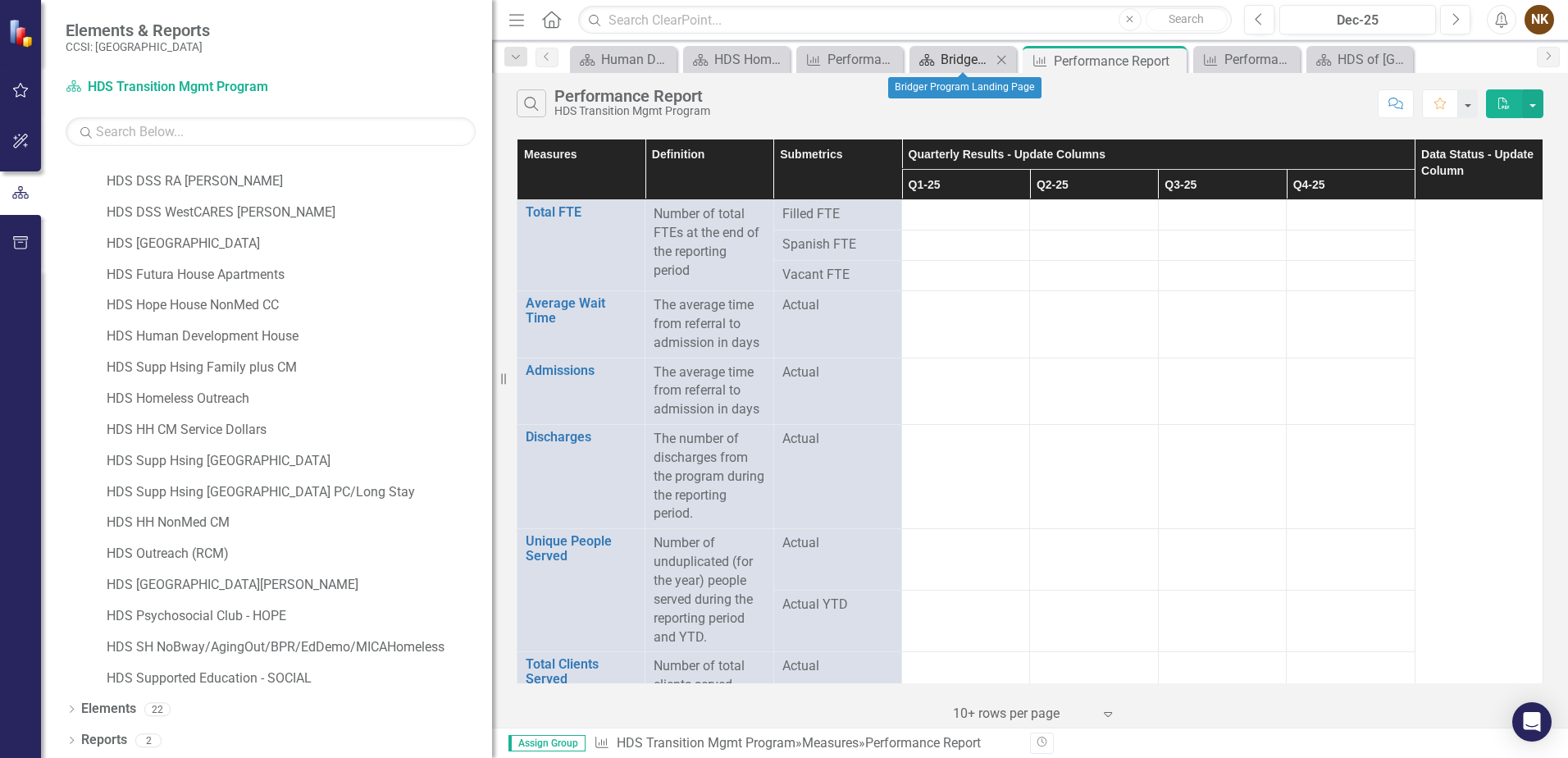
click at [961, 63] on div "Bridger Program Landing Page" at bounding box center [966, 59] width 51 height 20
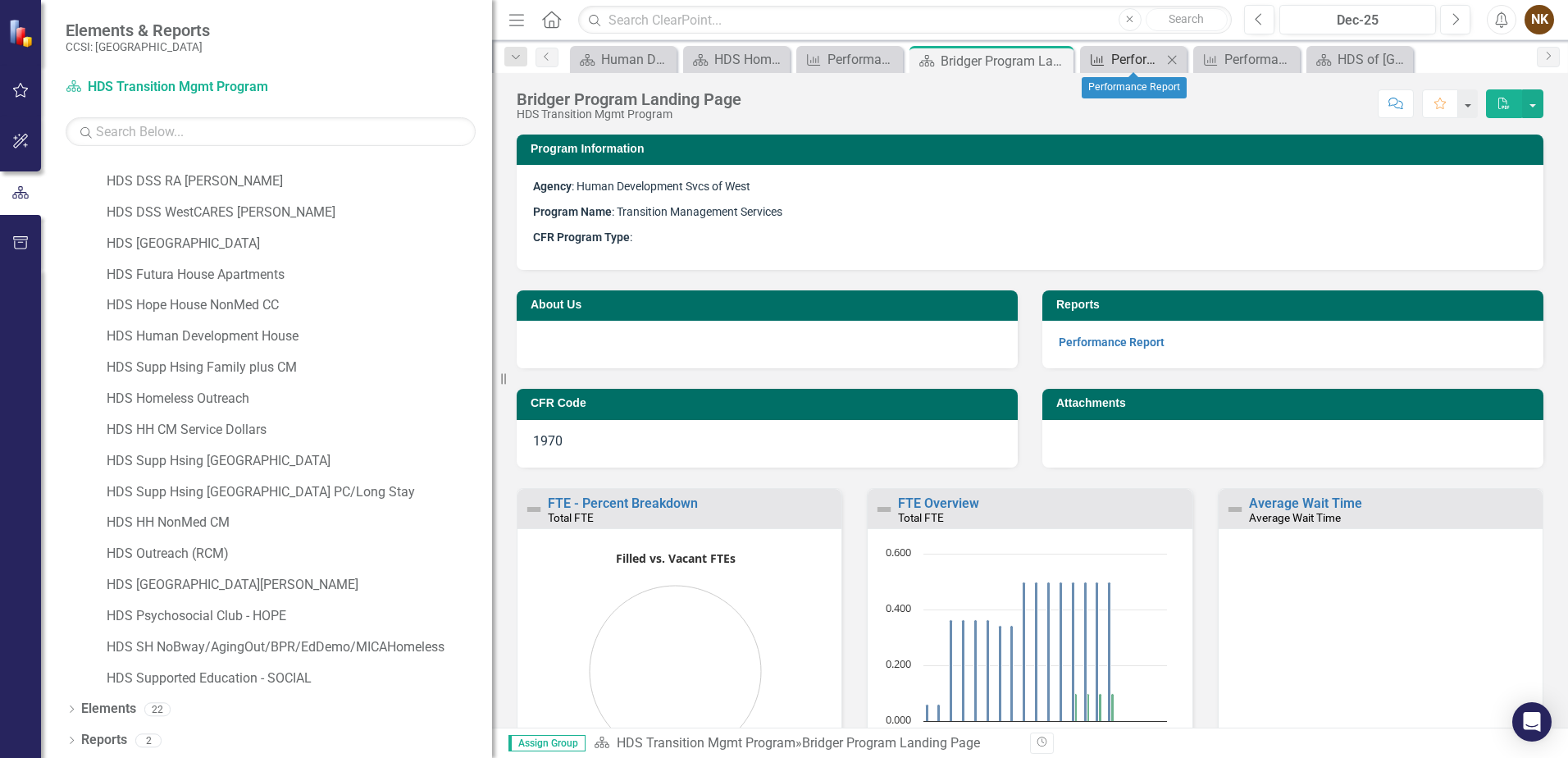
click at [1124, 59] on div "Performance Report" at bounding box center [1137, 59] width 51 height 20
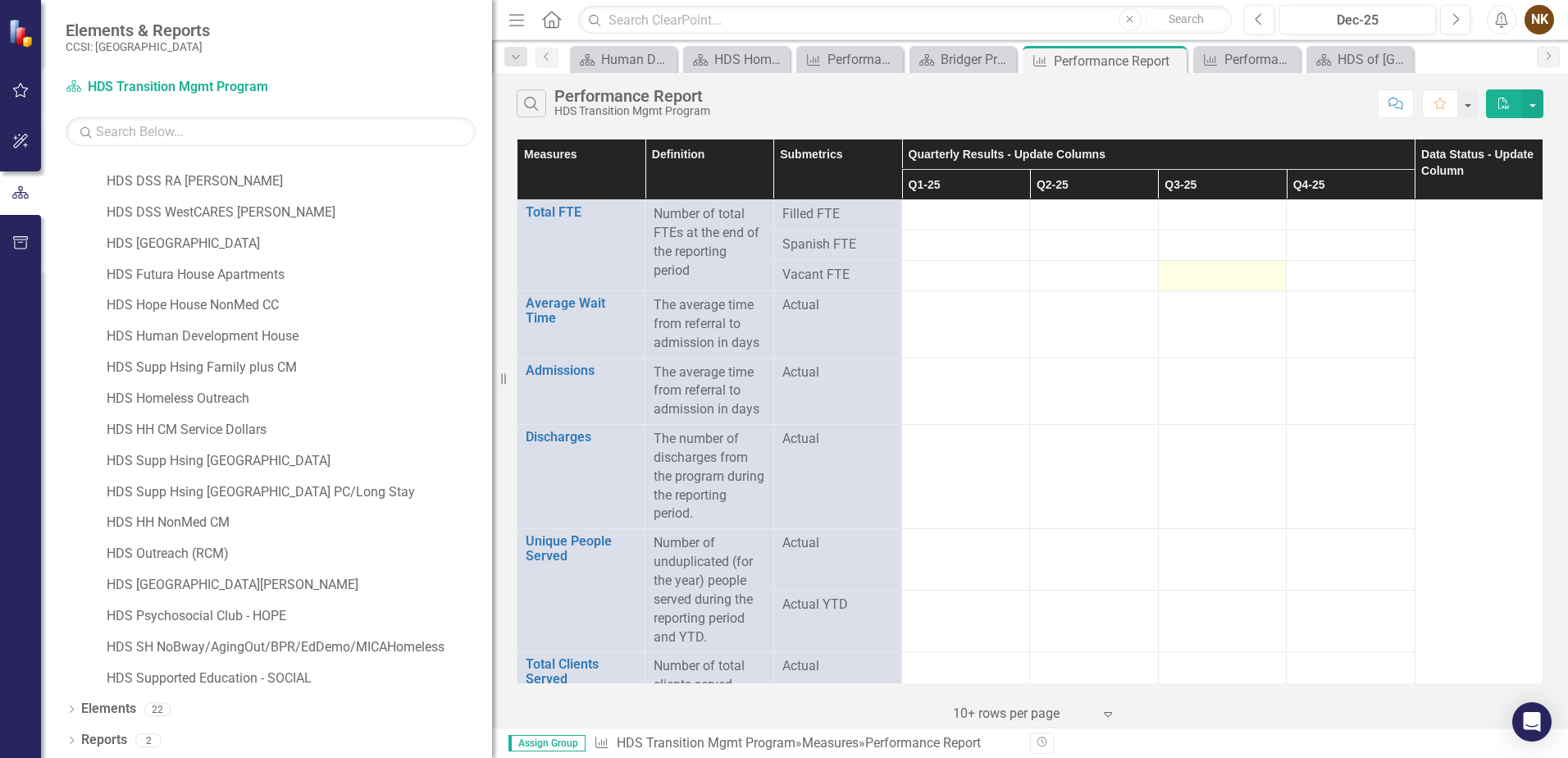
click at [1198, 283] on div at bounding box center [1222, 275] width 110 height 20
click at [844, 56] on div "Performance Report" at bounding box center [853, 59] width 51 height 20
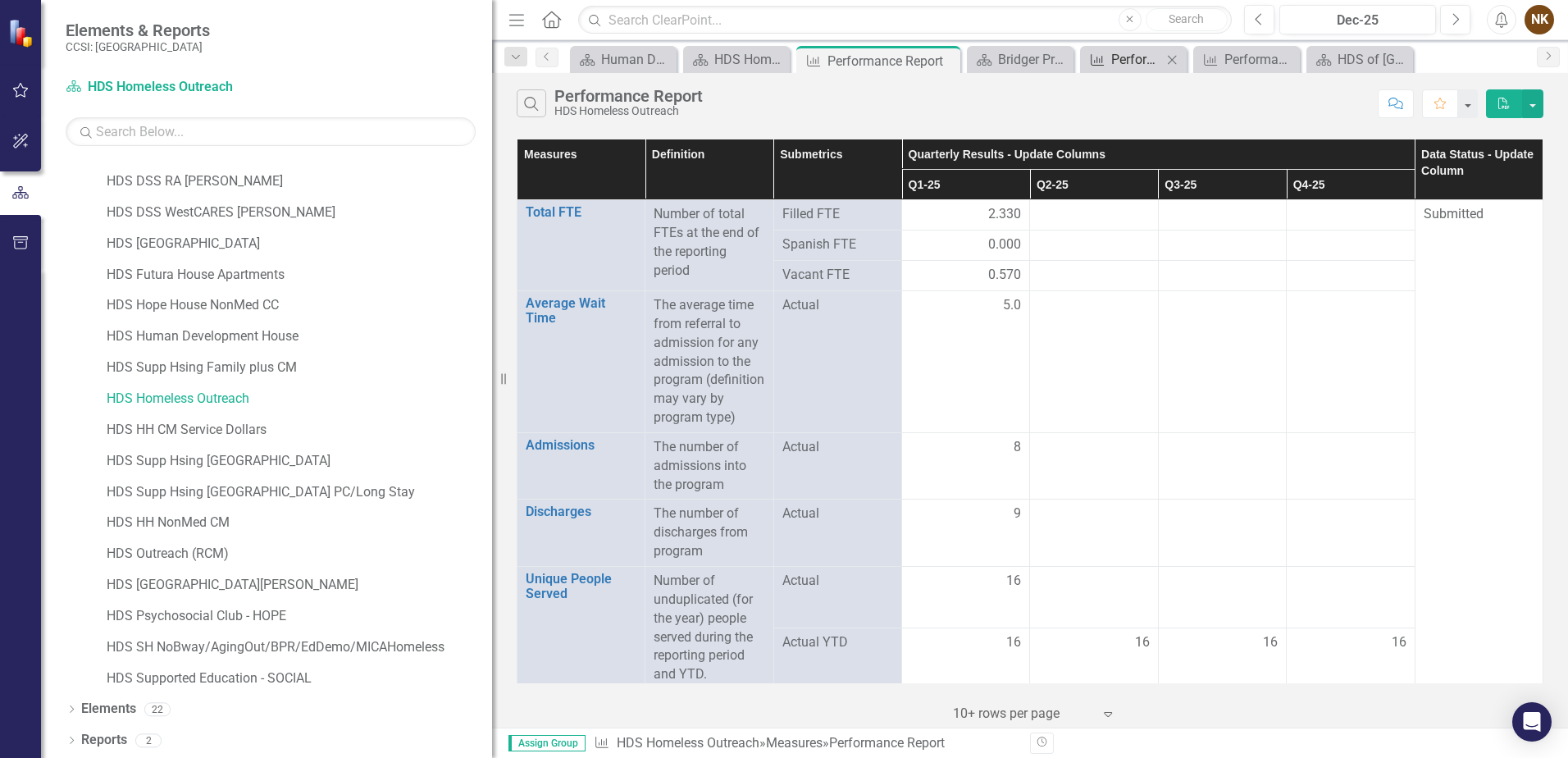
click at [1117, 58] on div "Performance Report" at bounding box center [1137, 59] width 51 height 20
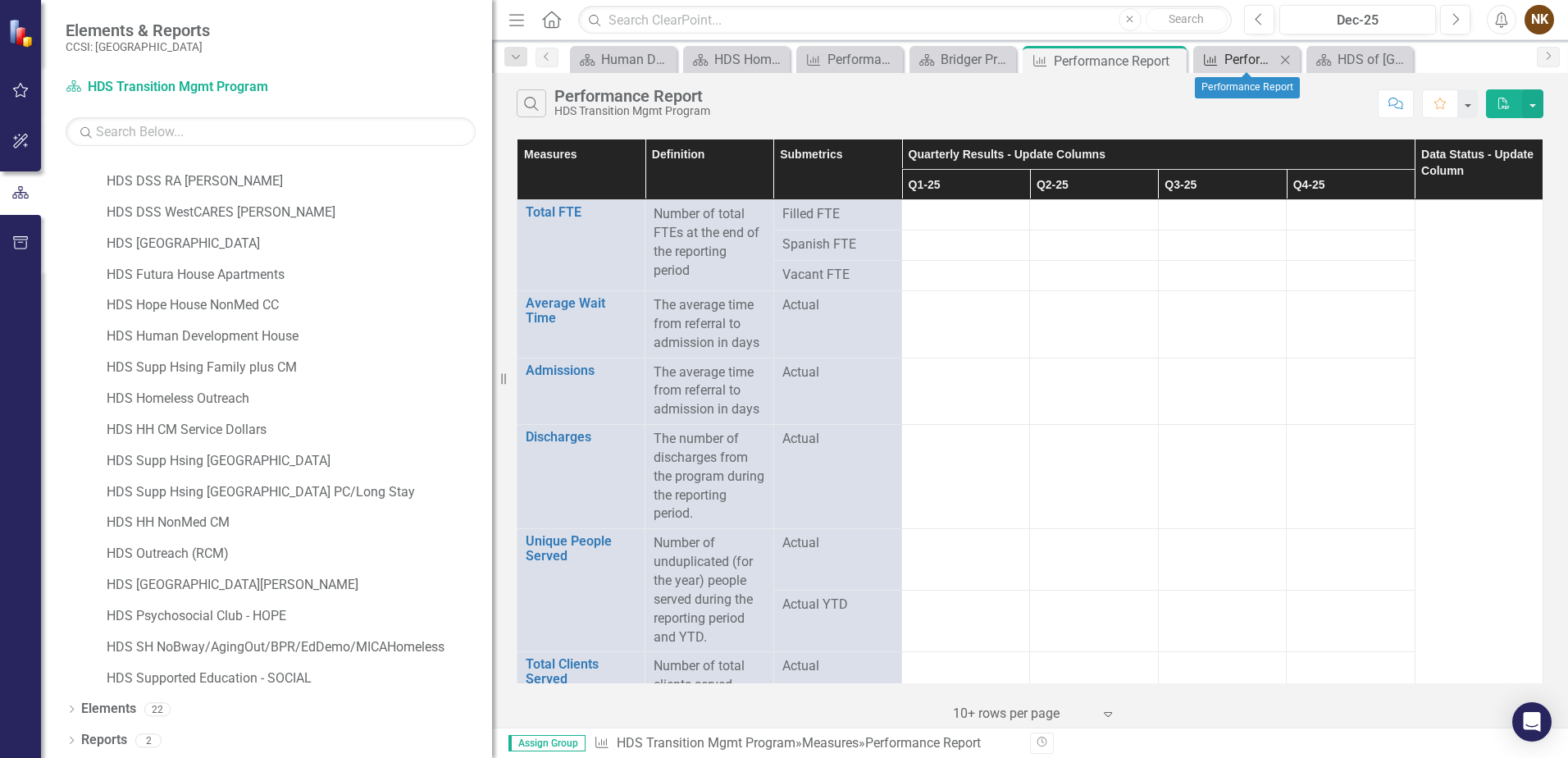
click at [1247, 56] on div "Performance Report" at bounding box center [1250, 59] width 51 height 20
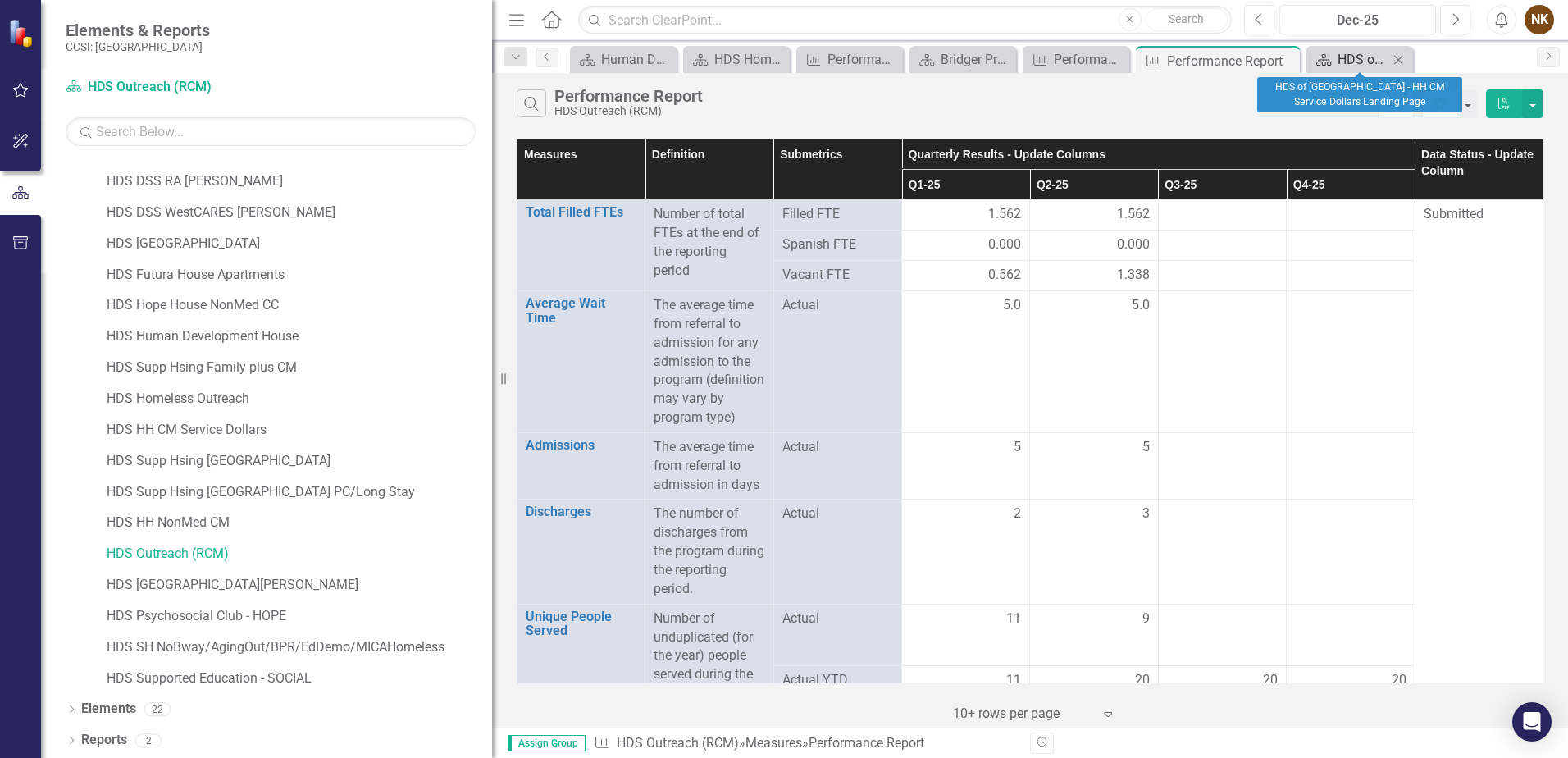
click at [1344, 60] on div "HDS of [GEOGRAPHIC_DATA] - HH CM Service Dollars Landing Page" at bounding box center [1363, 59] width 51 height 20
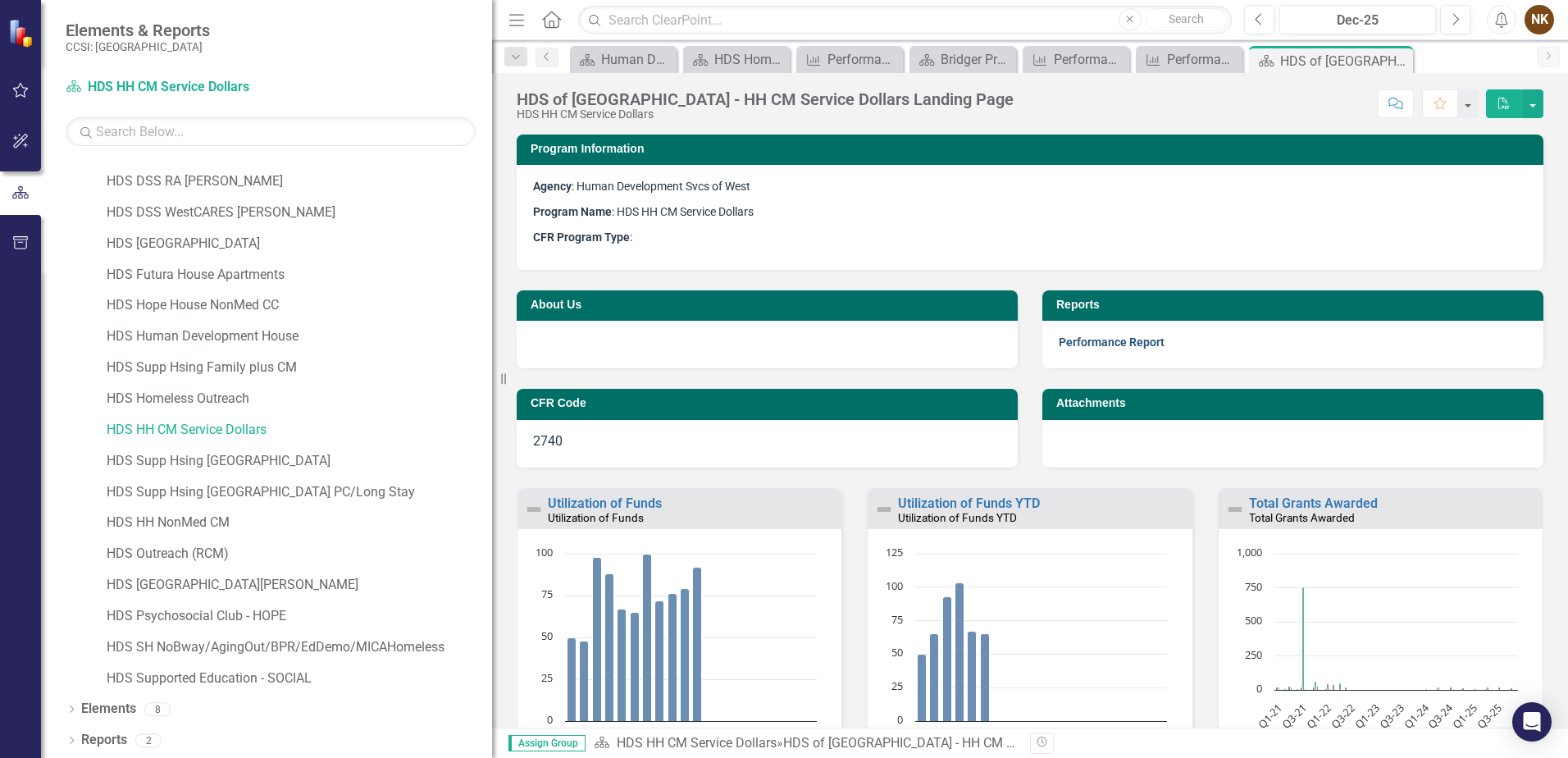
click at [1144, 348] on link "Performance Report" at bounding box center [1112, 341] width 106 height 13
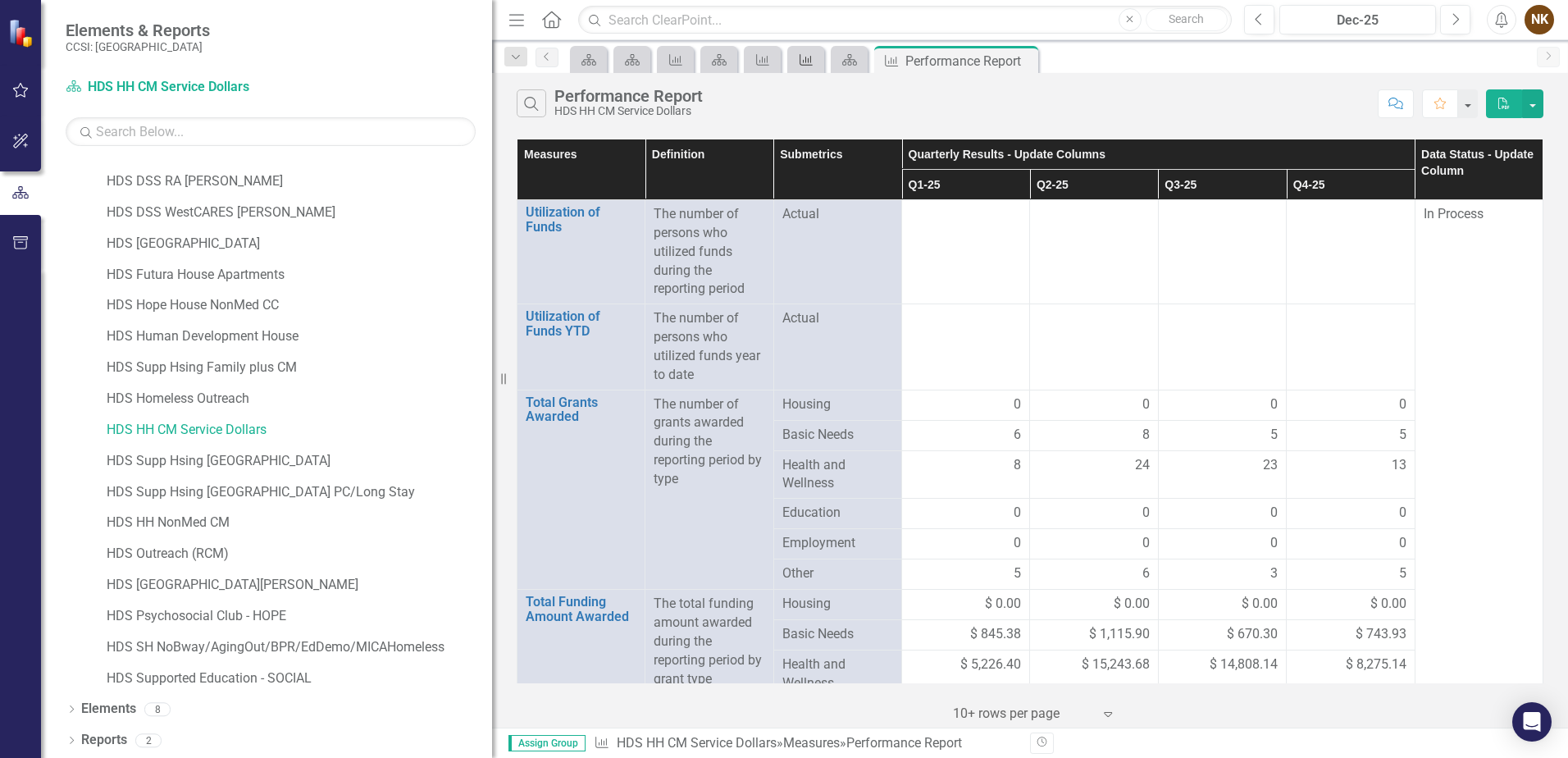
click at [801, 55] on icon "Measure" at bounding box center [805, 59] width 16 height 13
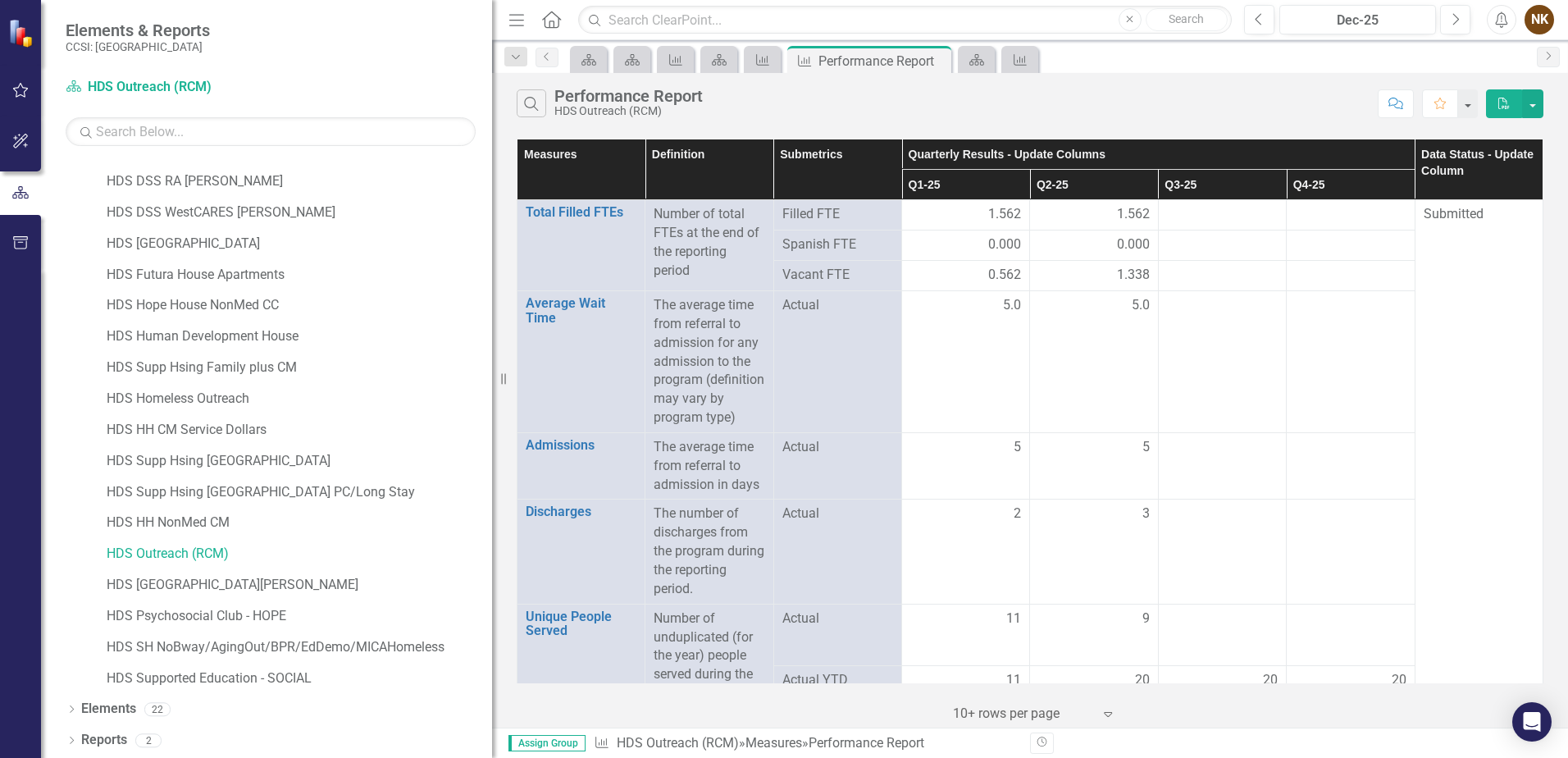
click at [983, 108] on div "Search Performance Report HDS Outreach (RCM)" at bounding box center [943, 103] width 853 height 28
click at [1537, 108] on button "button" at bounding box center [1532, 104] width 21 height 29
click at [1510, 160] on link "Excel Export to Excel" at bounding box center [1477, 165] width 130 height 31
click at [1014, 54] on icon "Measure" at bounding box center [1020, 59] width 16 height 13
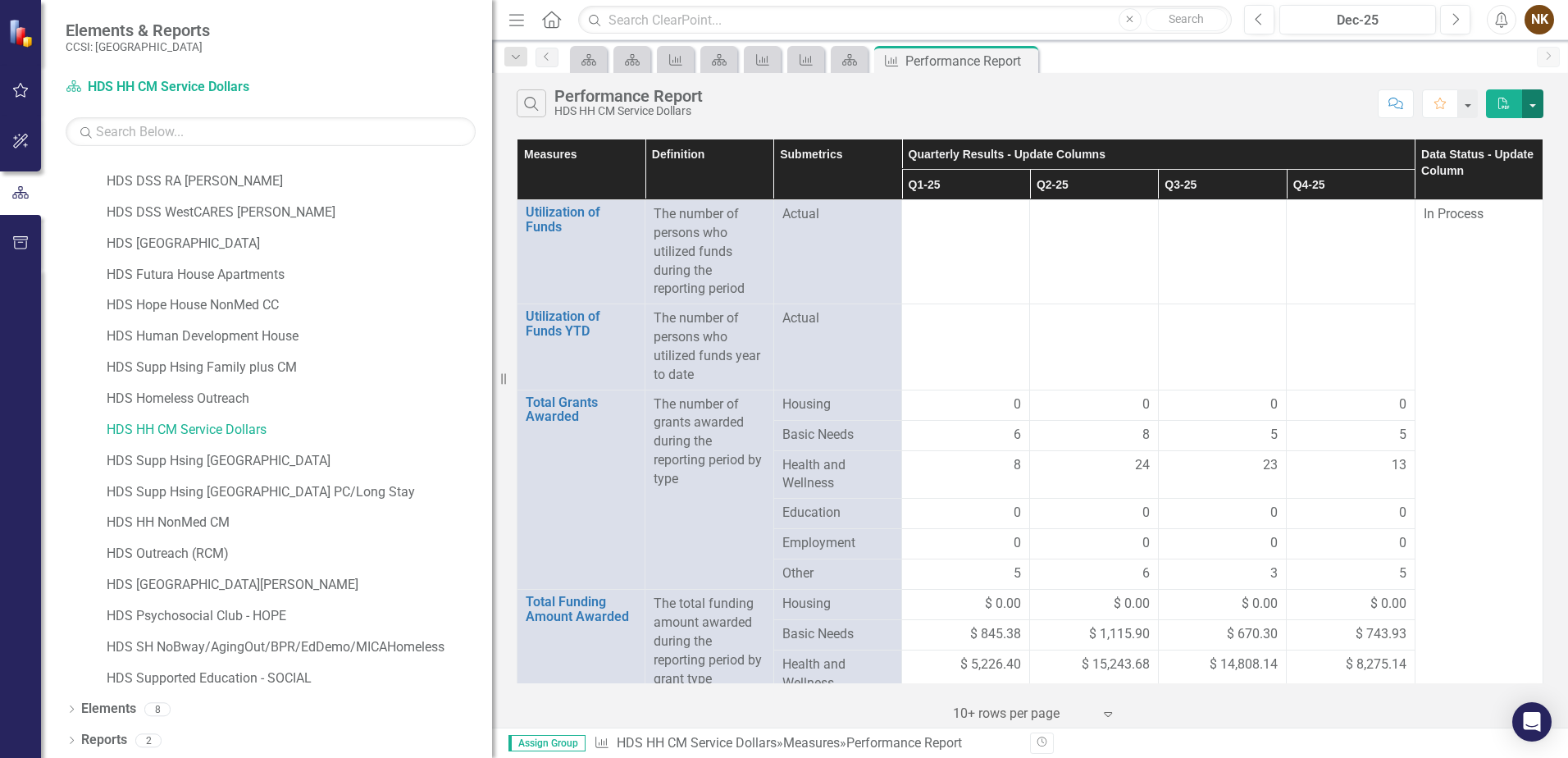
click at [1532, 110] on button "button" at bounding box center [1532, 104] width 21 height 29
click at [1505, 163] on link "Excel Export to Excel" at bounding box center [1477, 165] width 130 height 31
click at [759, 59] on icon "Measure" at bounding box center [762, 59] width 16 height 13
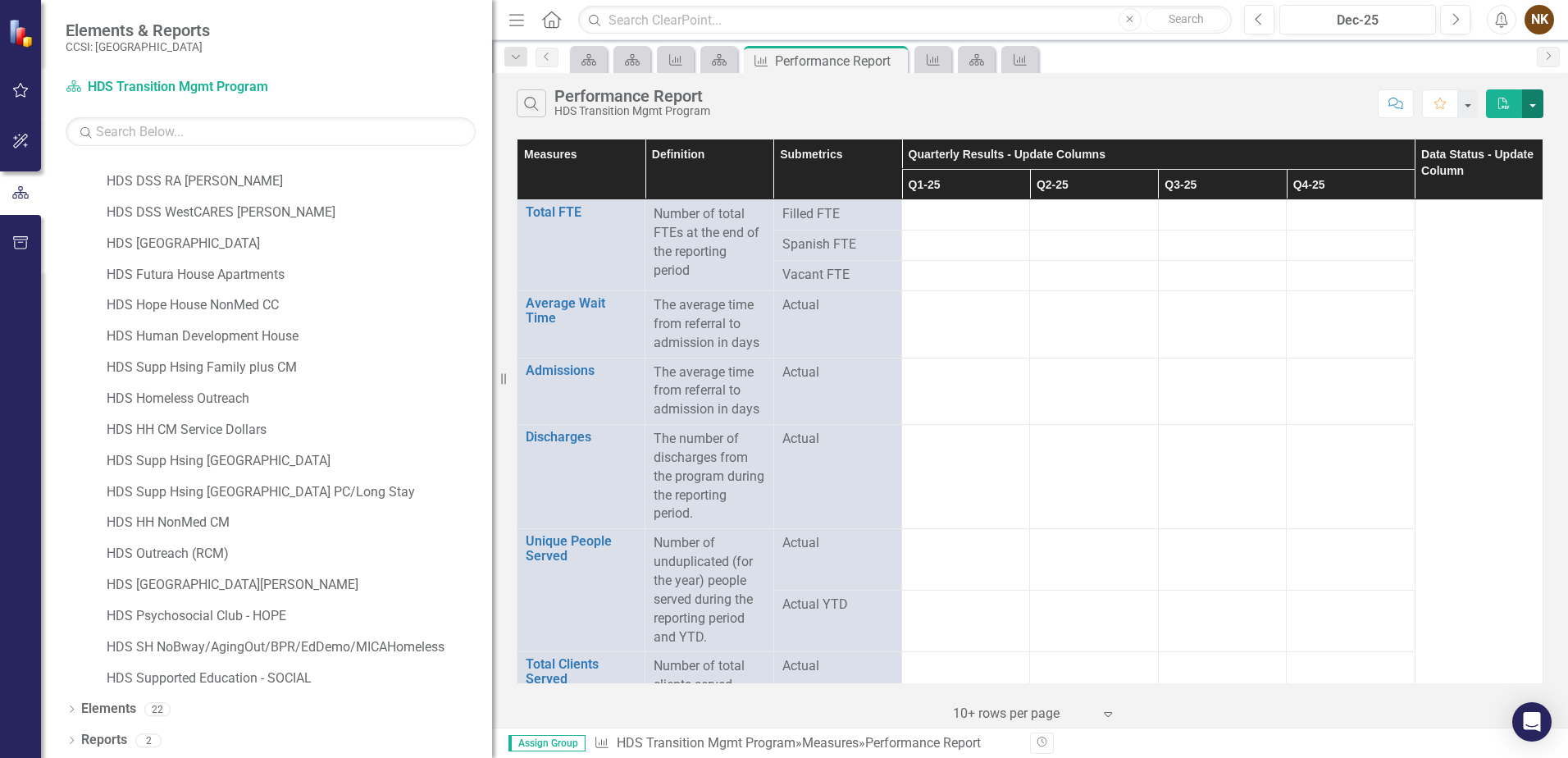
click at [1533, 103] on button "button" at bounding box center [1532, 104] width 21 height 29
click at [1507, 166] on link "Excel Export to Excel" at bounding box center [1477, 165] width 130 height 31
click at [681, 60] on div "icon.bolt Your export is generating and you will be notified when complete. Ele…" at bounding box center [784, 379] width 1568 height 758
click at [675, 60] on icon "Measure" at bounding box center [675, 59] width 16 height 13
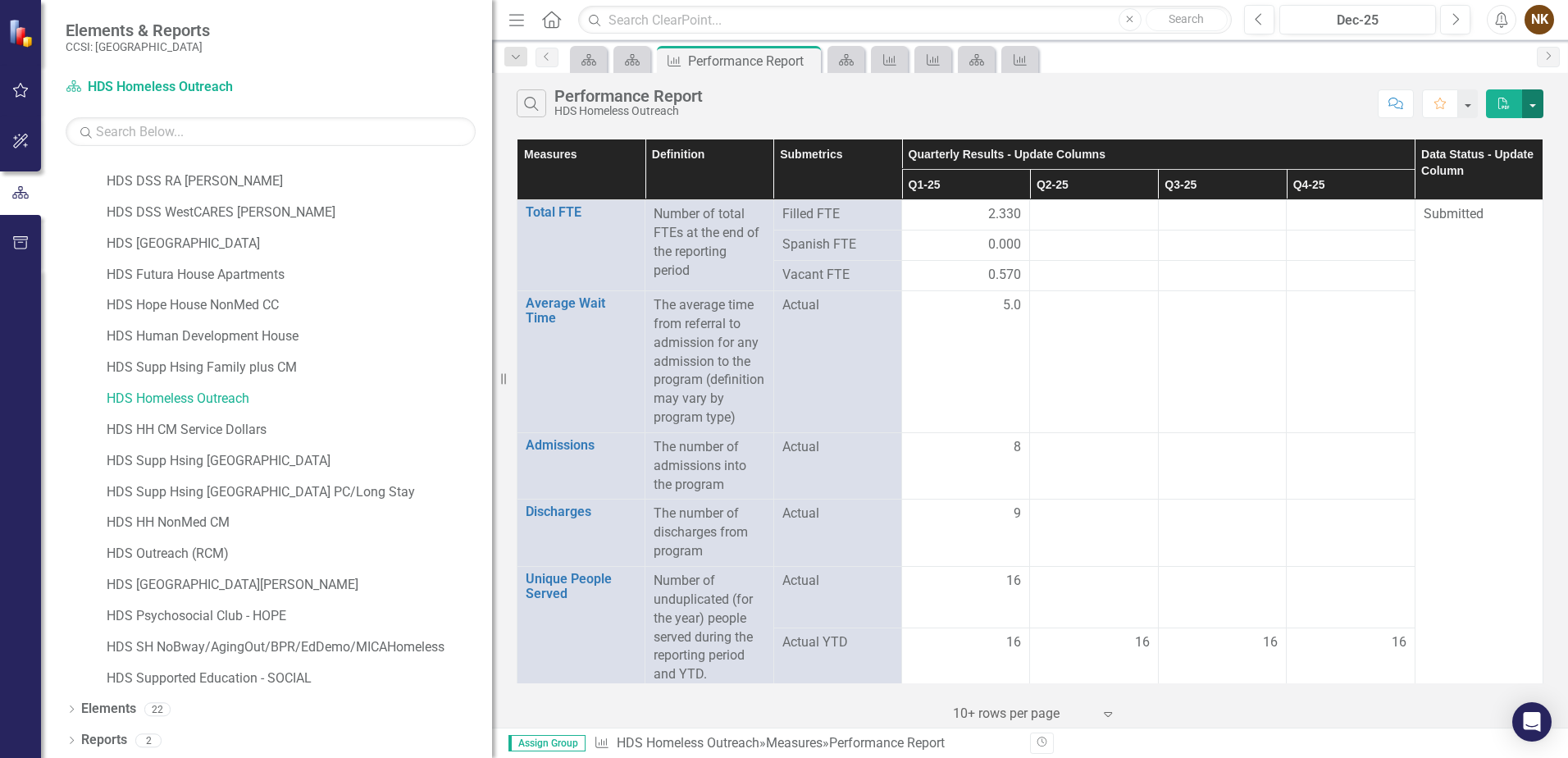
click at [1537, 105] on button "button" at bounding box center [1532, 104] width 21 height 29
click at [1474, 167] on link "Excel Export to Excel" at bounding box center [1477, 165] width 130 height 31
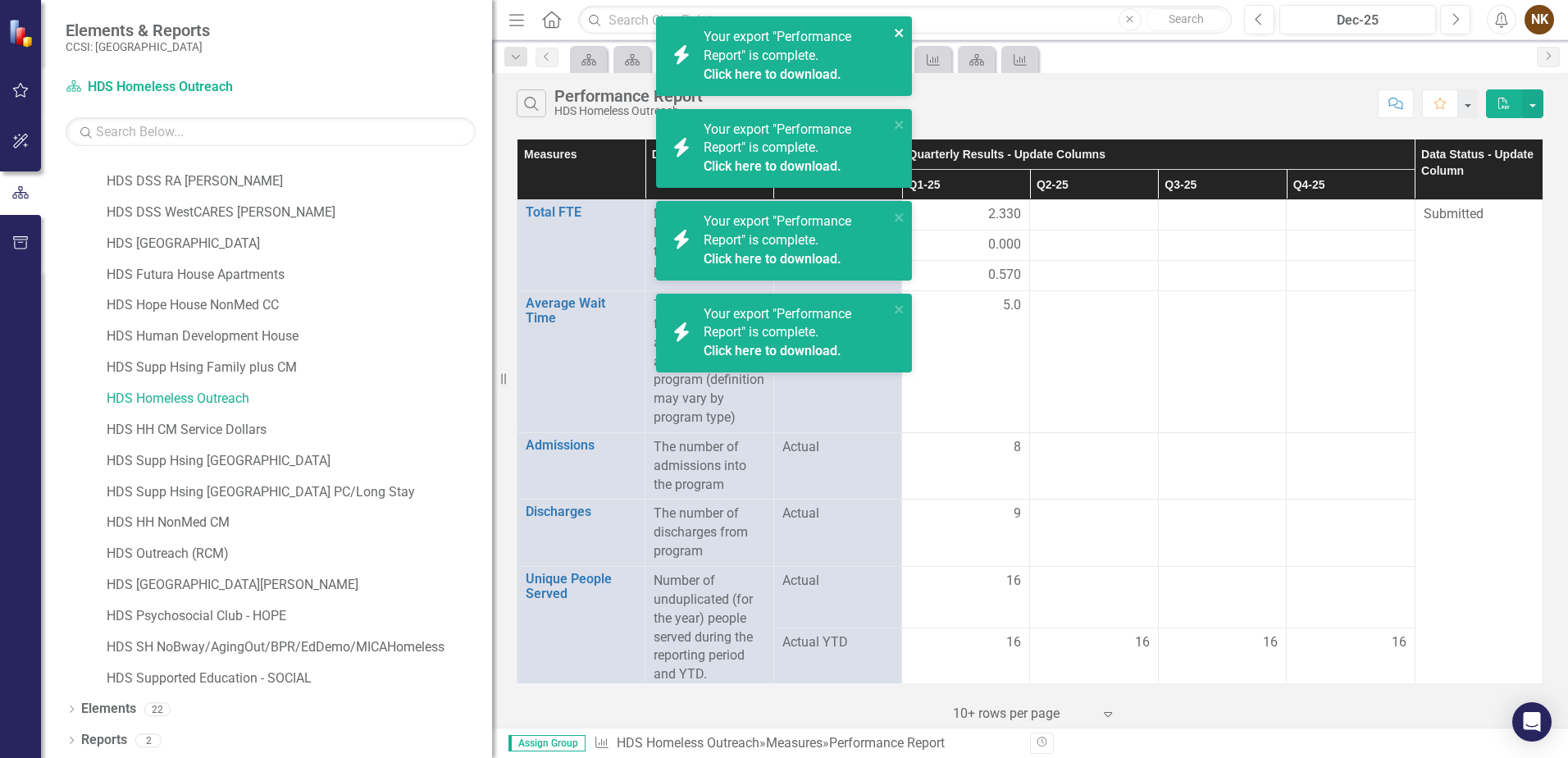
click at [896, 31] on icon "close" at bounding box center [899, 33] width 8 height 8
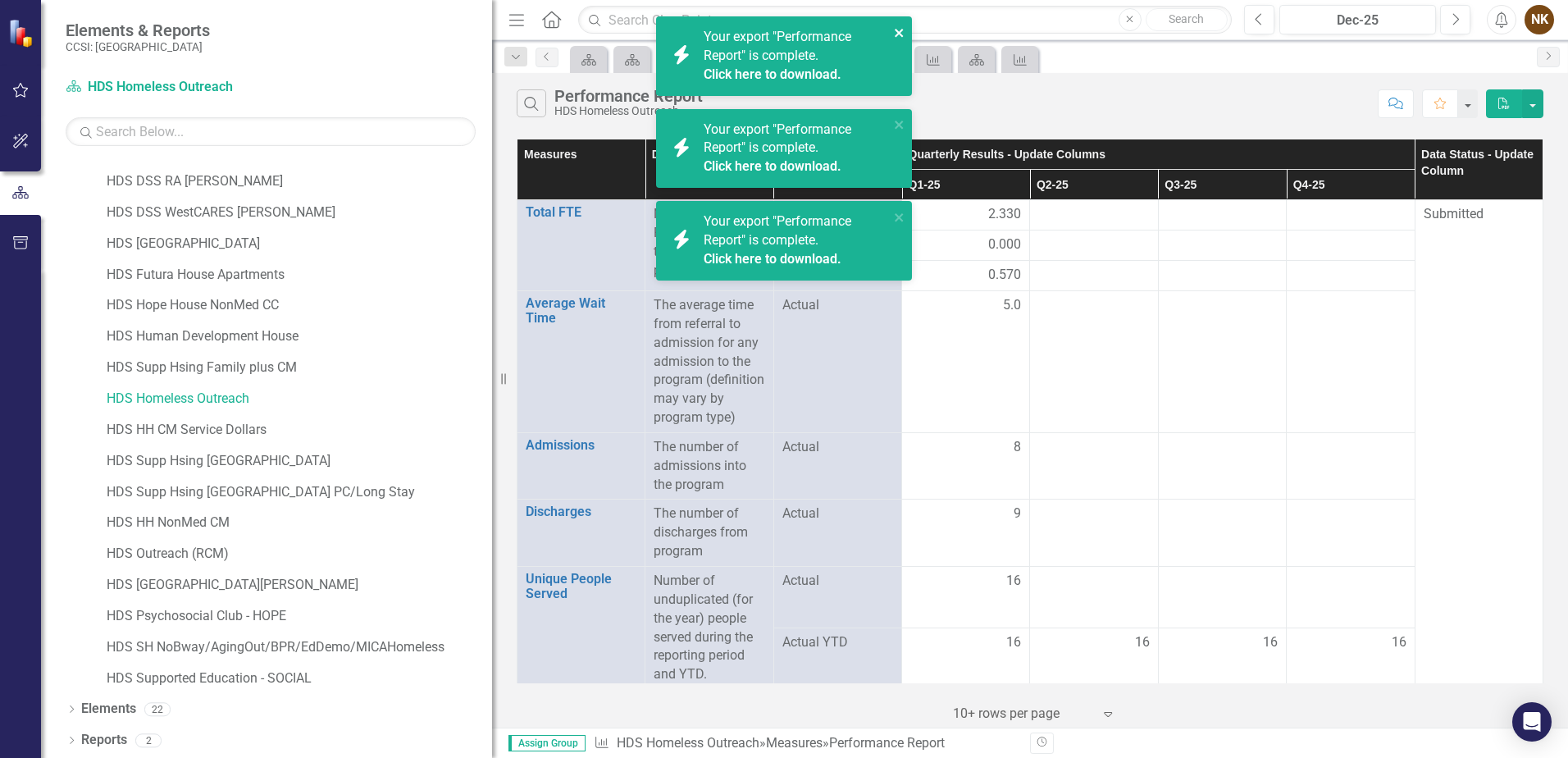
click at [898, 28] on icon "close" at bounding box center [900, 32] width 12 height 13
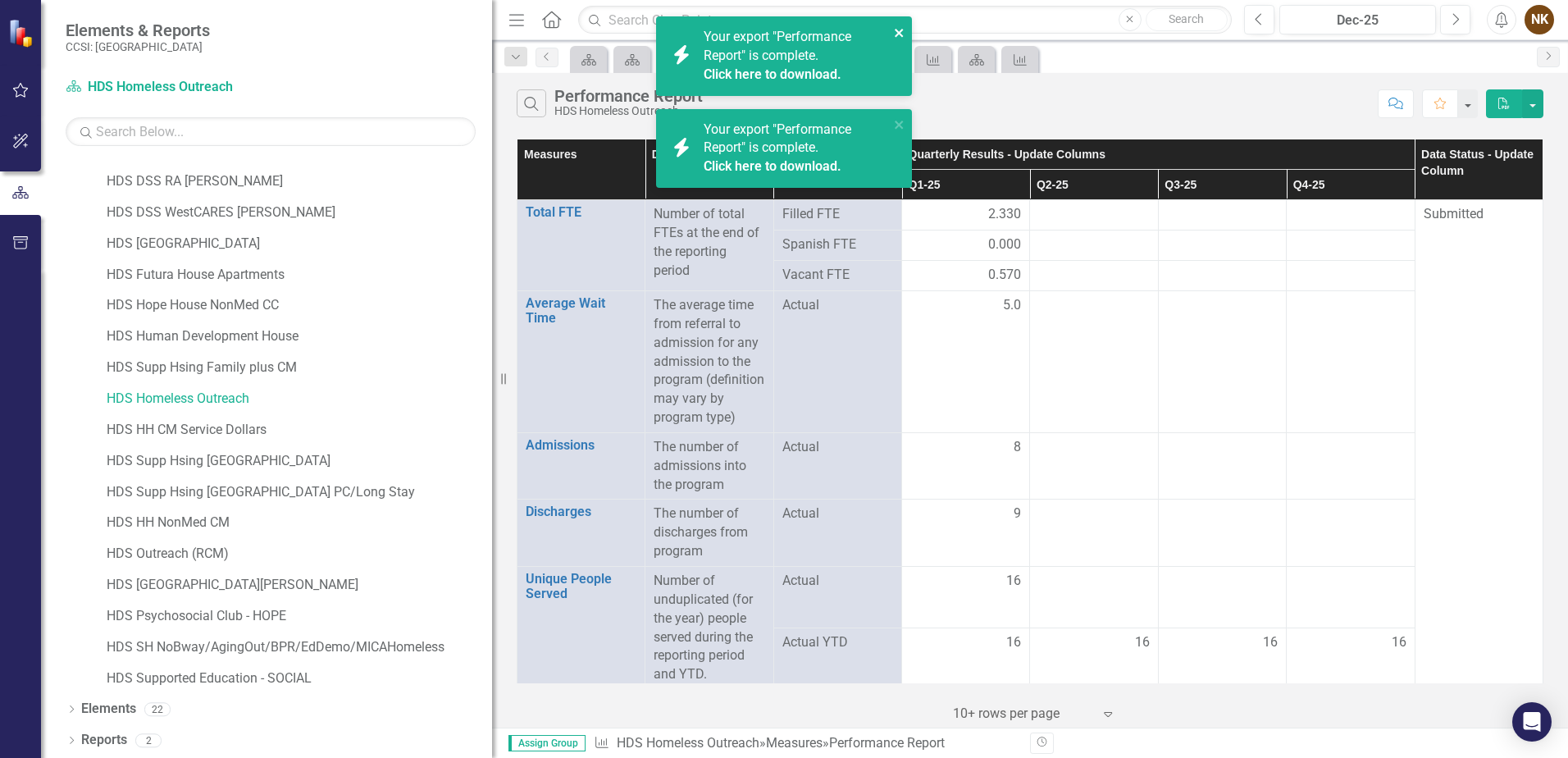
click at [898, 29] on icon "close" at bounding box center [900, 32] width 12 height 13
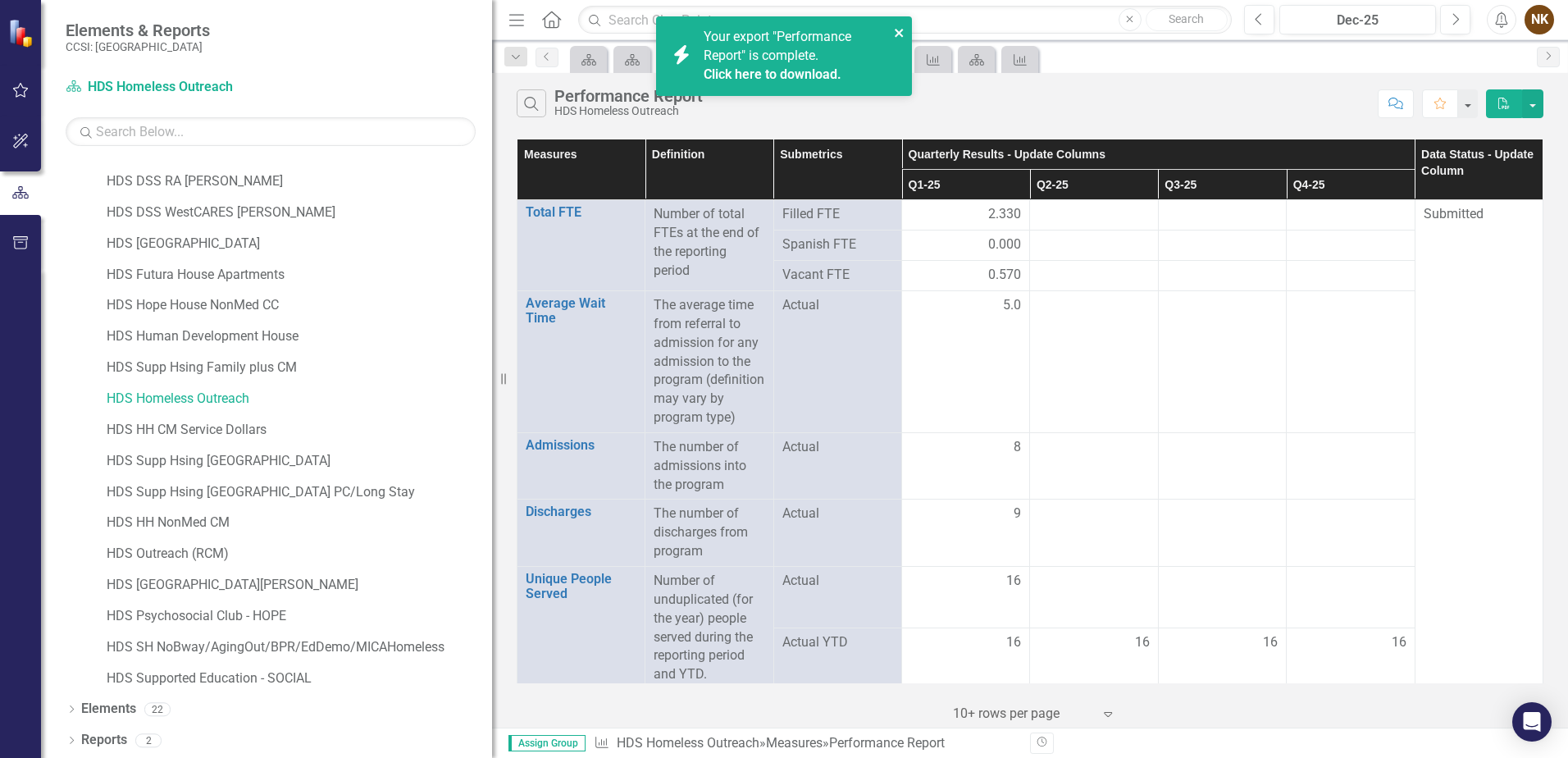
click at [897, 34] on icon "close" at bounding box center [899, 33] width 8 height 8
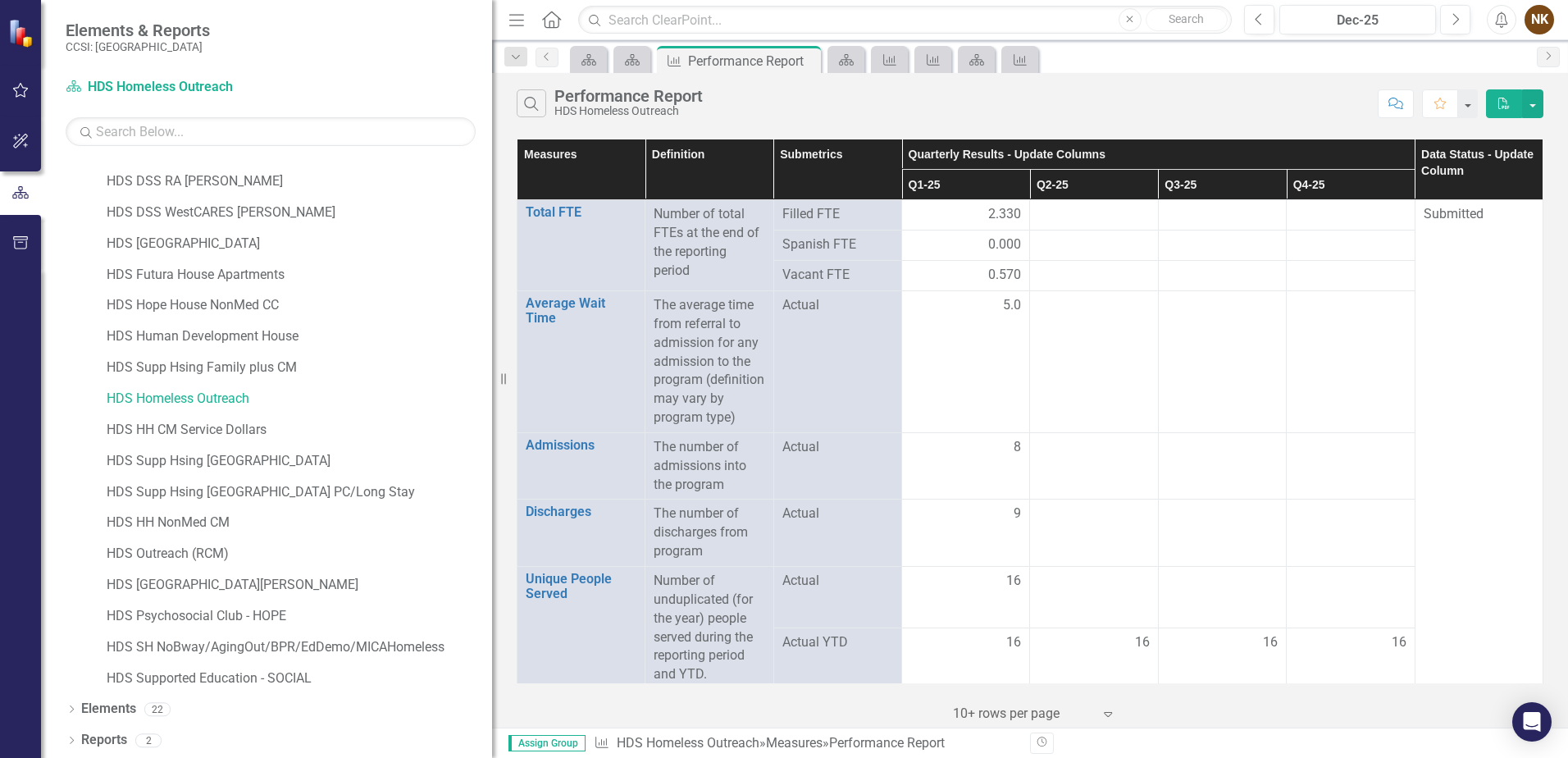
click at [1091, 112] on div "Search Performance Report HDS Homeless Outreach" at bounding box center [943, 103] width 853 height 28
click at [894, 61] on icon "Measure" at bounding box center [889, 59] width 16 height 13
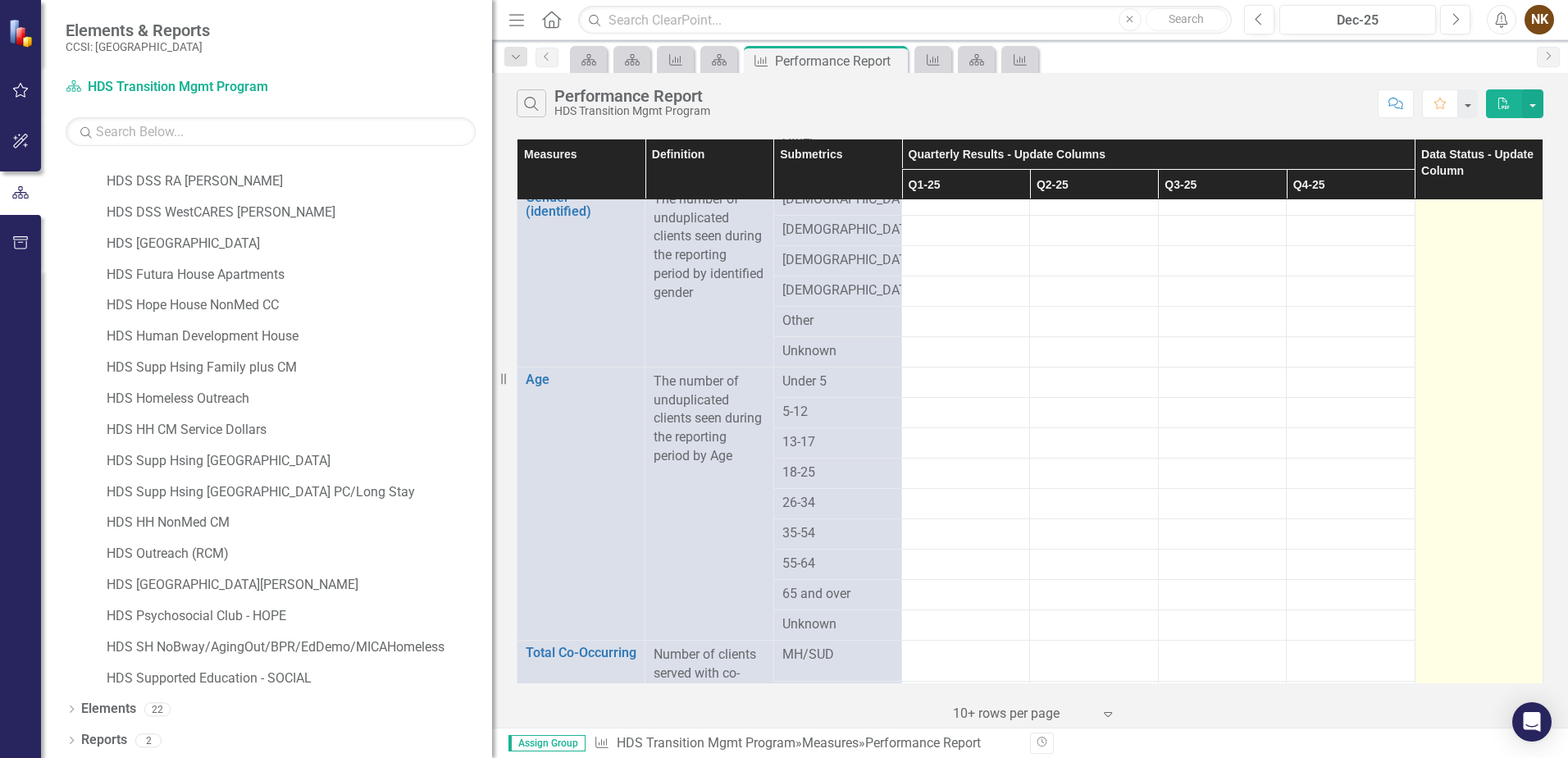
scroll to position [868, 0]
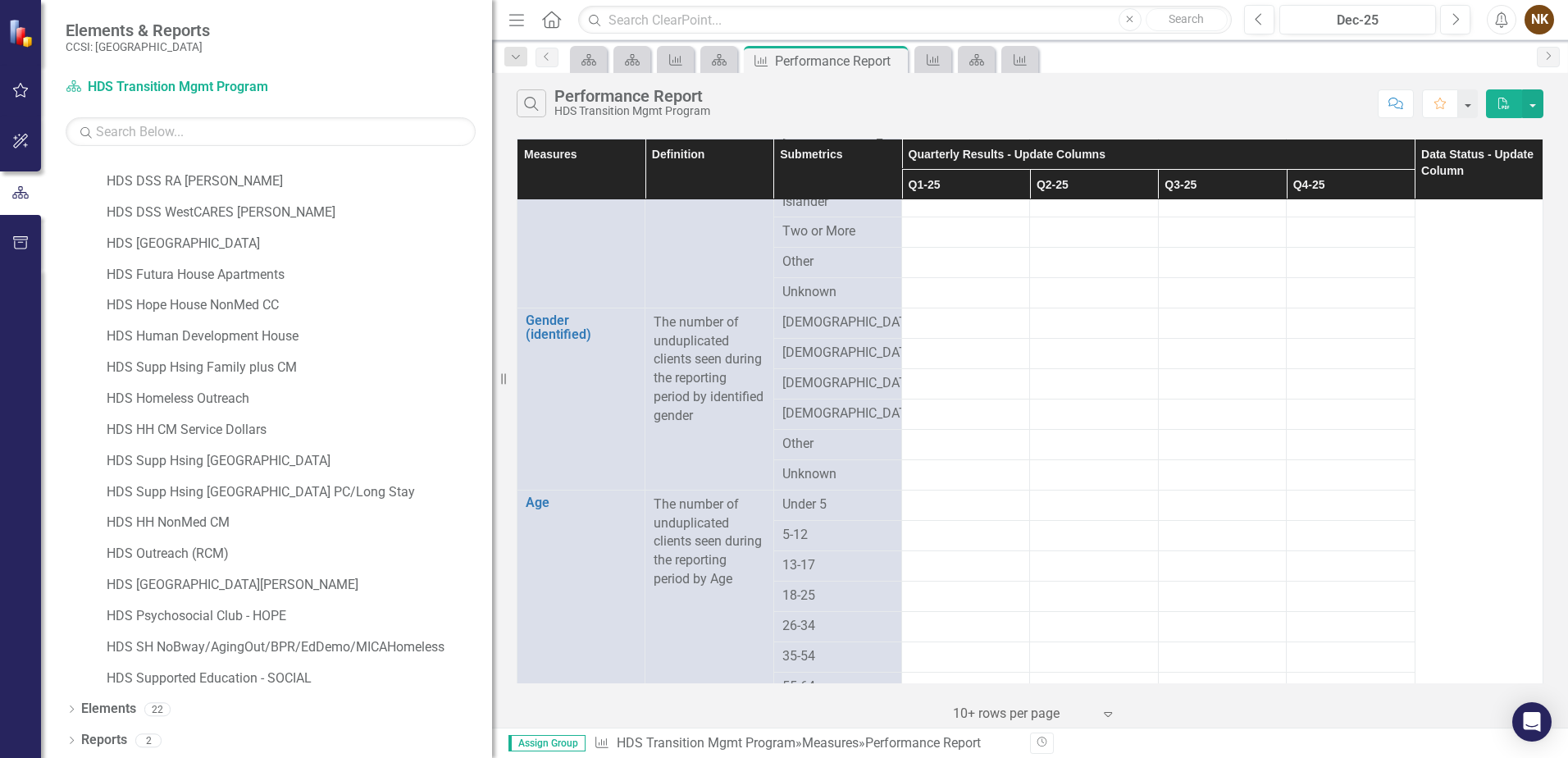
click at [869, 91] on div "Search Performance Report HDS Transition Mgmt Program" at bounding box center [943, 103] width 853 height 28
click at [891, 60] on icon "Close" at bounding box center [892, 60] width 16 height 13
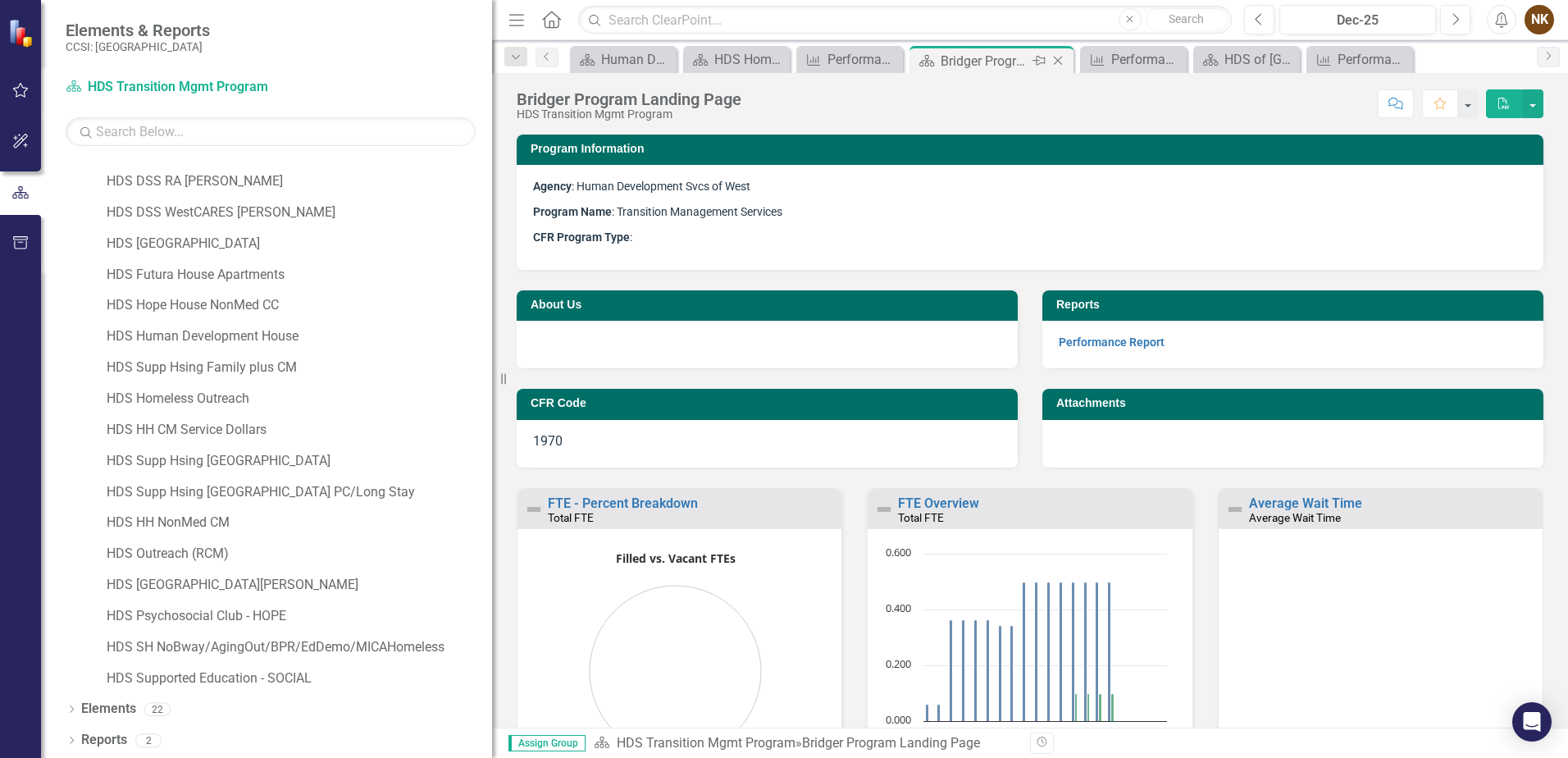
click at [1056, 61] on icon "Close" at bounding box center [1057, 60] width 16 height 13
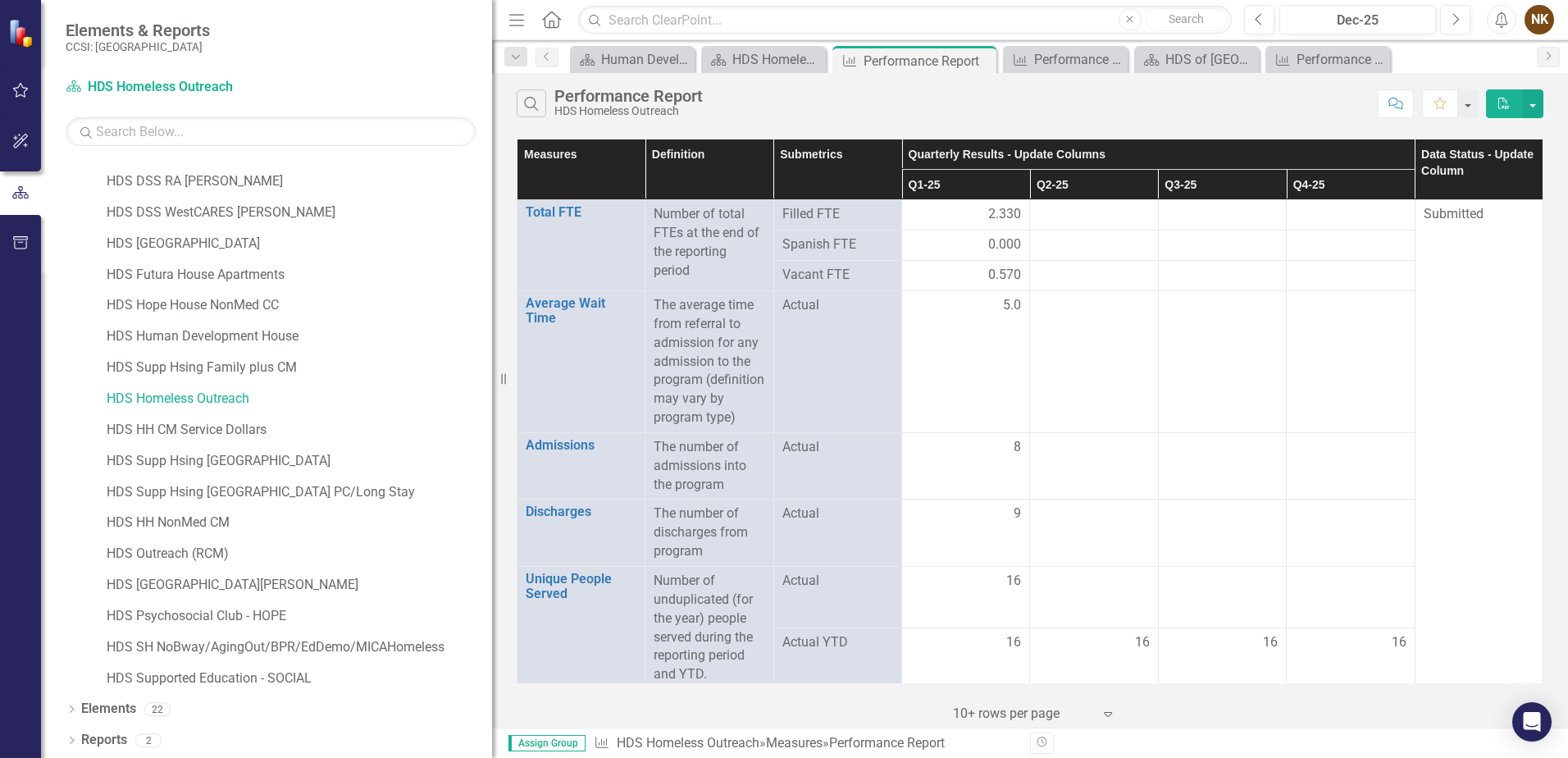
click at [944, 94] on div "Search Performance Report HDS Homeless Outreach" at bounding box center [943, 103] width 853 height 28
click at [983, 61] on icon "Close" at bounding box center [980, 60] width 16 height 13
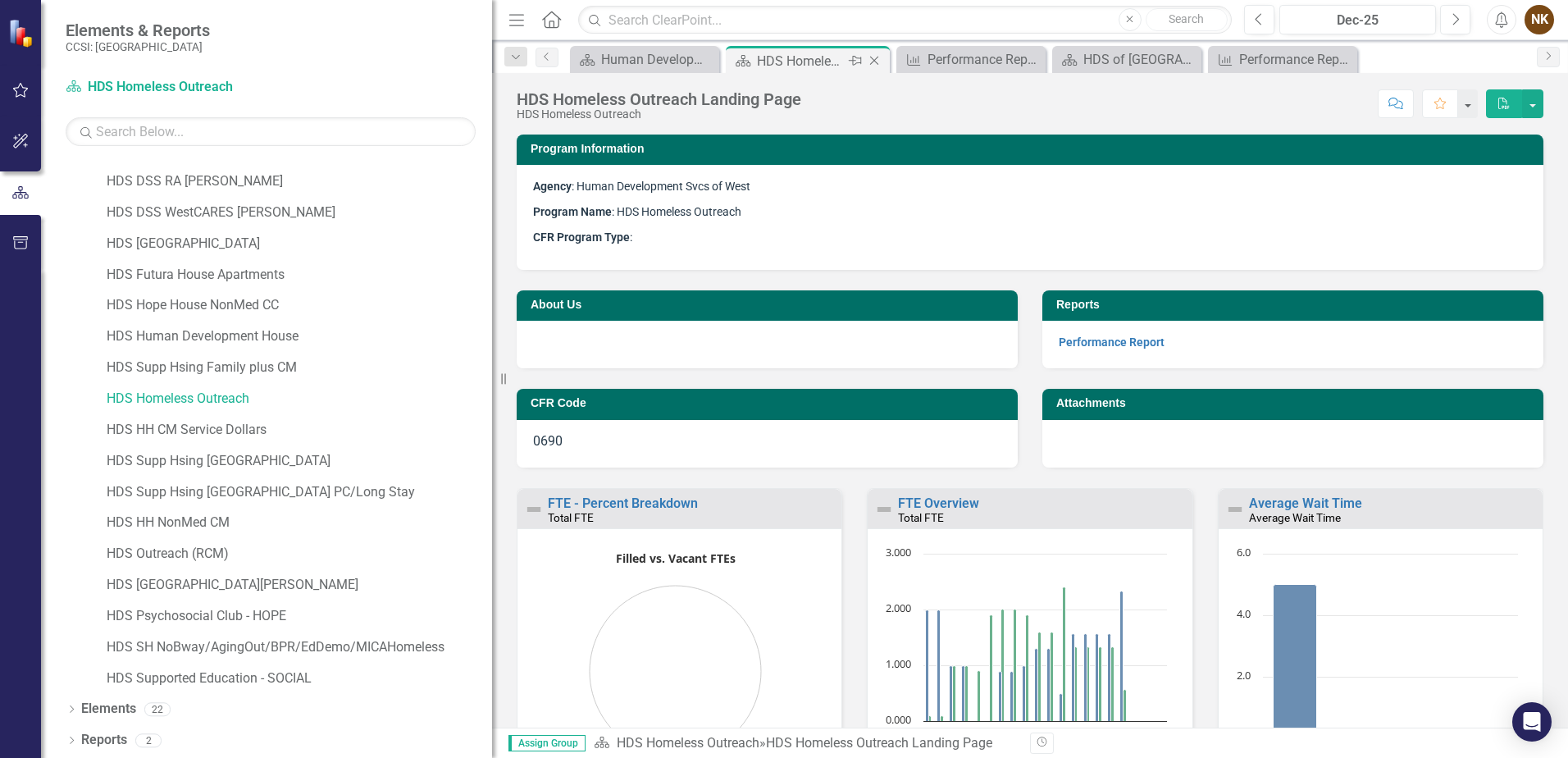
click at [827, 64] on div "HDS Homeless Outreach Landing Page" at bounding box center [800, 61] width 87 height 20
click at [871, 59] on icon "Close" at bounding box center [874, 60] width 16 height 13
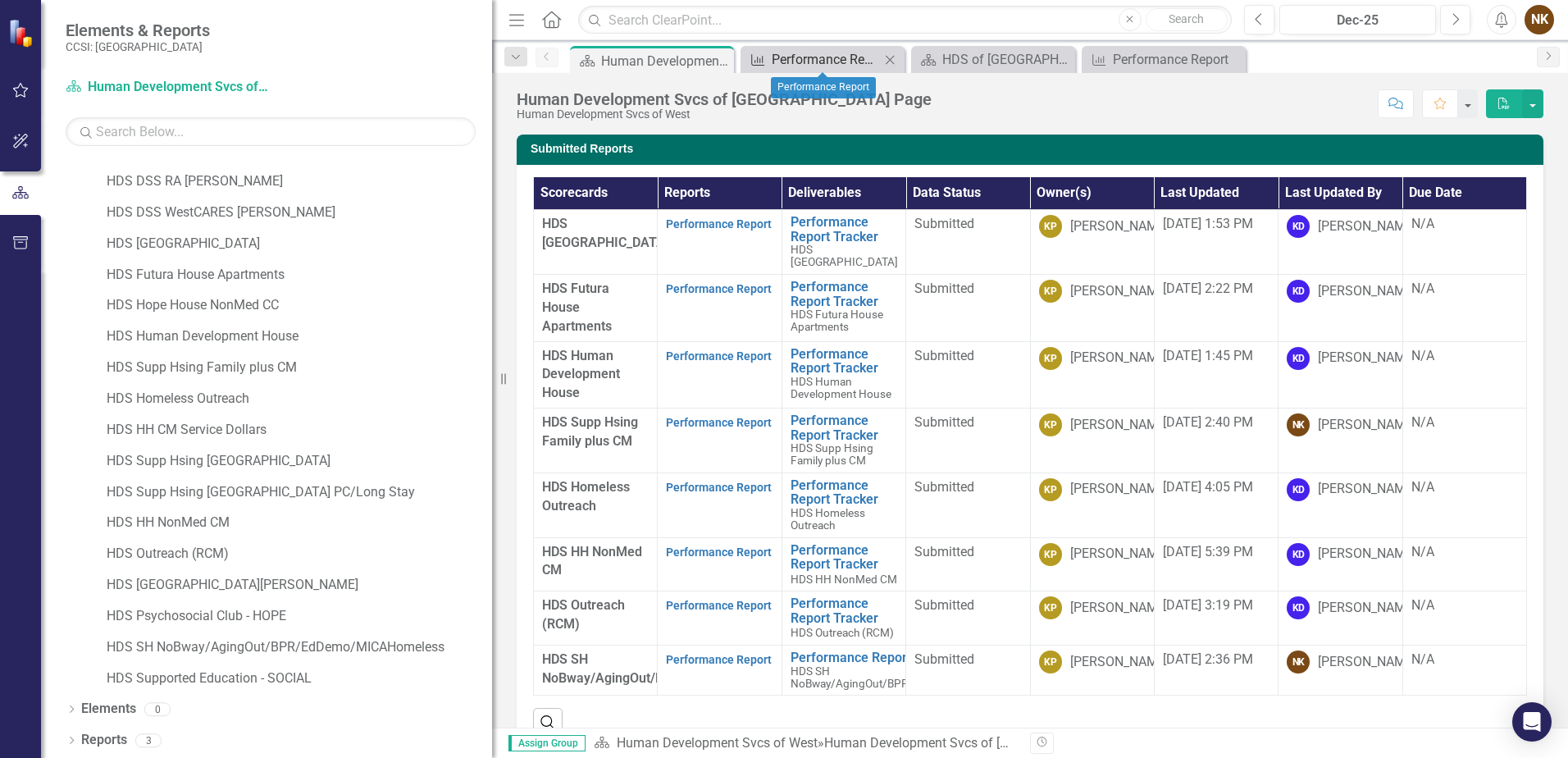
click at [816, 64] on div "Performance Report" at bounding box center [826, 59] width 109 height 20
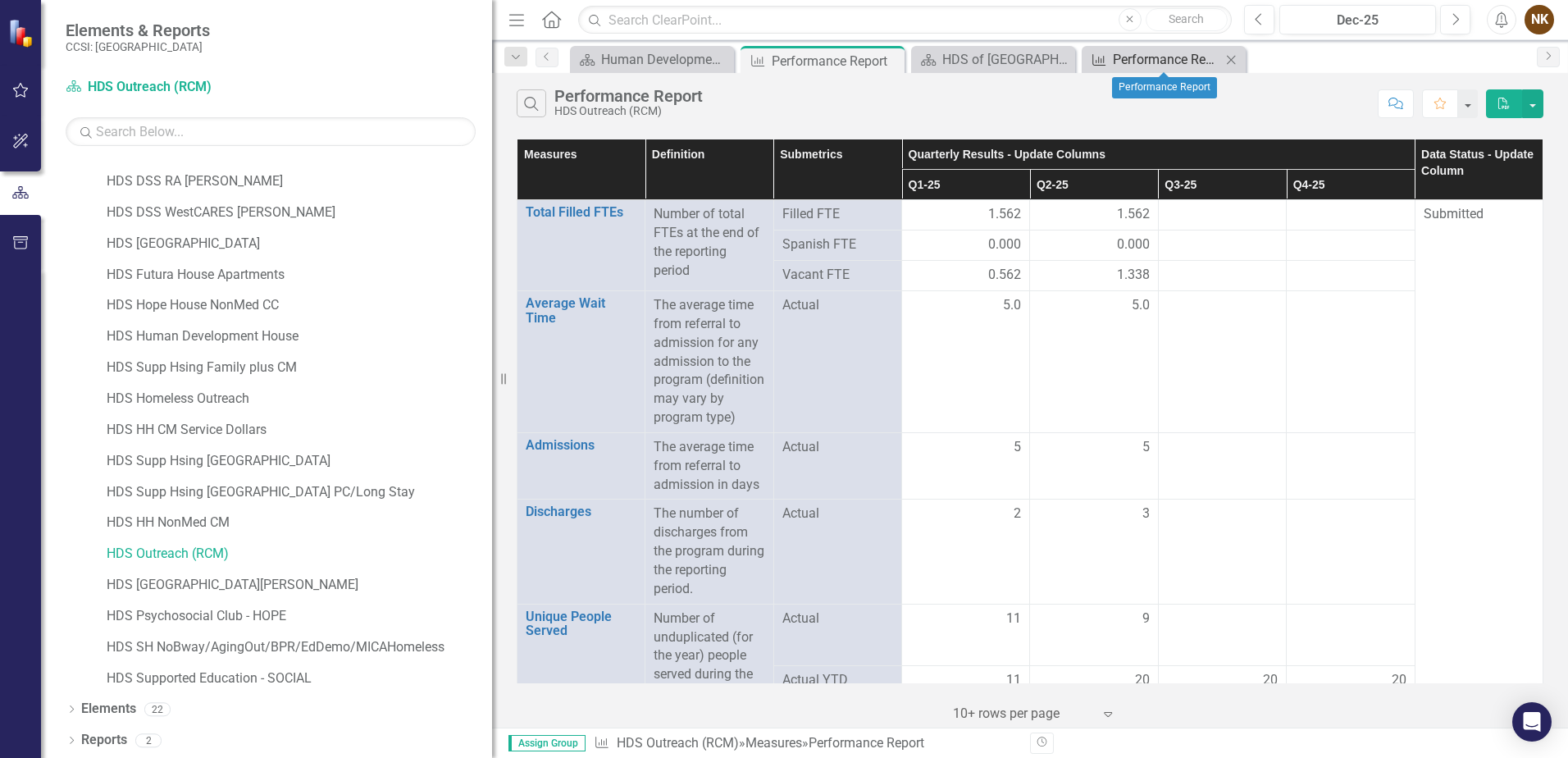
click at [1156, 52] on div "Performance Report" at bounding box center [1168, 59] width 109 height 20
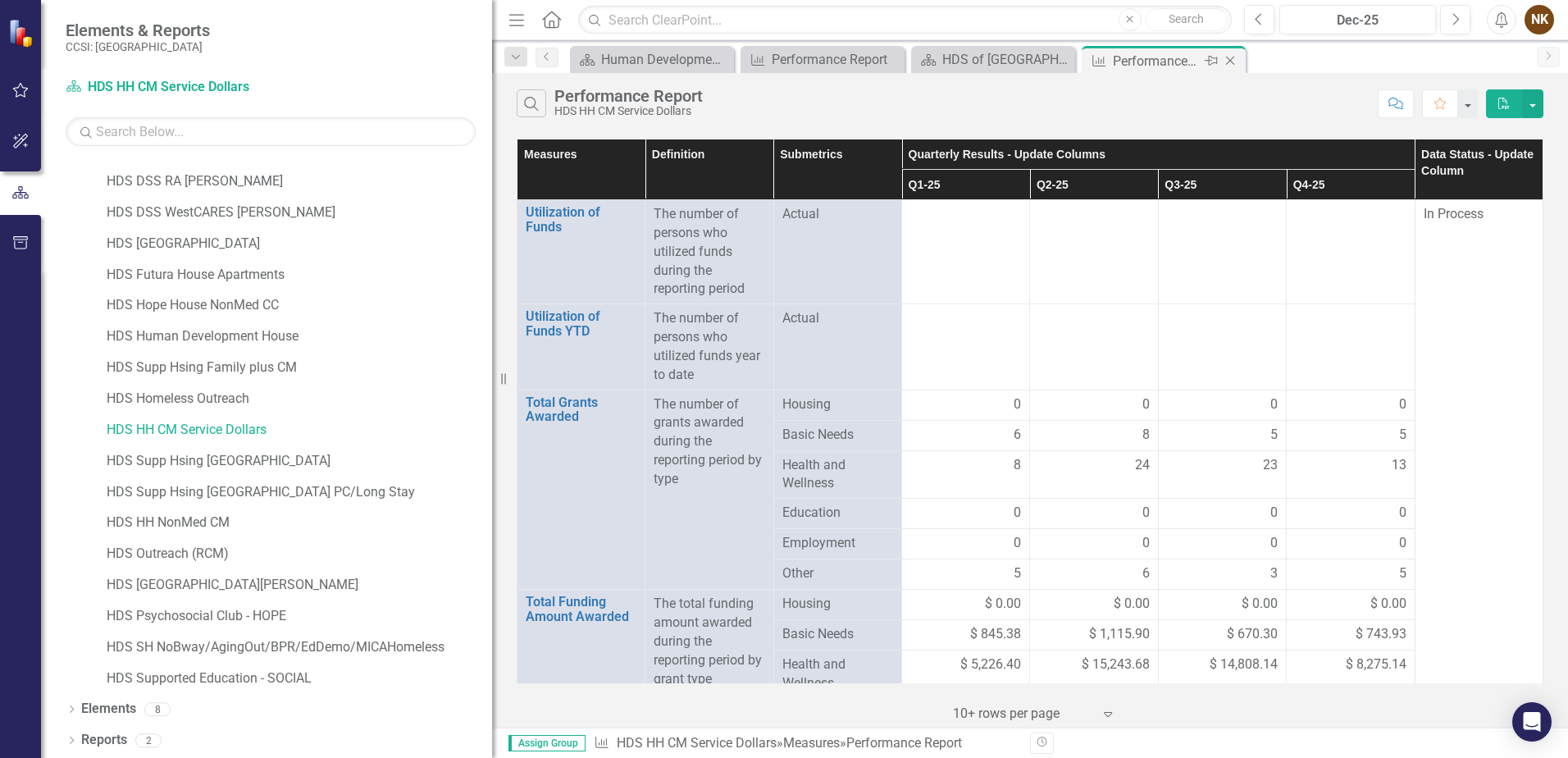
click at [1229, 62] on icon at bounding box center [1230, 61] width 9 height 9
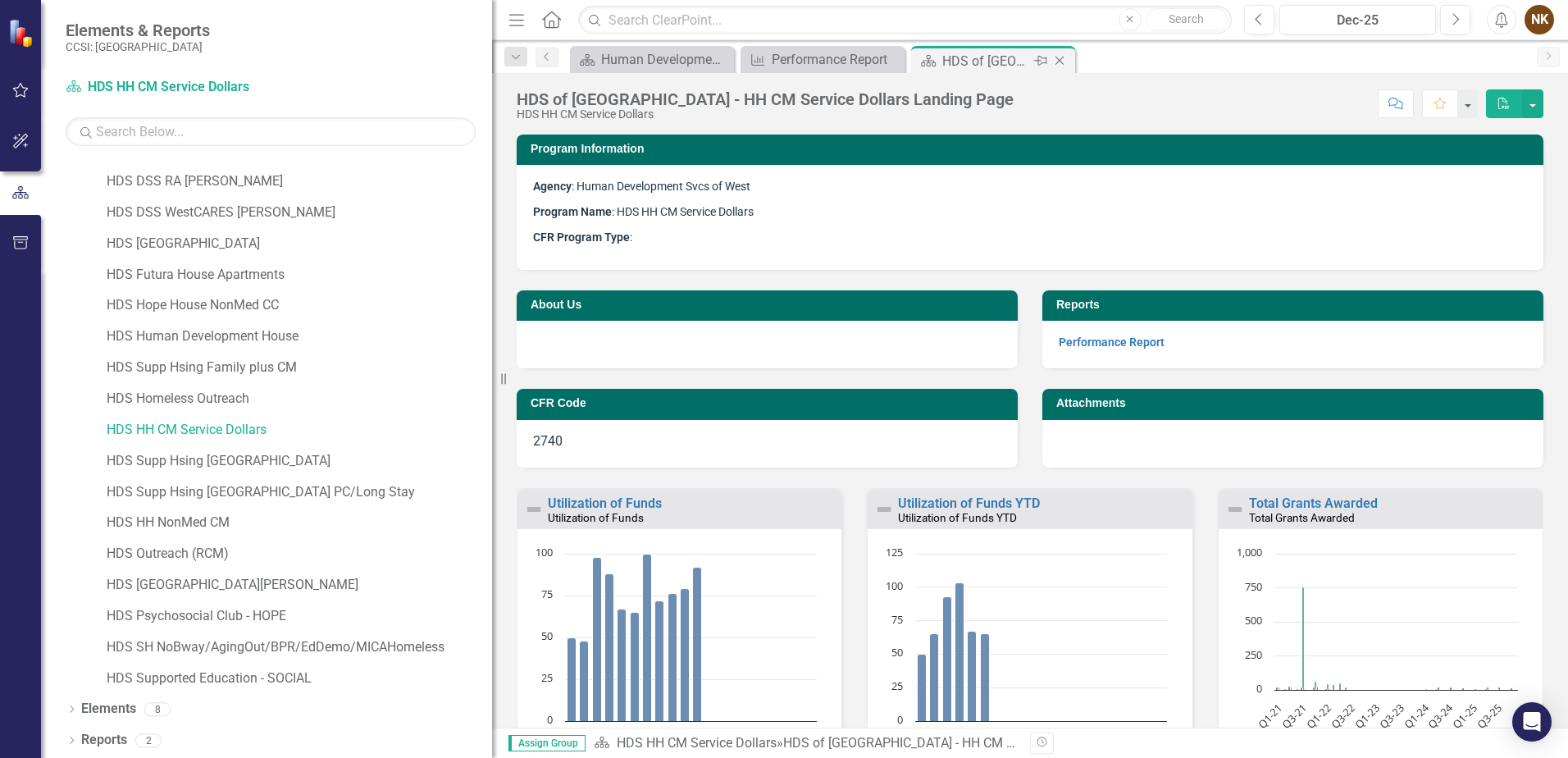
click at [1056, 59] on icon "Close" at bounding box center [1059, 60] width 16 height 13
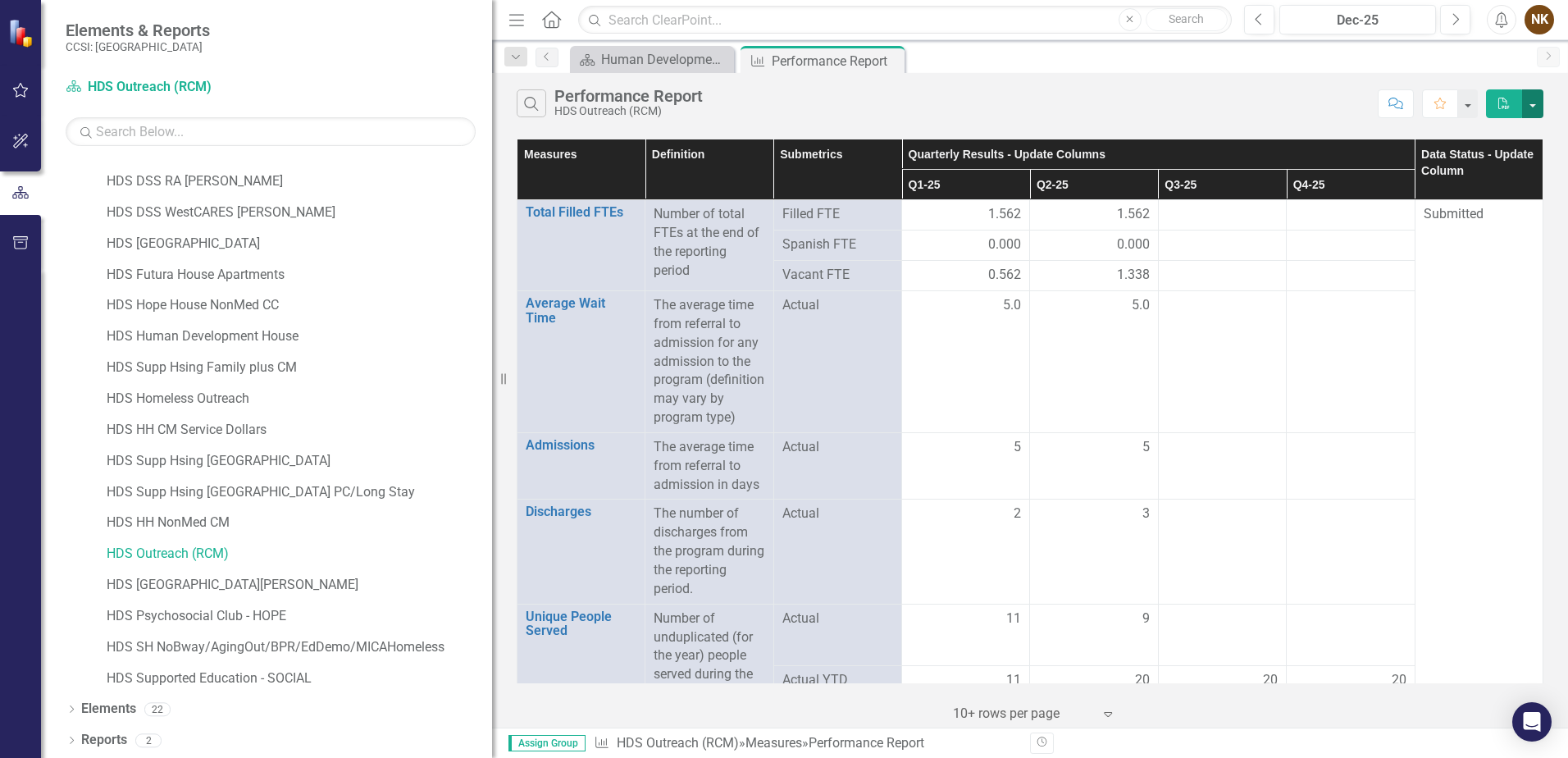
click at [1534, 104] on button "button" at bounding box center [1532, 104] width 21 height 29
click at [1501, 160] on link "Excel Export to Excel" at bounding box center [1477, 165] width 130 height 31
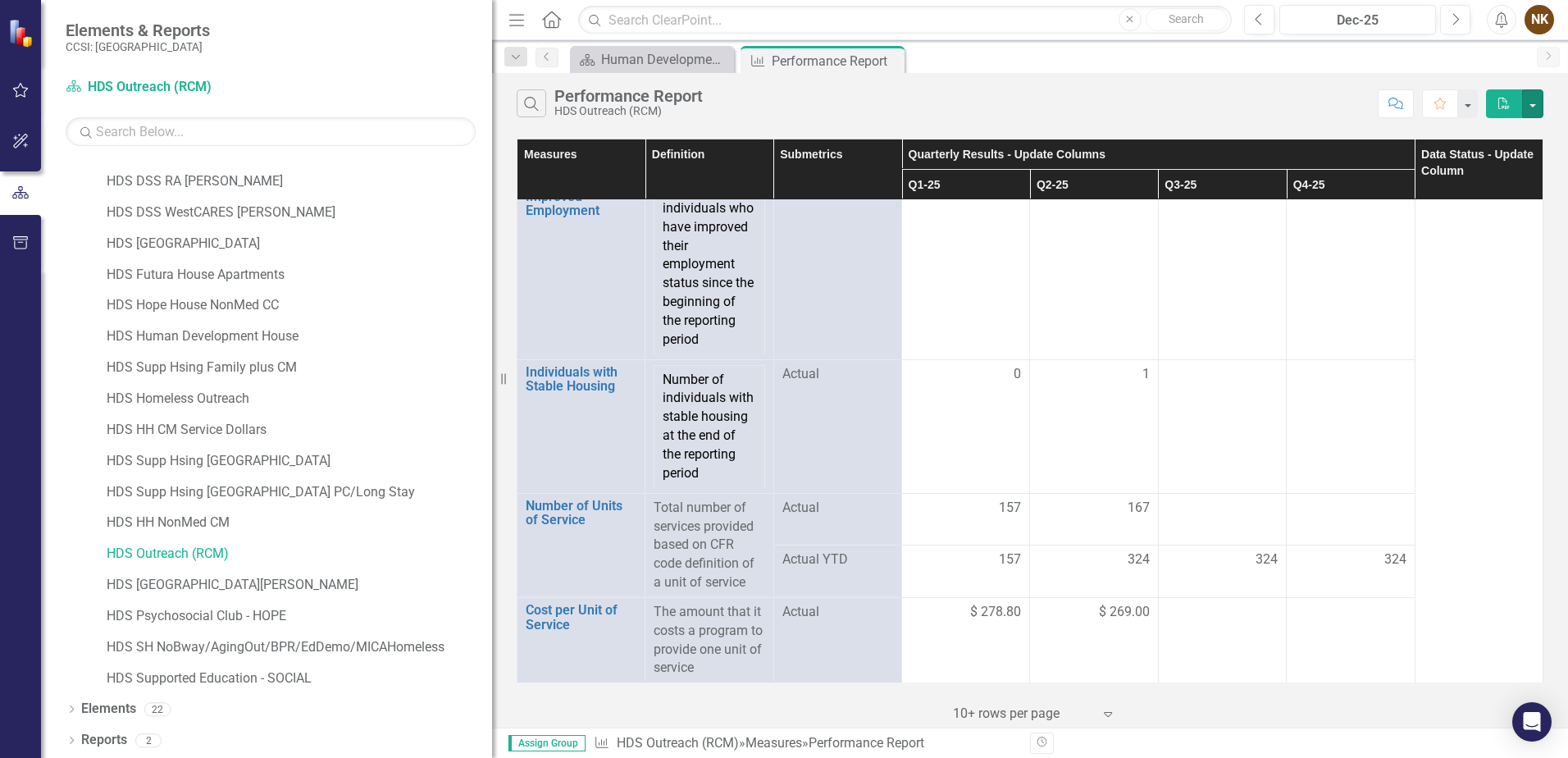
scroll to position [2687, 0]
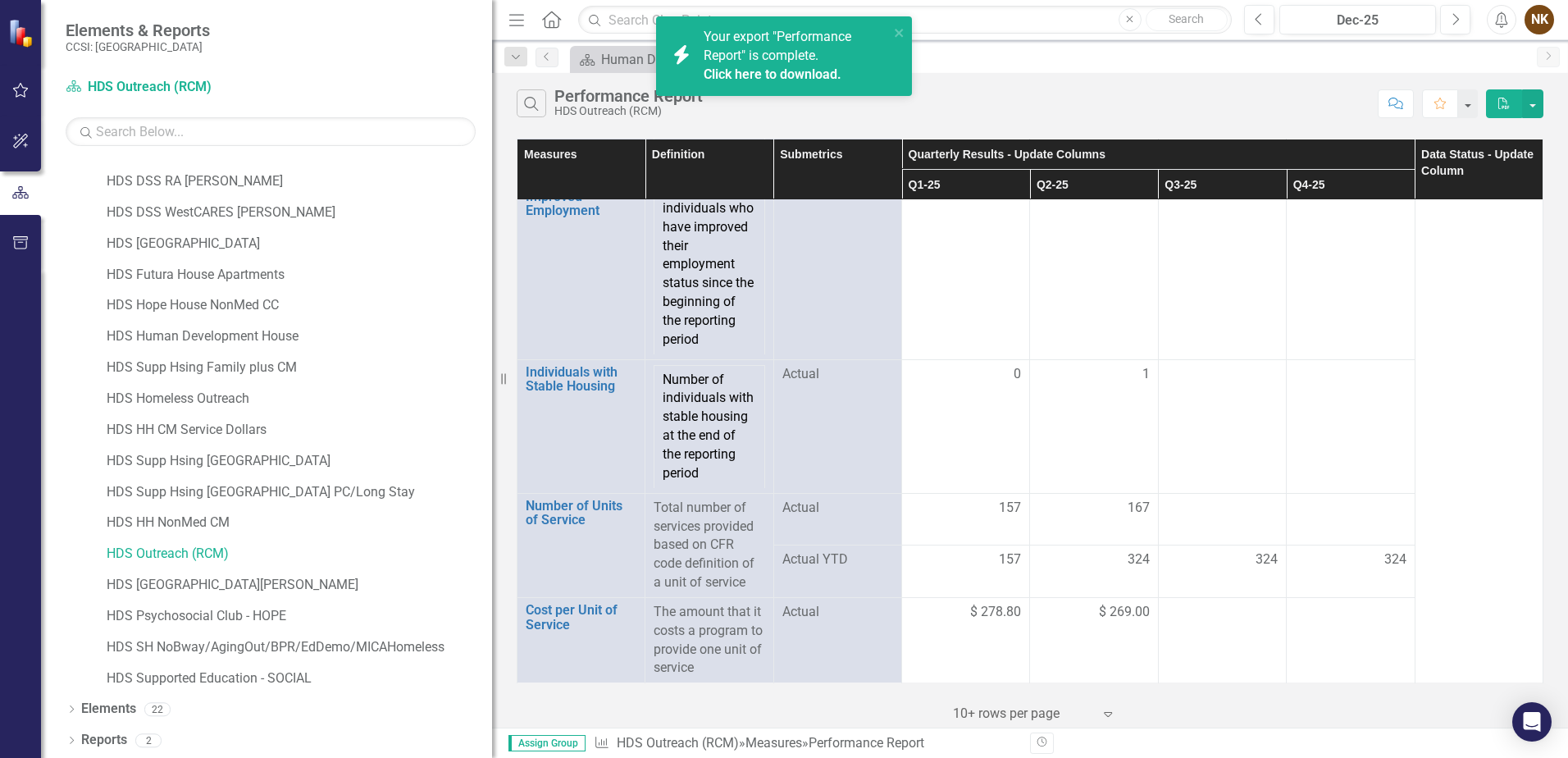
click at [821, 74] on link "Click here to download." at bounding box center [772, 74] width 137 height 15
